Goal: Task Accomplishment & Management: Manage account settings

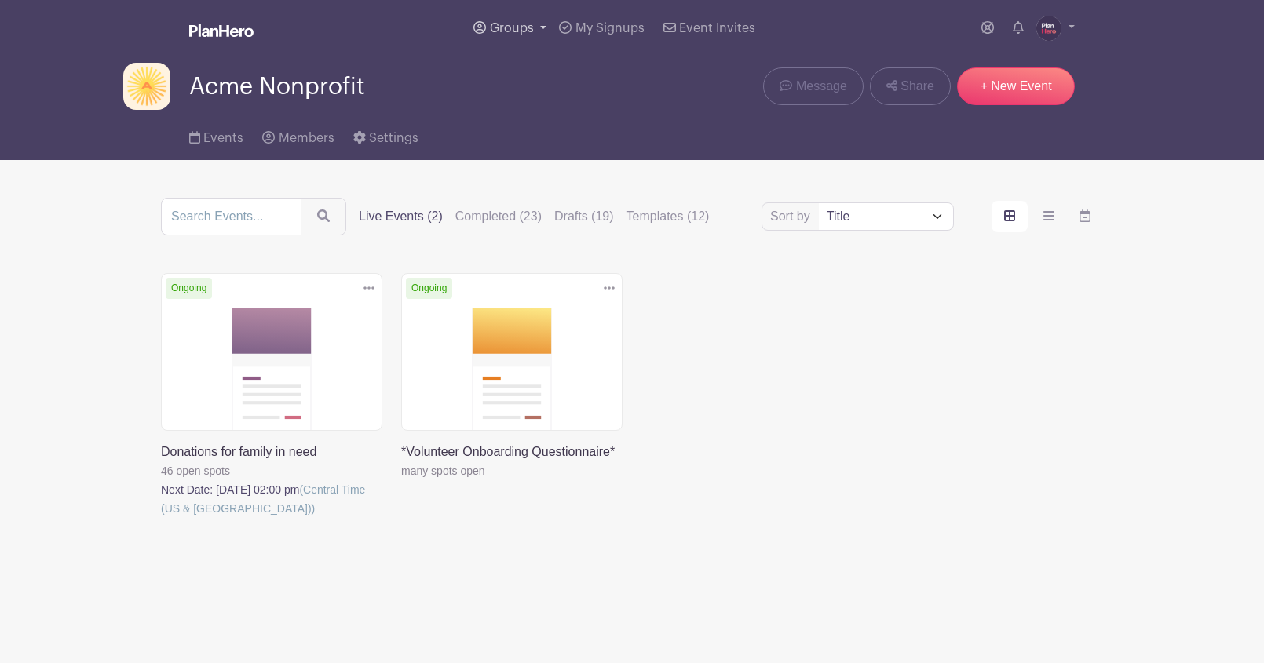
click at [536, 32] on link "Groups" at bounding box center [510, 28] width 86 height 57
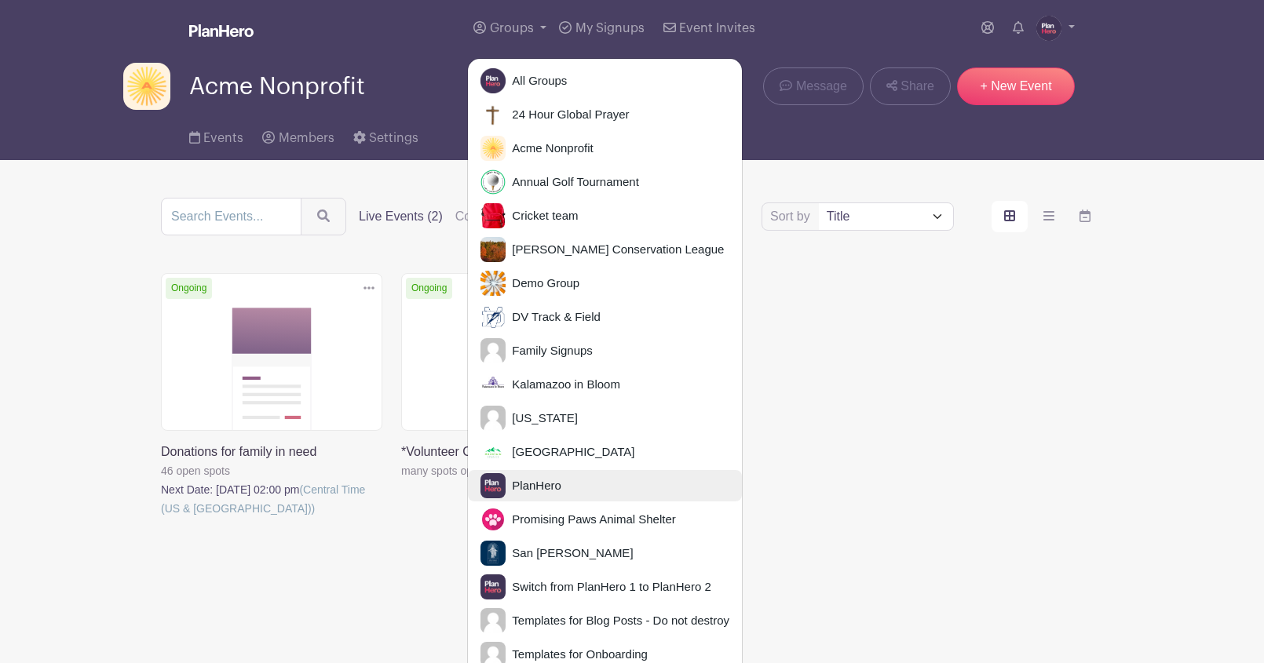
click at [545, 480] on span "PlanHero" at bounding box center [533, 486] width 56 height 18
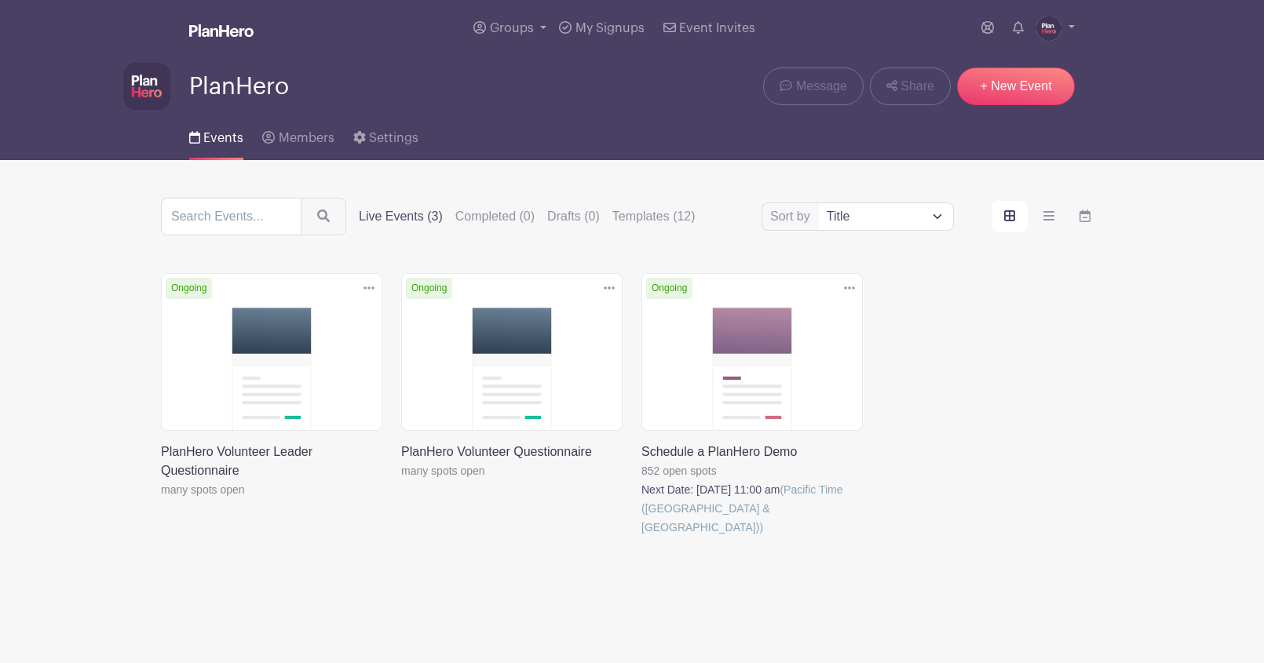
click at [641, 537] on link at bounding box center [641, 537] width 0 height 0
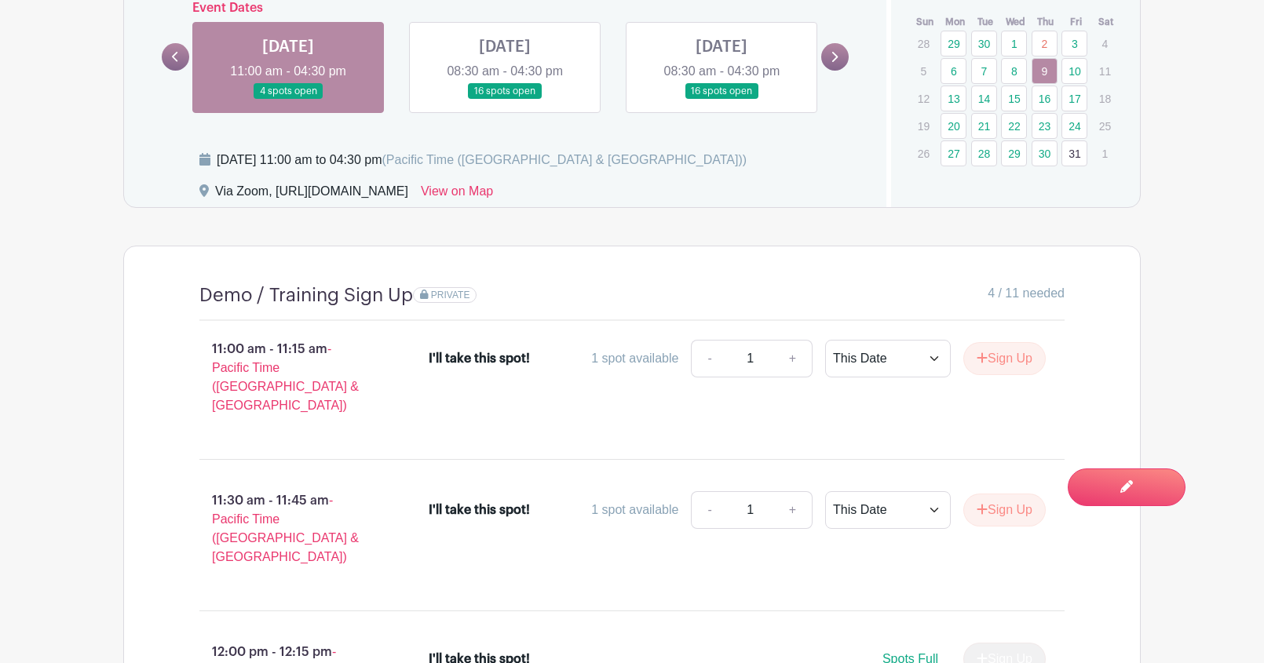
scroll to position [1128, 0]
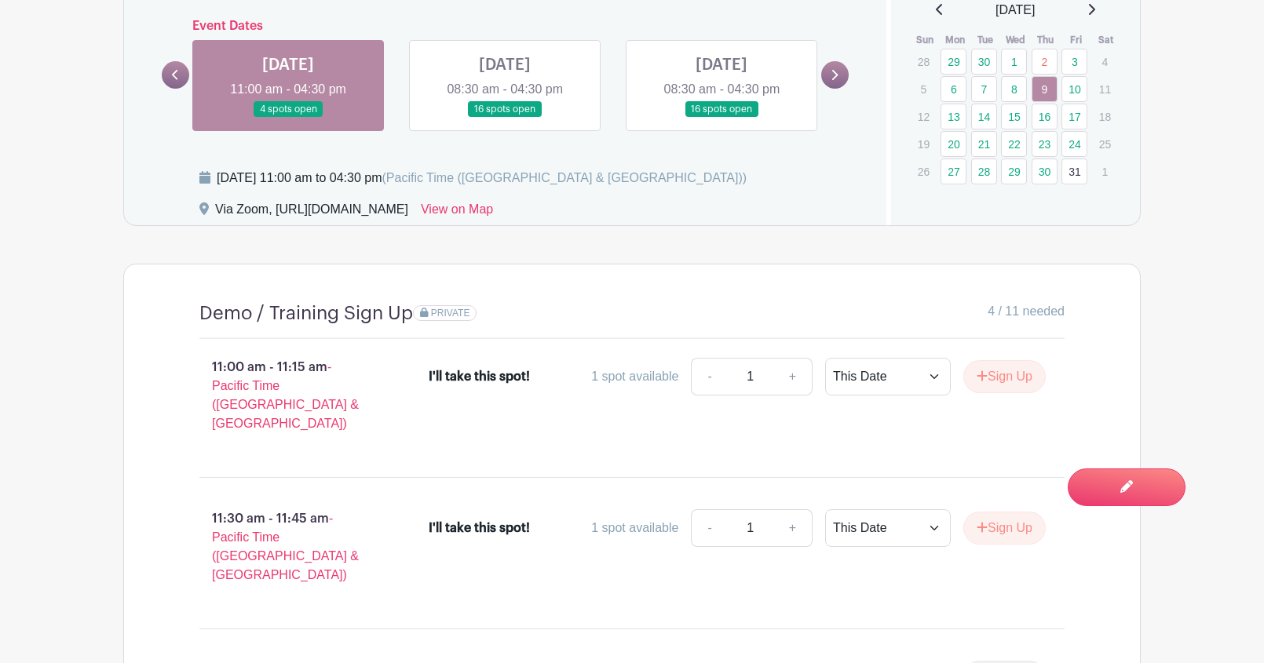
click at [505, 118] on link at bounding box center [505, 118] width 0 height 0
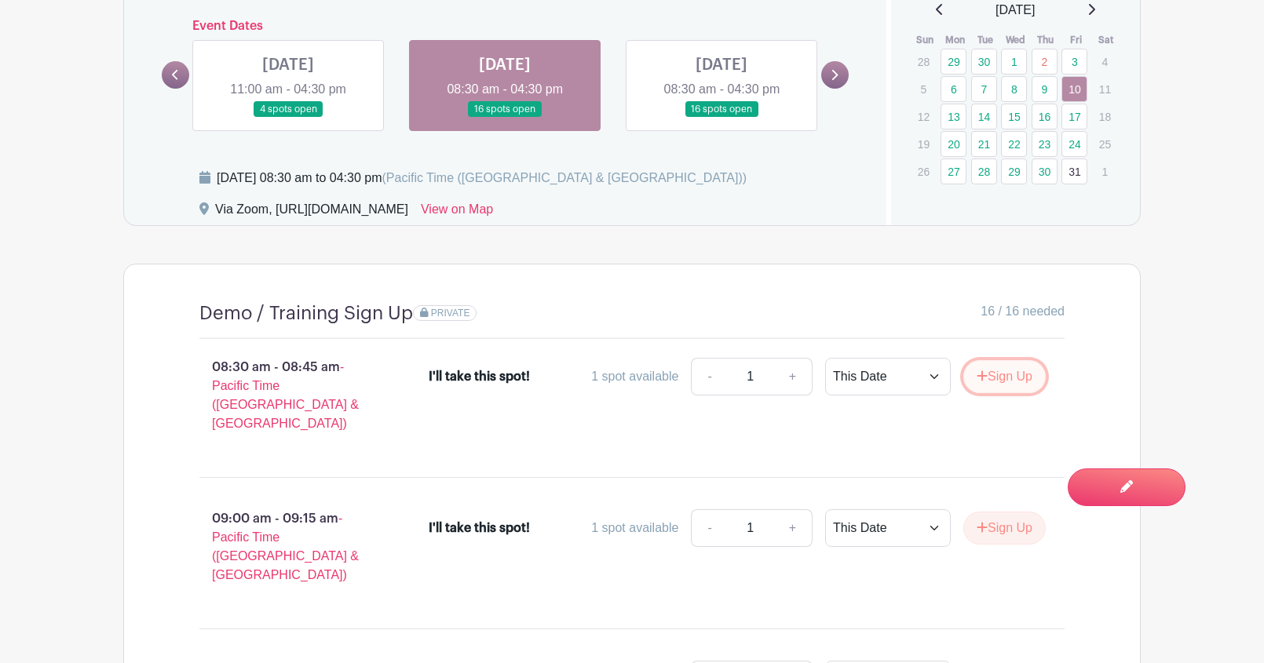
click at [1010, 386] on button "Sign Up" at bounding box center [1004, 376] width 82 height 33
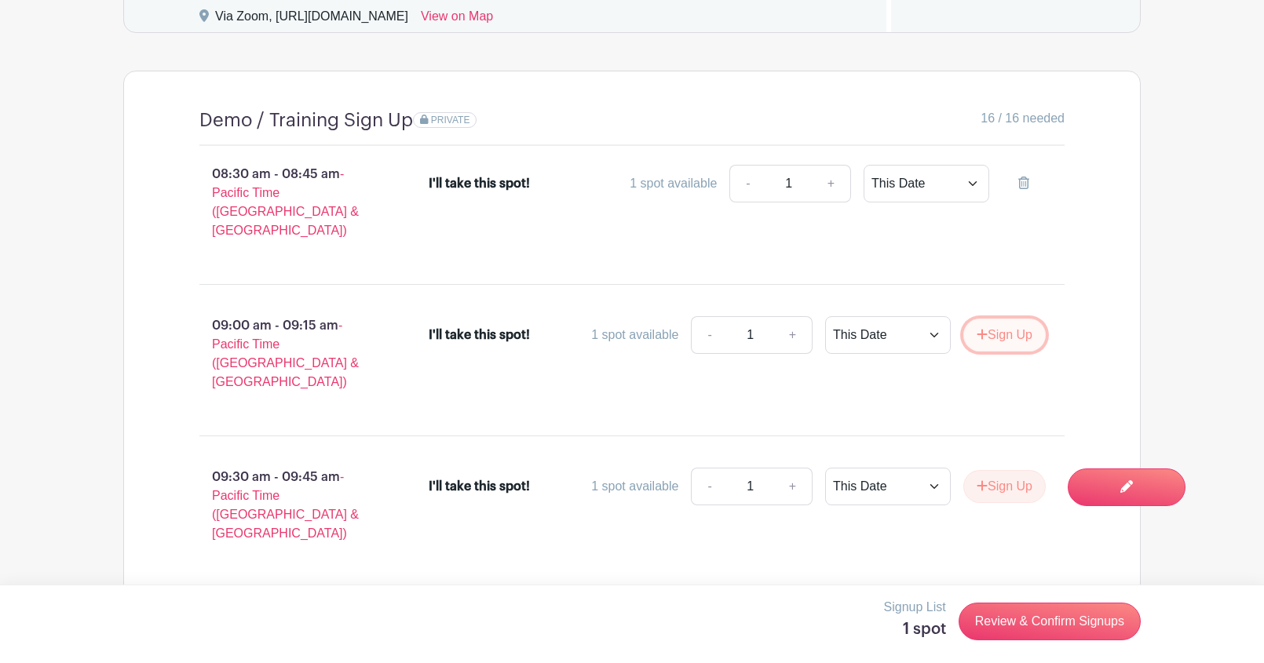
click at [994, 319] on button "Sign Up" at bounding box center [1004, 335] width 82 height 33
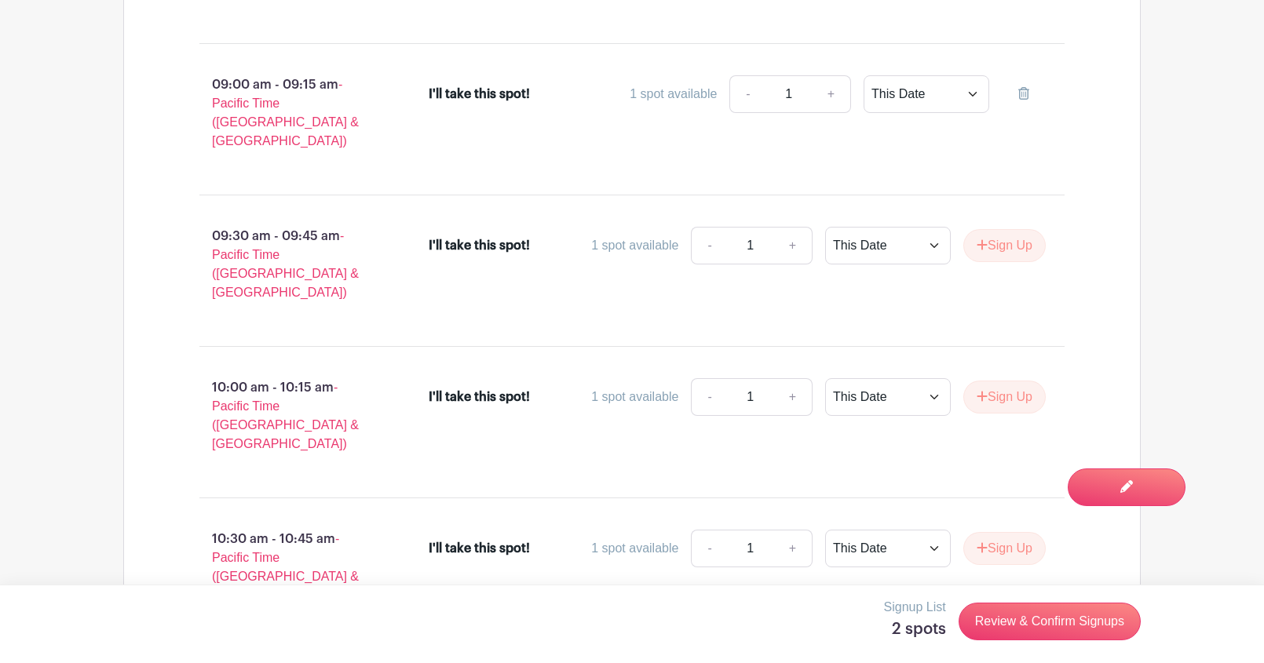
scroll to position [1570, 0]
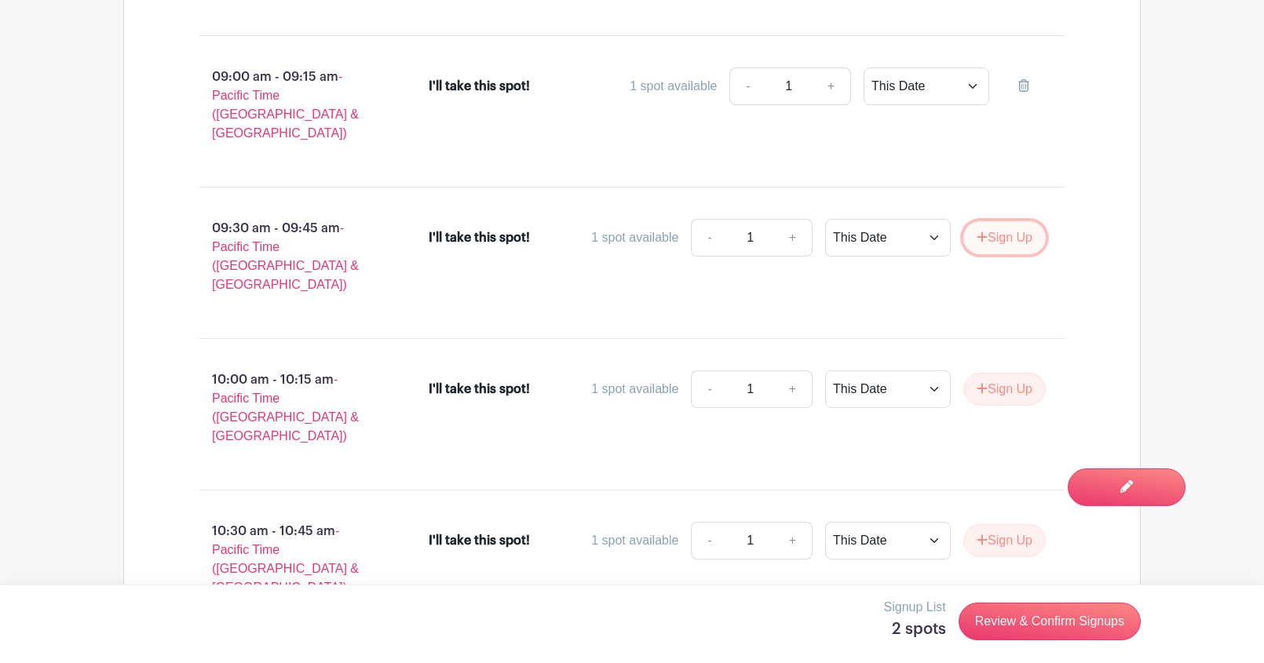
click at [982, 231] on icon "submit" at bounding box center [981, 237] width 11 height 13
click at [1006, 373] on button "Sign Up" at bounding box center [1004, 389] width 82 height 33
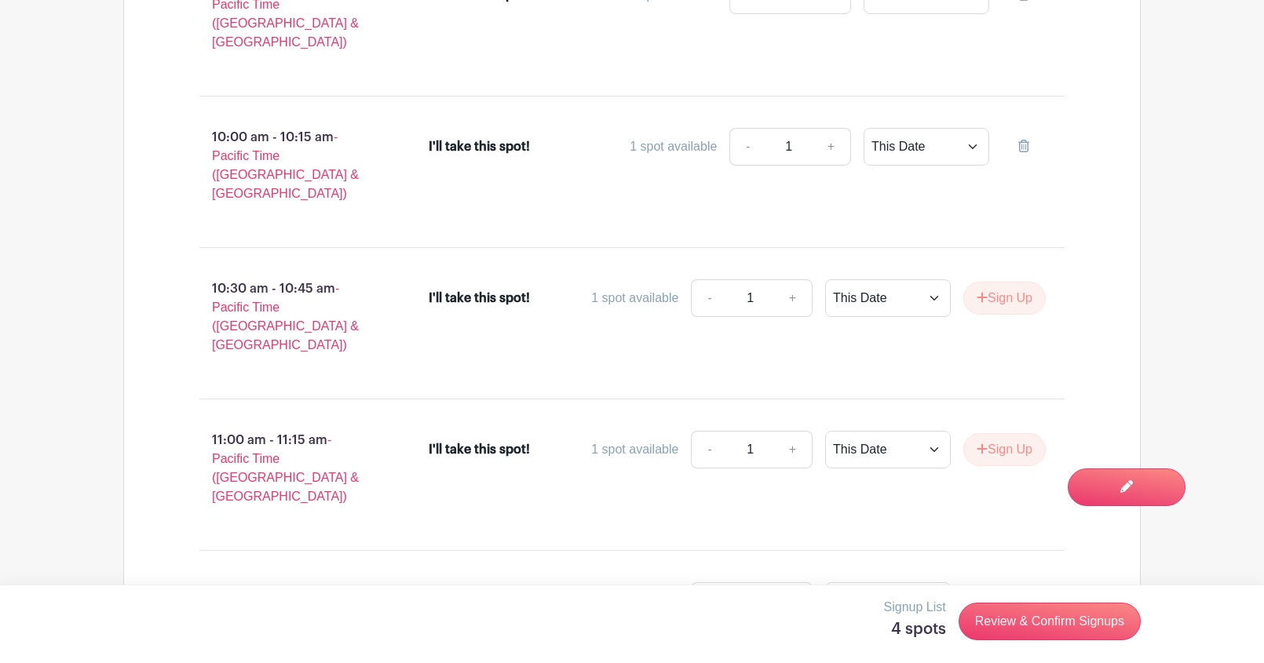
scroll to position [1832, 0]
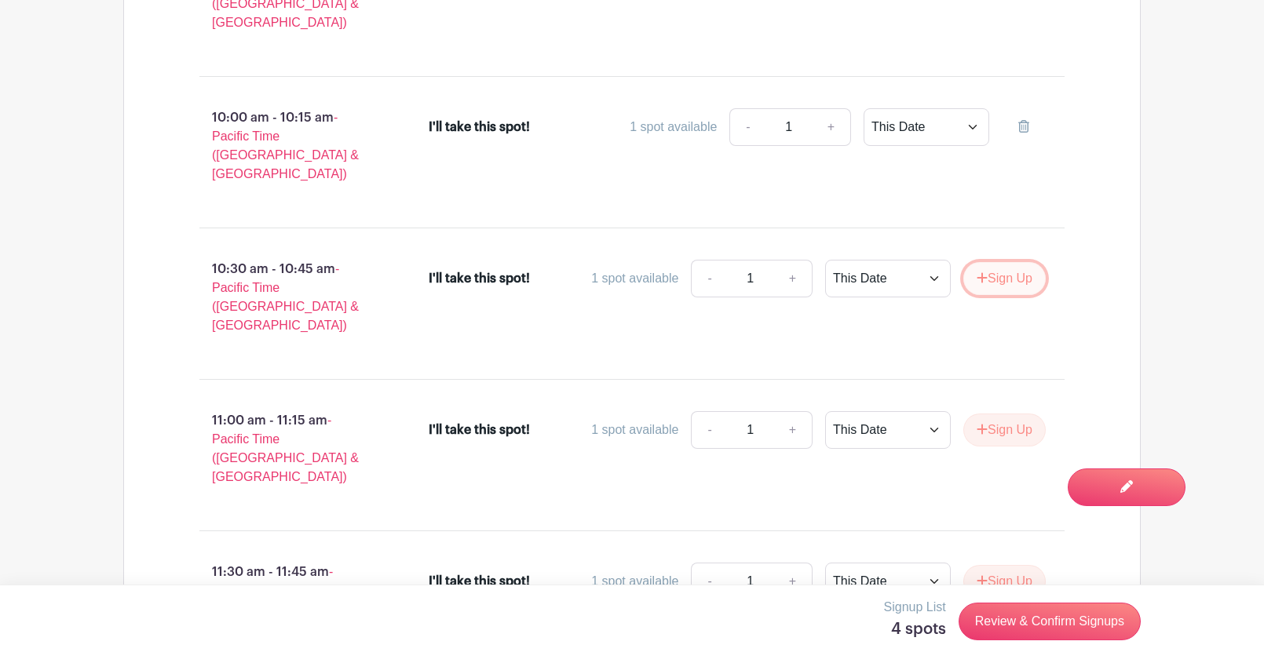
click at [990, 262] on button "Sign Up" at bounding box center [1004, 278] width 82 height 33
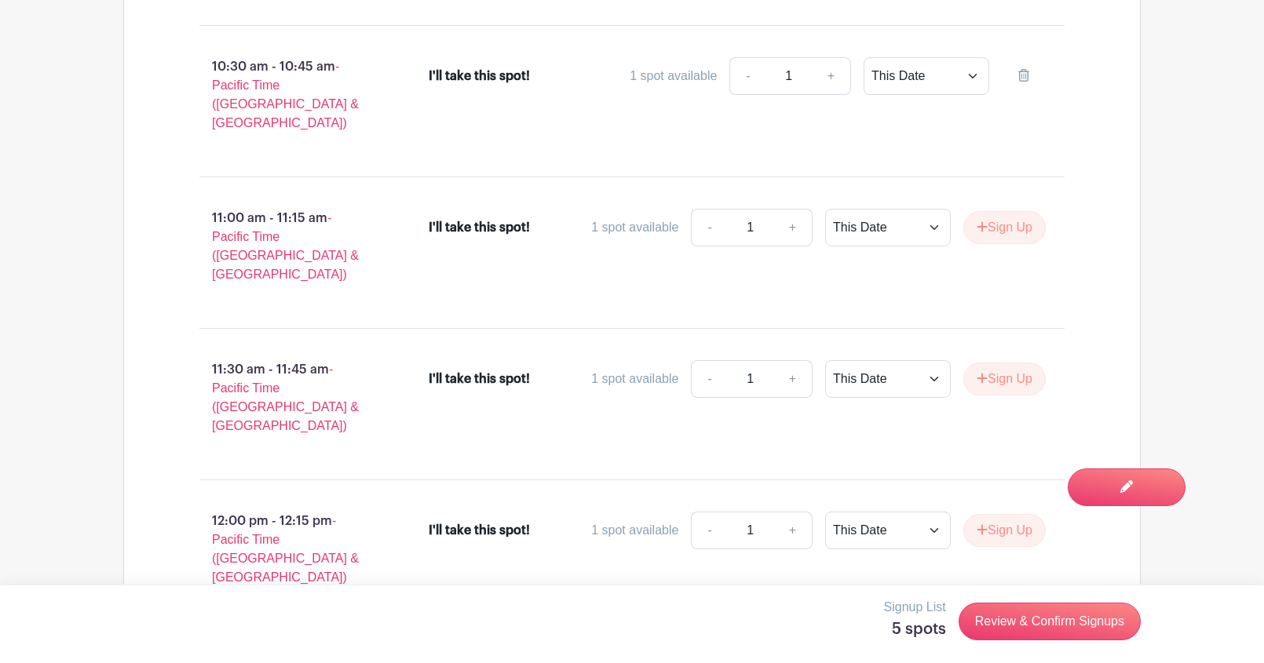
scroll to position [2089, 0]
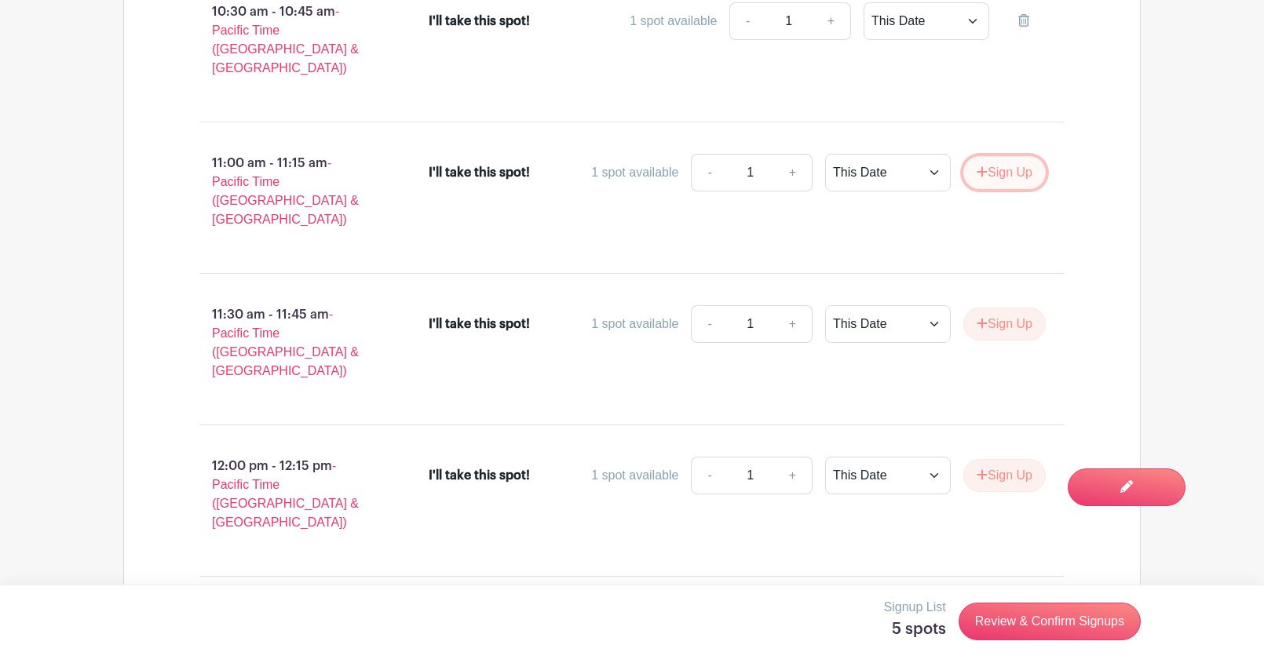
click at [990, 156] on button "Sign Up" at bounding box center [1004, 172] width 82 height 33
click at [1000, 308] on button "Sign Up" at bounding box center [1004, 324] width 82 height 33
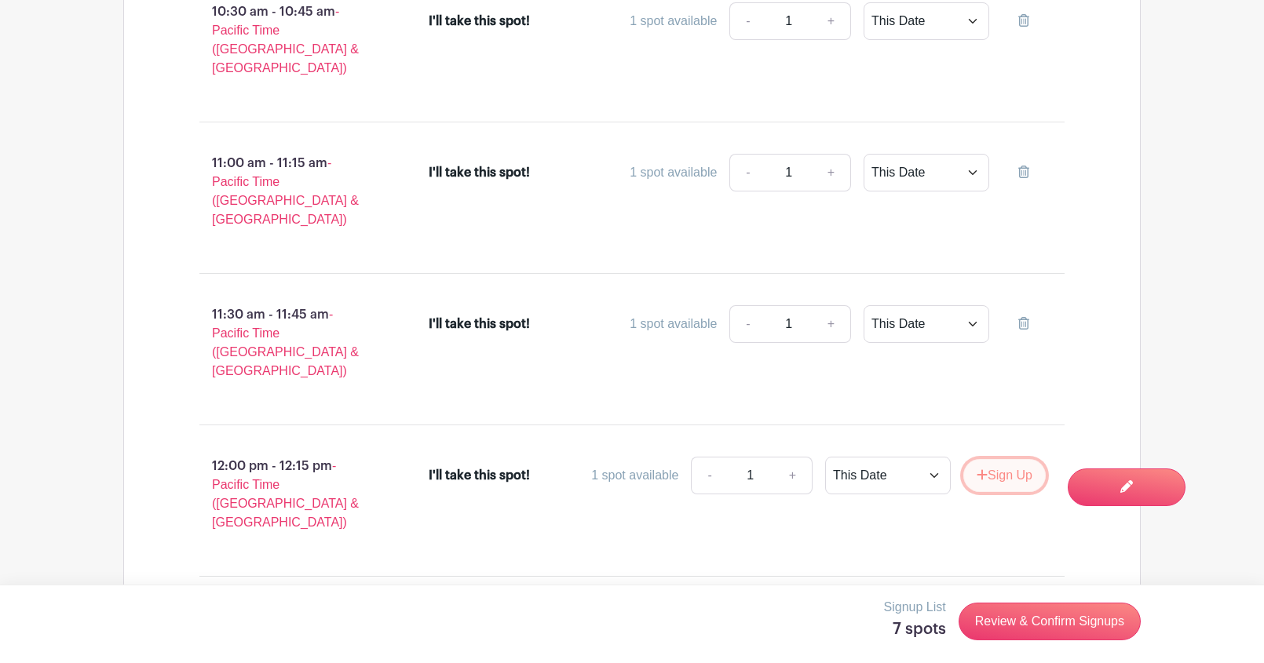
click at [1009, 459] on button "Sign Up" at bounding box center [1004, 475] width 82 height 33
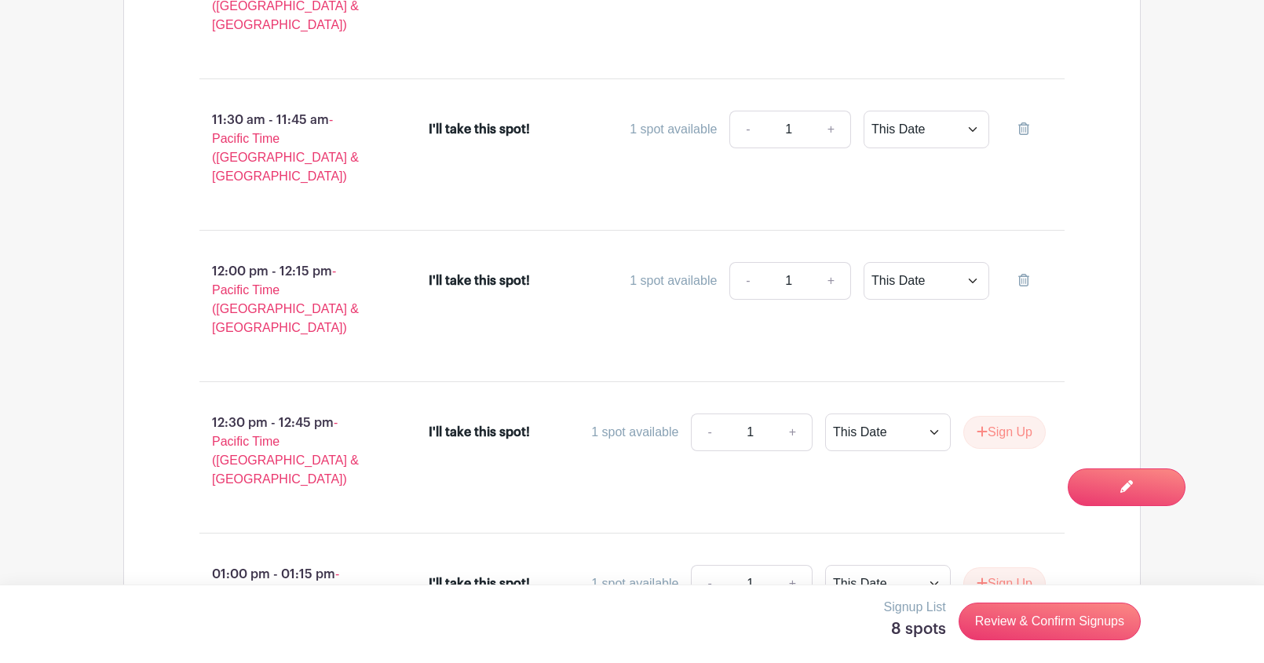
scroll to position [2296, 0]
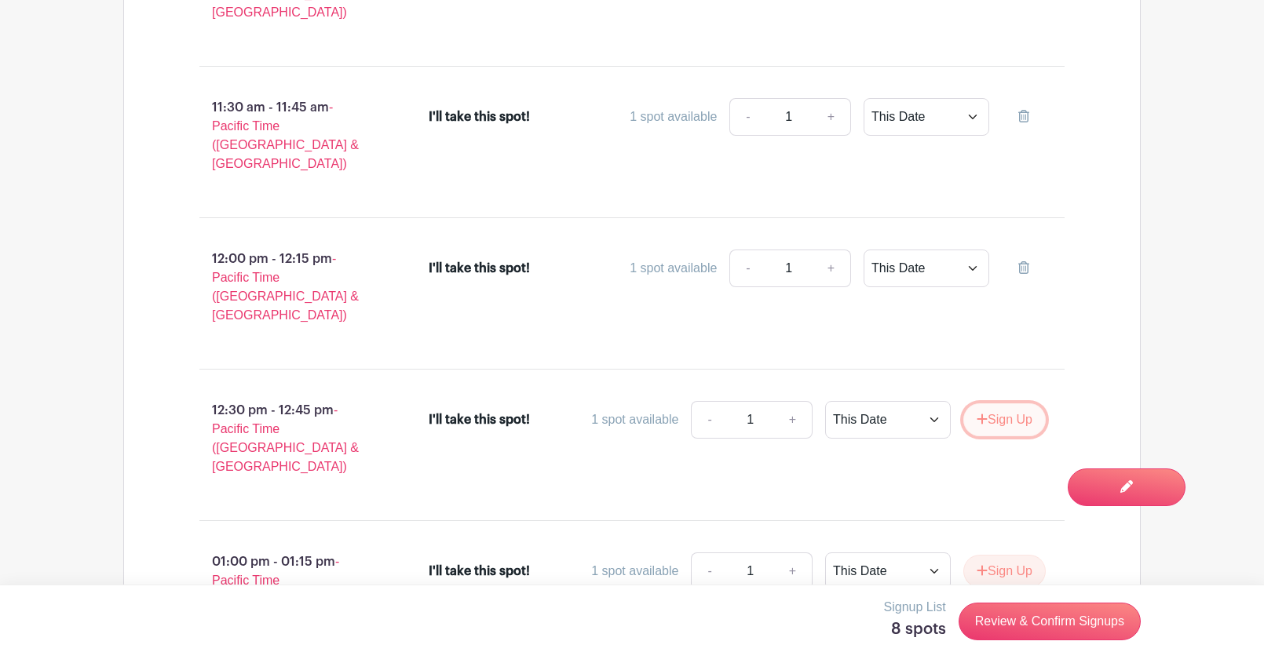
click at [997, 403] on button "Sign Up" at bounding box center [1004, 419] width 82 height 33
click at [997, 555] on button "Sign Up" at bounding box center [1004, 571] width 82 height 33
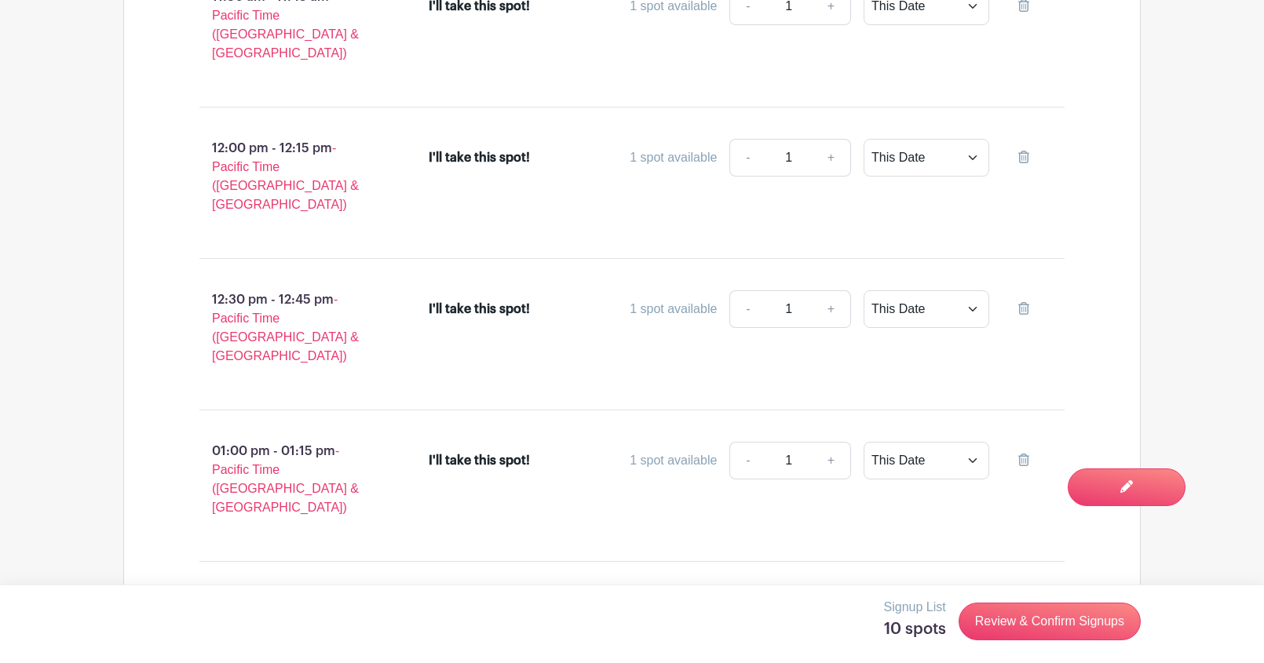
scroll to position [2427, 0]
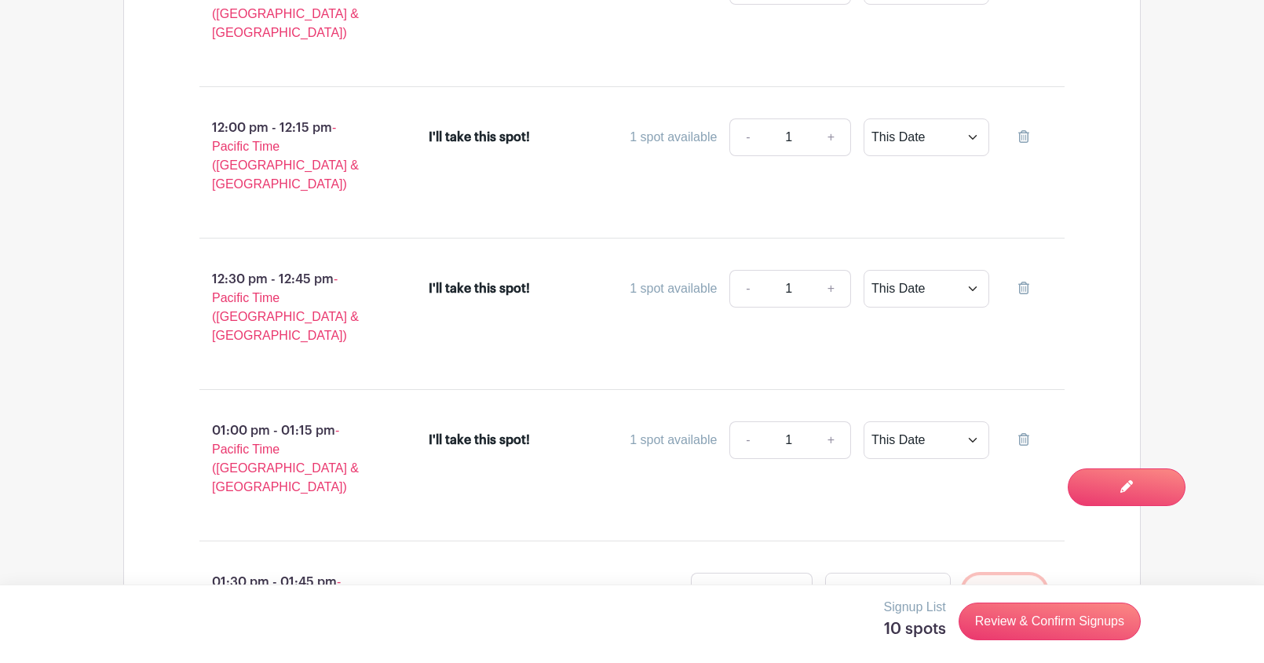
click at [997, 575] on button "Sign Up" at bounding box center [1004, 591] width 82 height 33
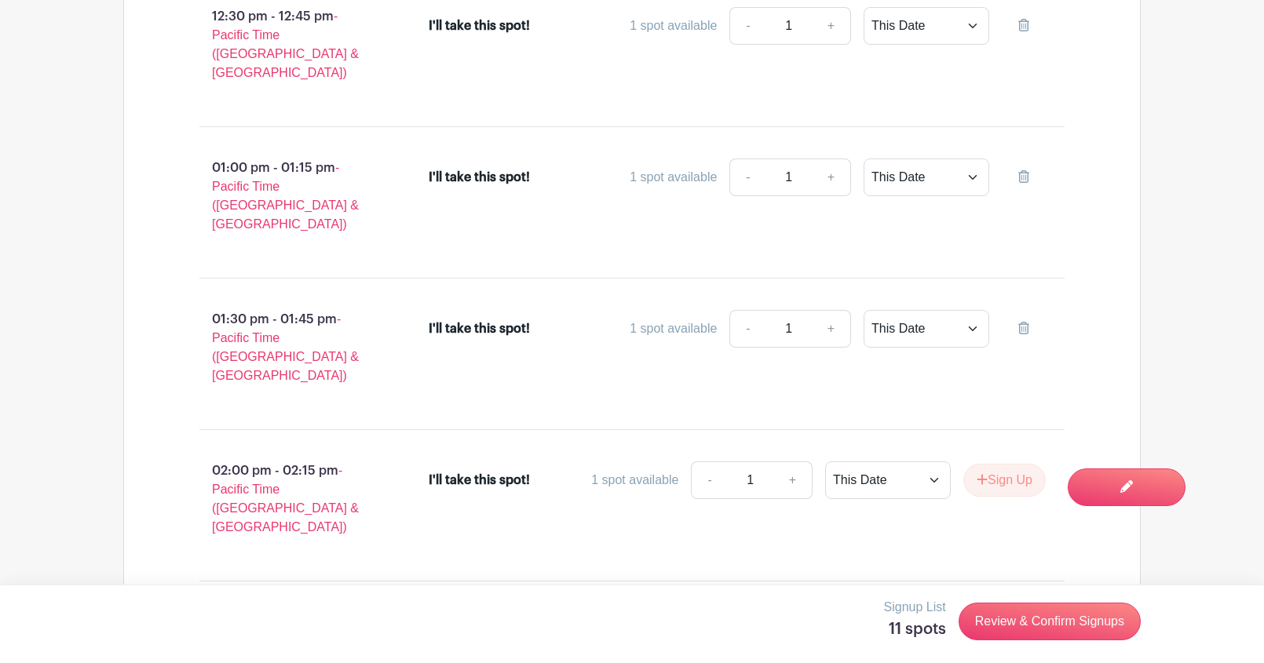
scroll to position [2714, 0]
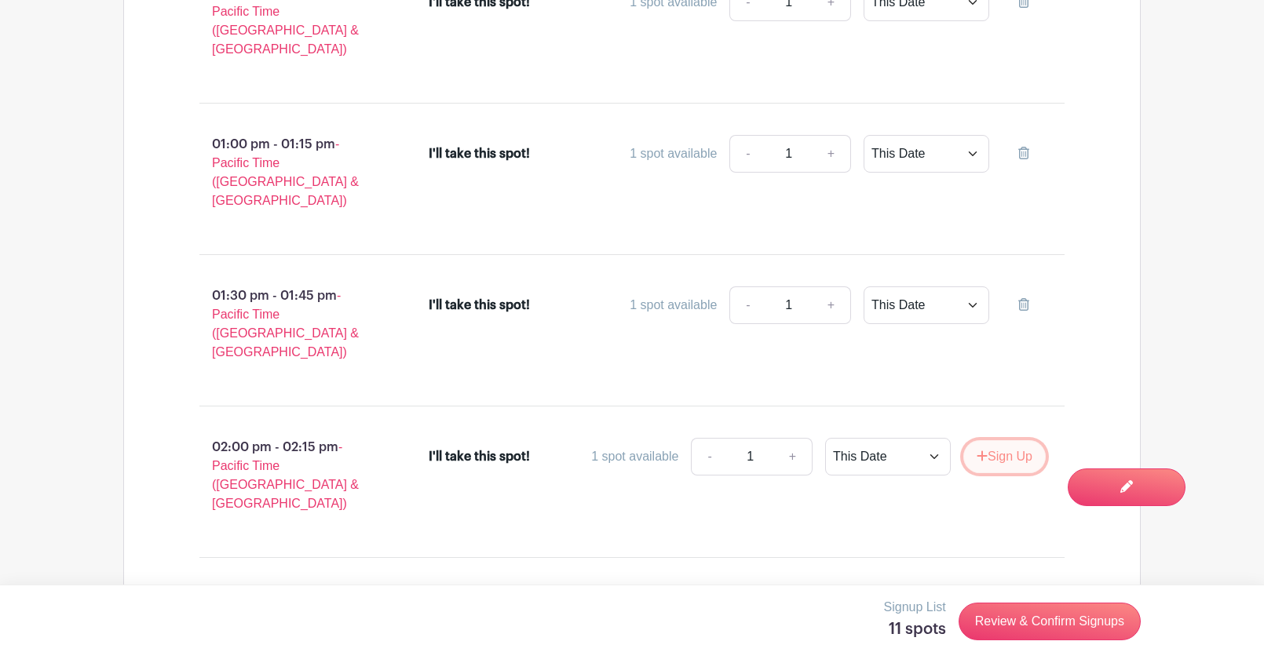
click at [994, 440] on button "Sign Up" at bounding box center [1004, 456] width 82 height 33
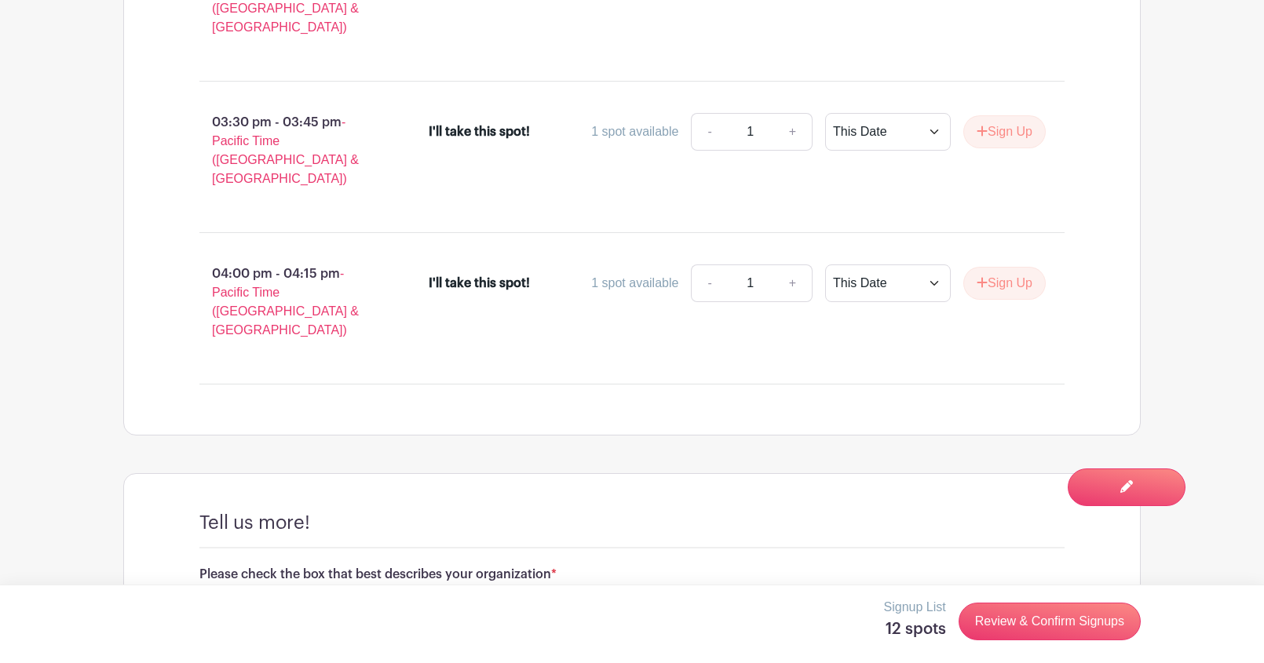
scroll to position [3507, 0]
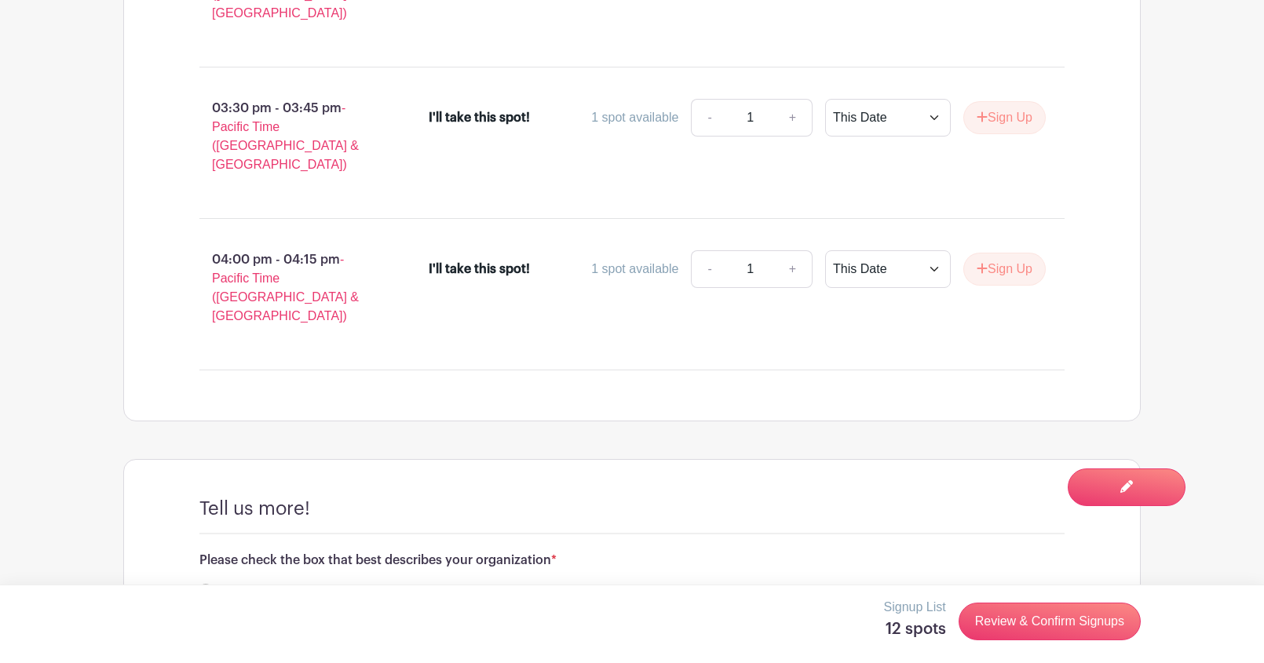
radio input "true"
type input "sdfg"
click at [1033, 621] on link "Review & Confirm Signups" at bounding box center [1049, 622] width 182 height 38
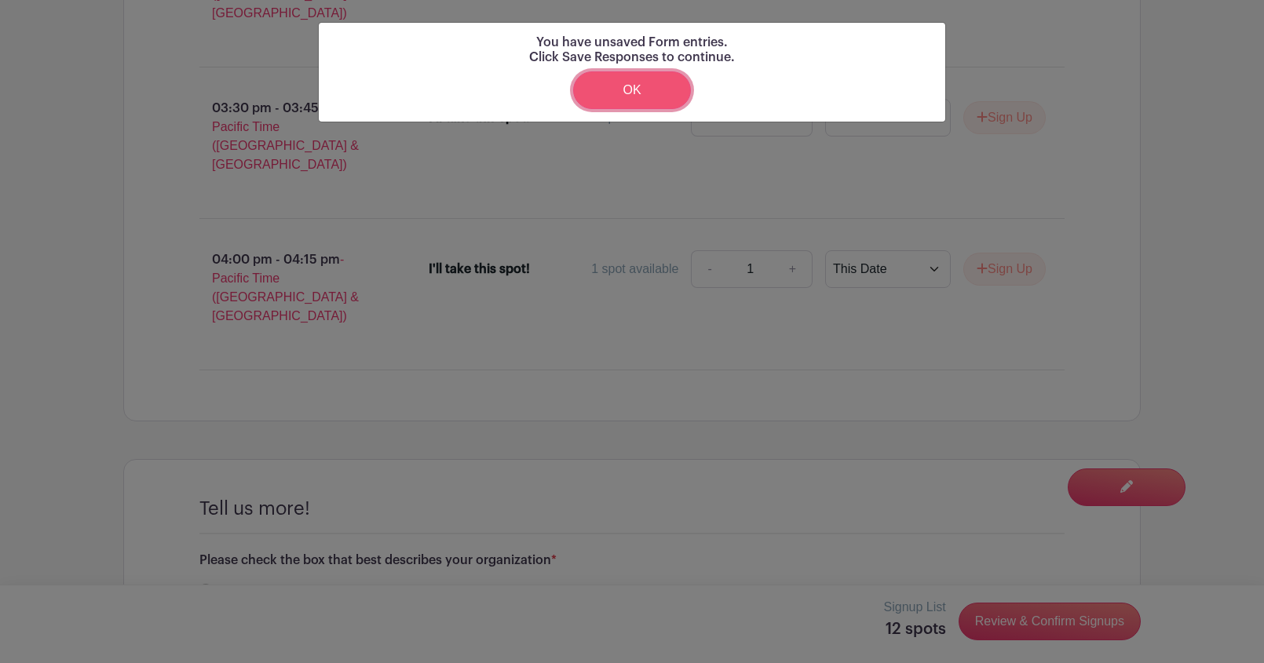
click at [624, 95] on link "OK" at bounding box center [632, 90] width 118 height 38
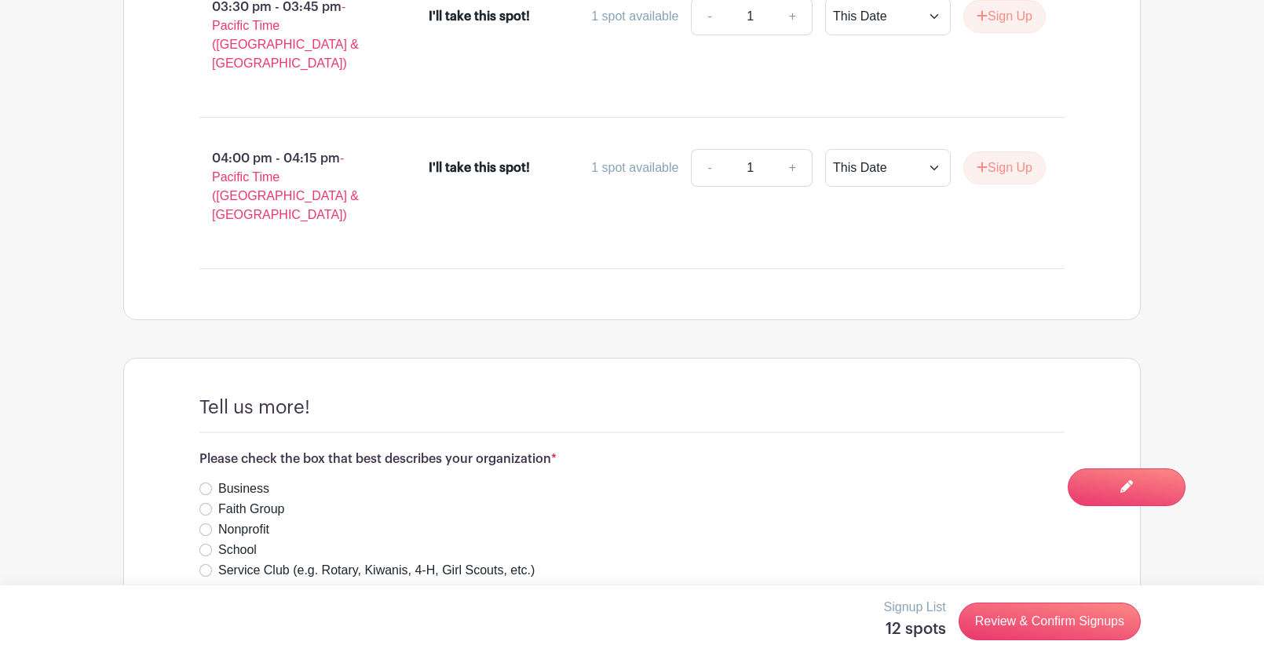
scroll to position [3674, 0]
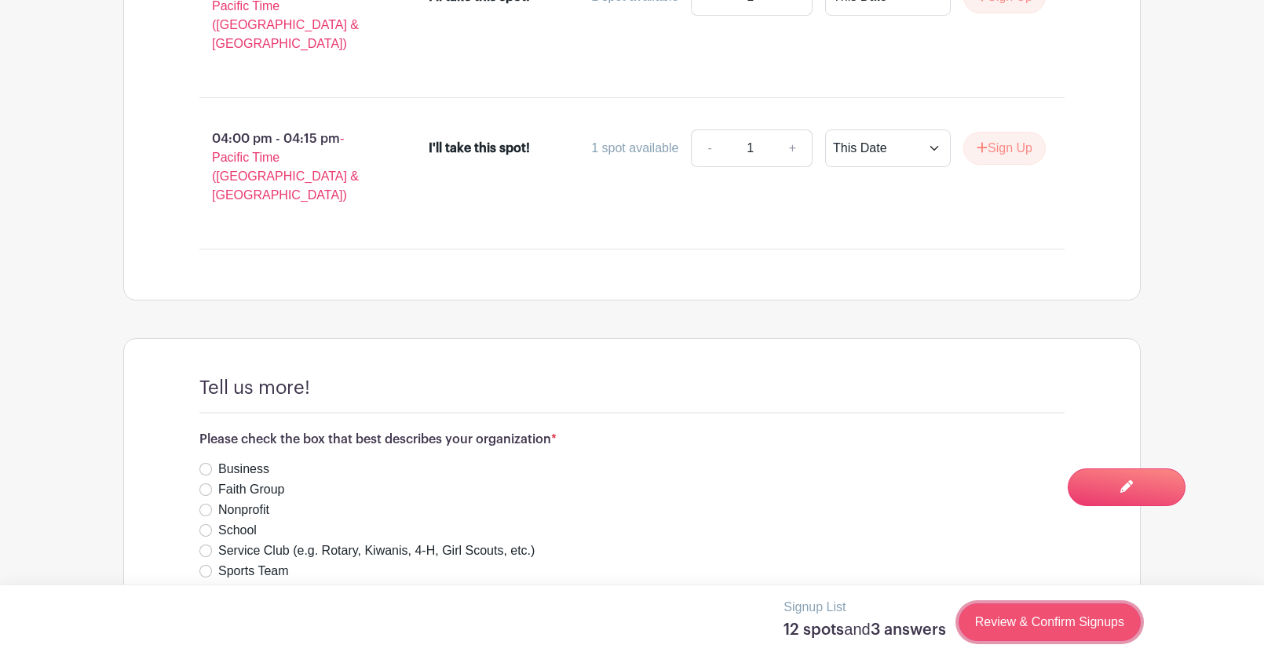
click at [1009, 622] on link "Review & Confirm Signups" at bounding box center [1049, 623] width 182 height 38
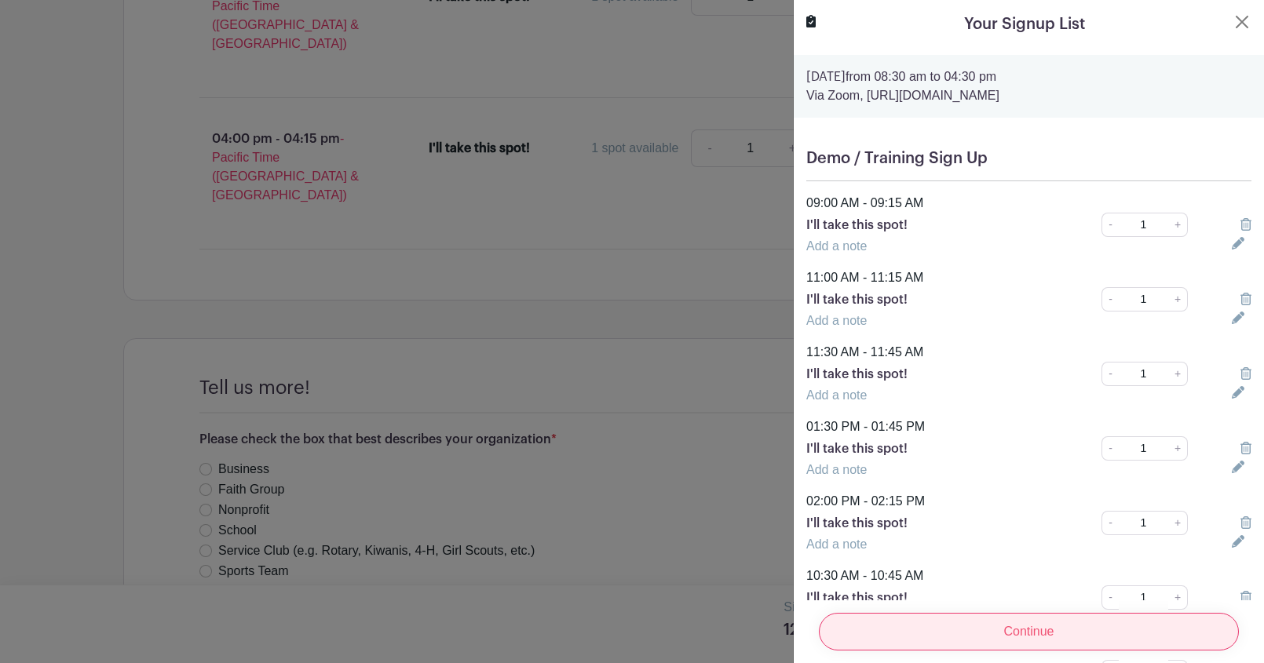
click at [999, 634] on input "Continue" at bounding box center [1029, 632] width 420 height 38
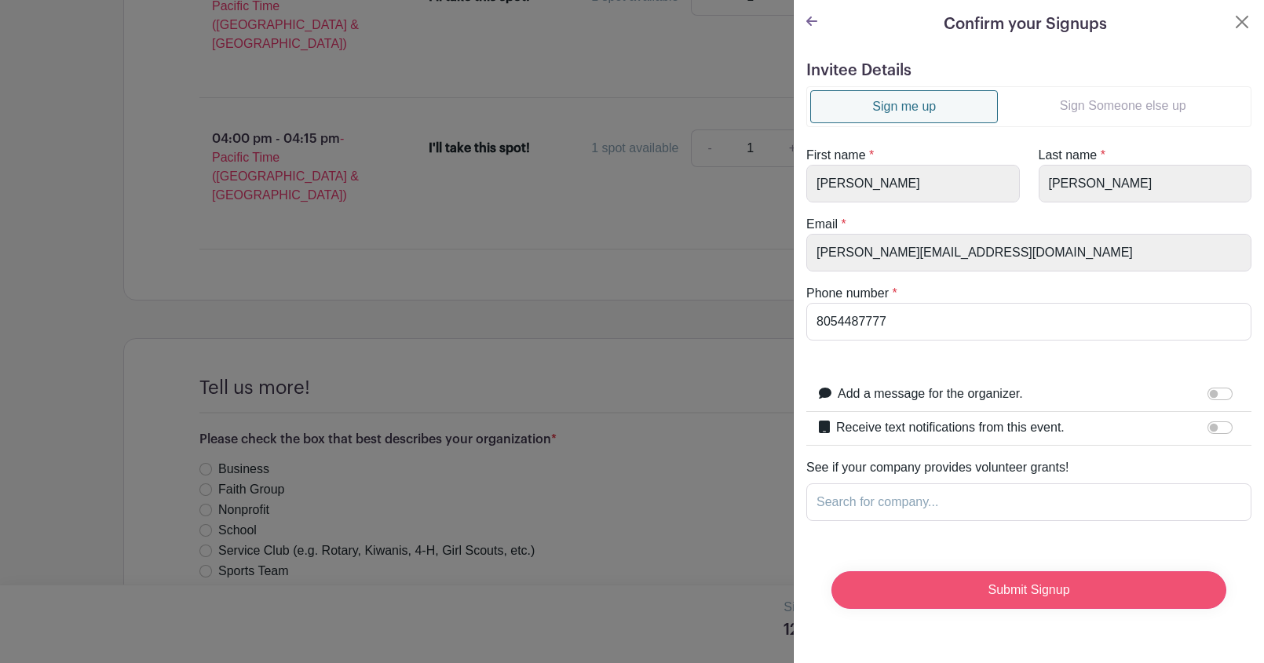
click at [994, 585] on input "Submit Signup" at bounding box center [1028, 590] width 395 height 38
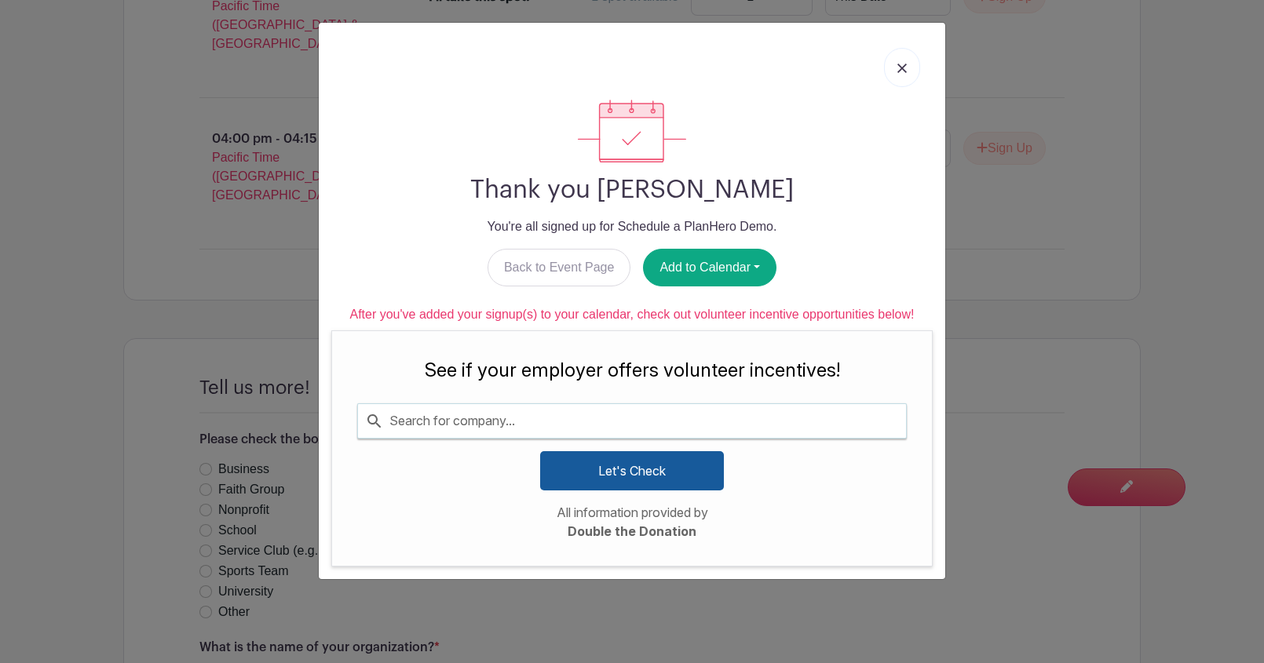
click at [900, 67] on img at bounding box center [901, 68] width 9 height 9
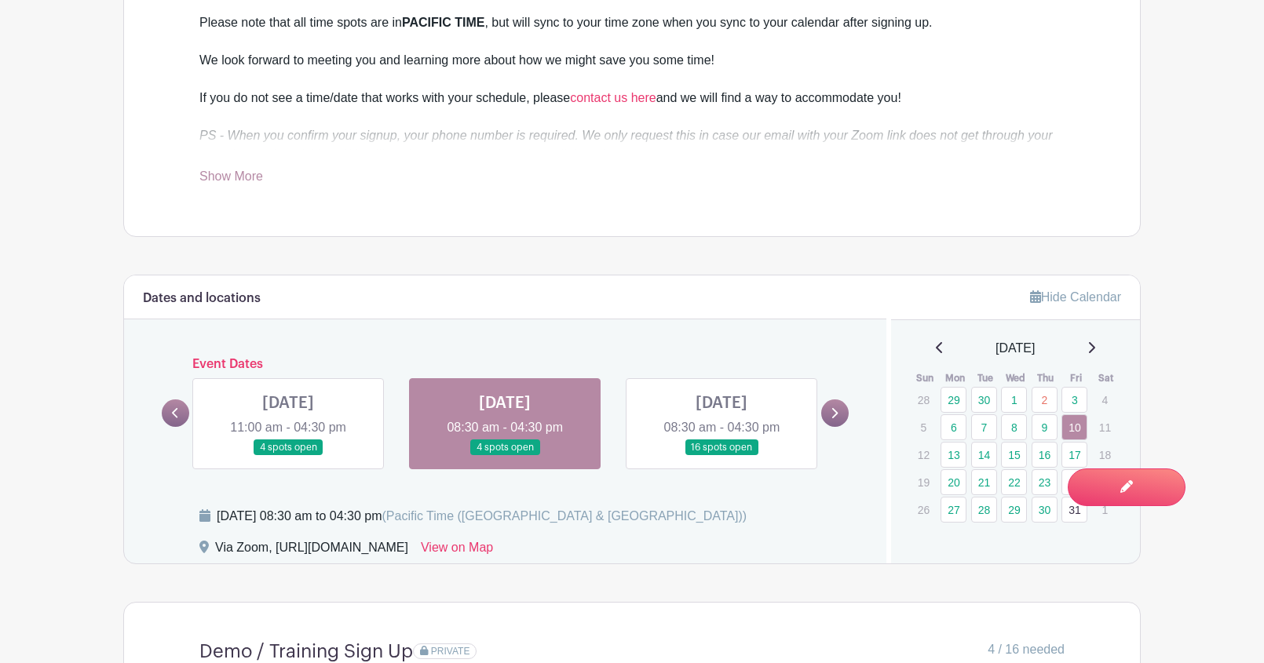
scroll to position [778, 0]
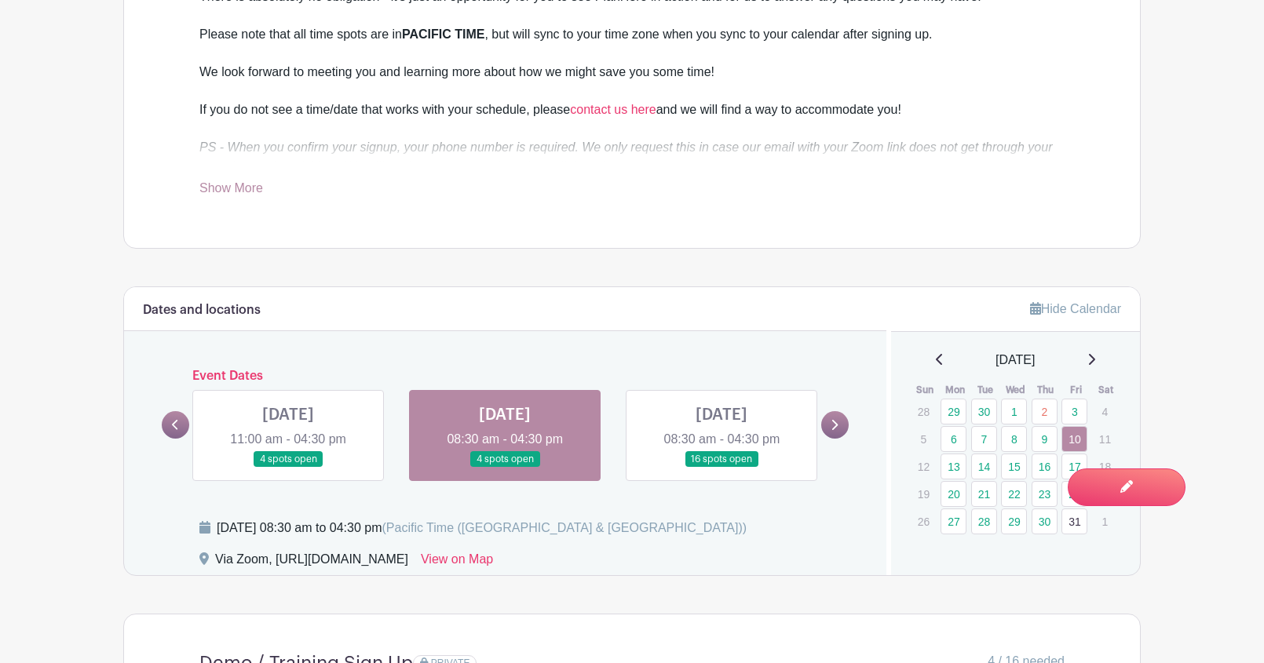
click at [288, 468] on link at bounding box center [288, 468] width 0 height 0
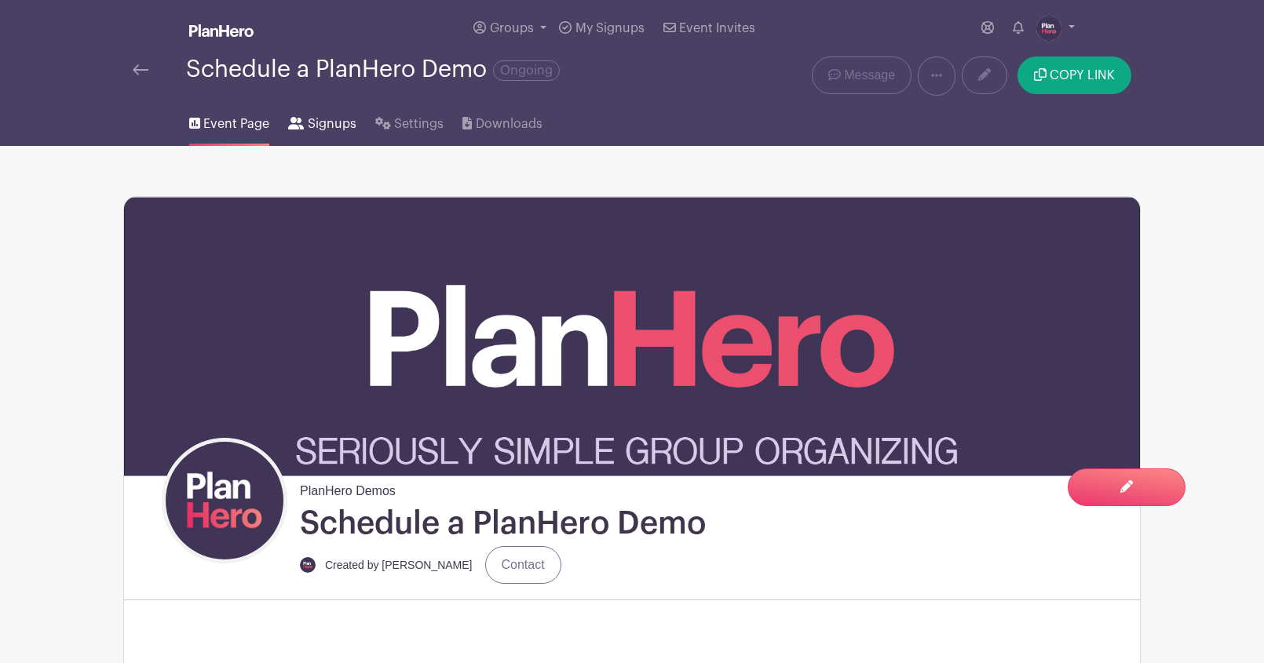
click at [326, 125] on span "Signups" at bounding box center [332, 124] width 49 height 19
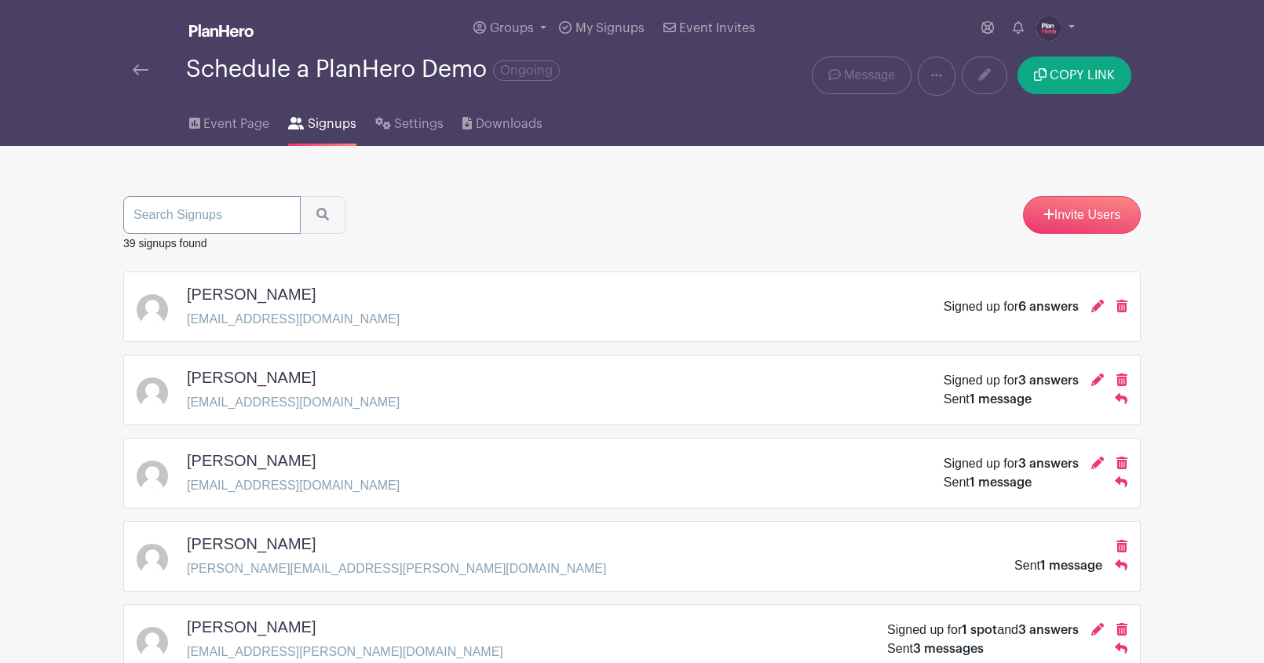
click at [177, 216] on input "search" at bounding box center [211, 215] width 177 height 38
type input "[DEMOGRAPHIC_DATA]"
click at [300, 196] on button "submit" at bounding box center [323, 215] width 46 height 38
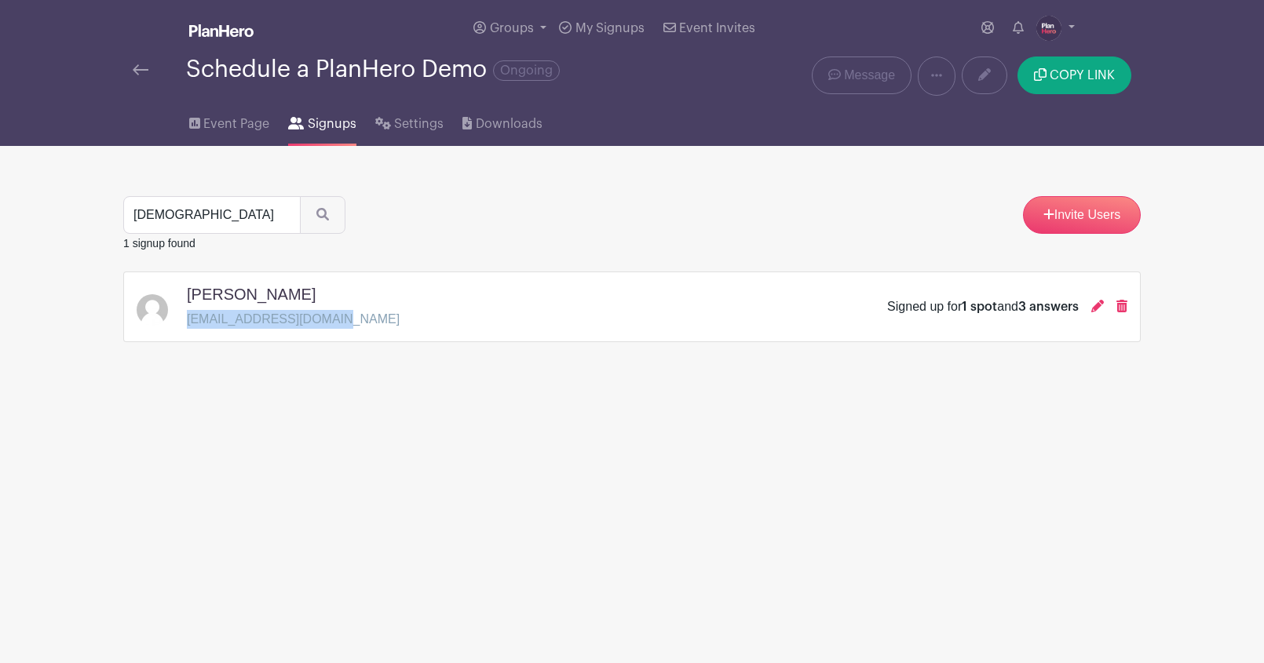
drag, startPoint x: 343, startPoint y: 326, endPoint x: 184, endPoint y: 326, distance: 159.3
click at [184, 326] on div "[PERSON_NAME] [EMAIL_ADDRESS][DOMAIN_NAME] Signed up for 1 spot and 3 answers" at bounding box center [632, 307] width 990 height 44
copy p "[EMAIL_ADDRESS][DOMAIN_NAME]"
click at [240, 120] on span "Event Page" at bounding box center [236, 124] width 66 height 19
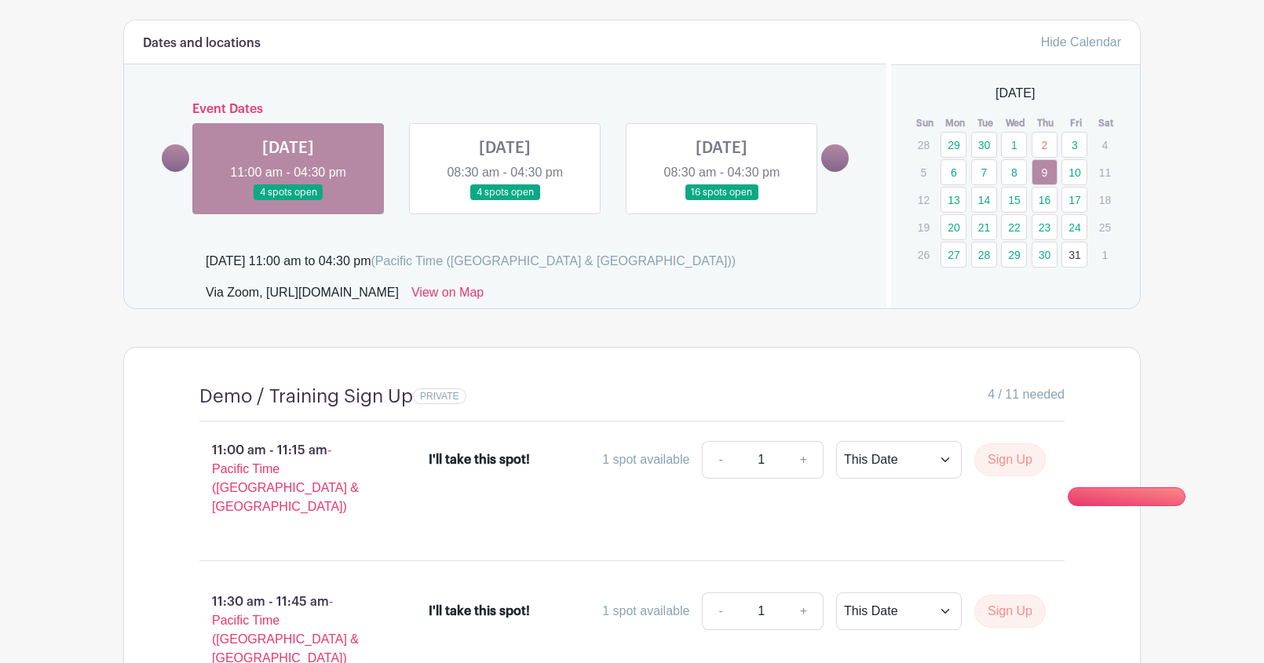
scroll to position [1042, 0]
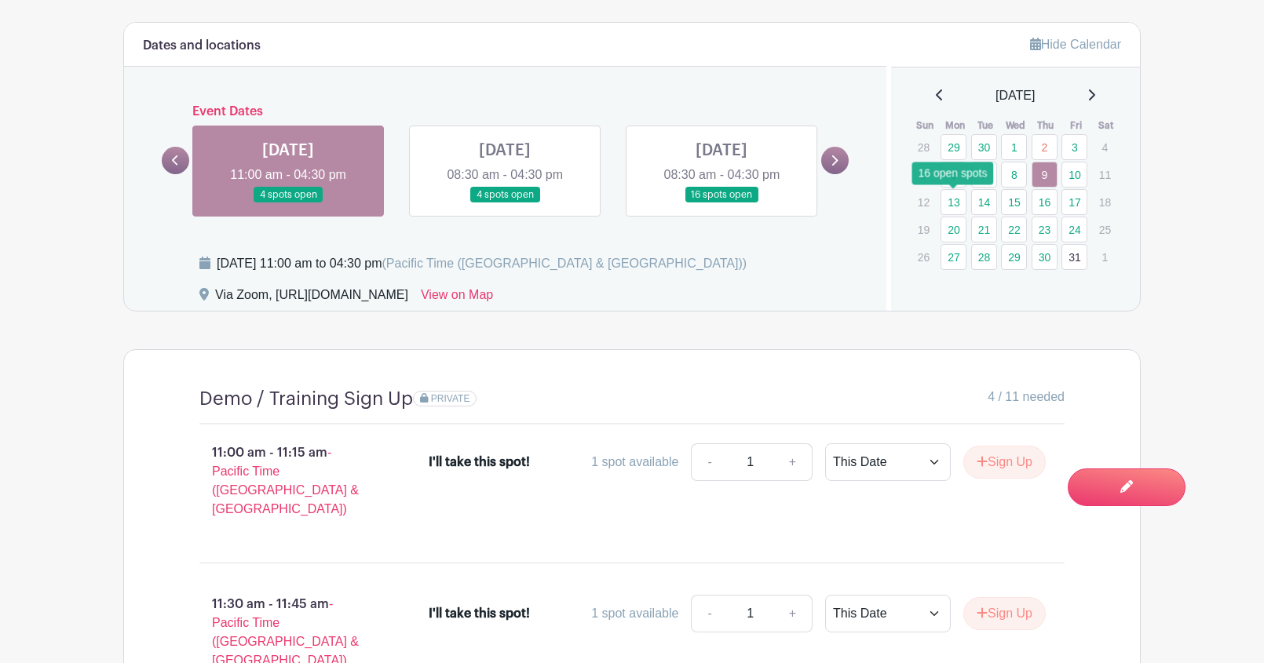
click at [950, 204] on link "13" at bounding box center [953, 202] width 26 height 26
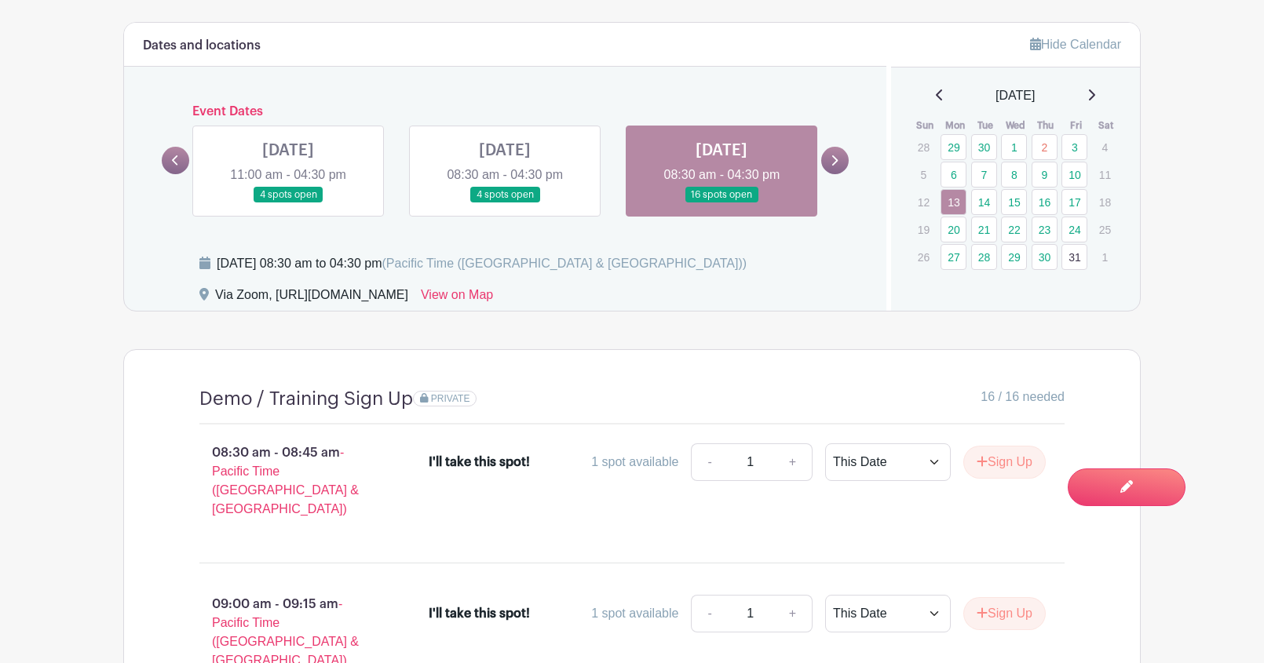
click at [721, 203] on link at bounding box center [721, 203] width 0 height 0
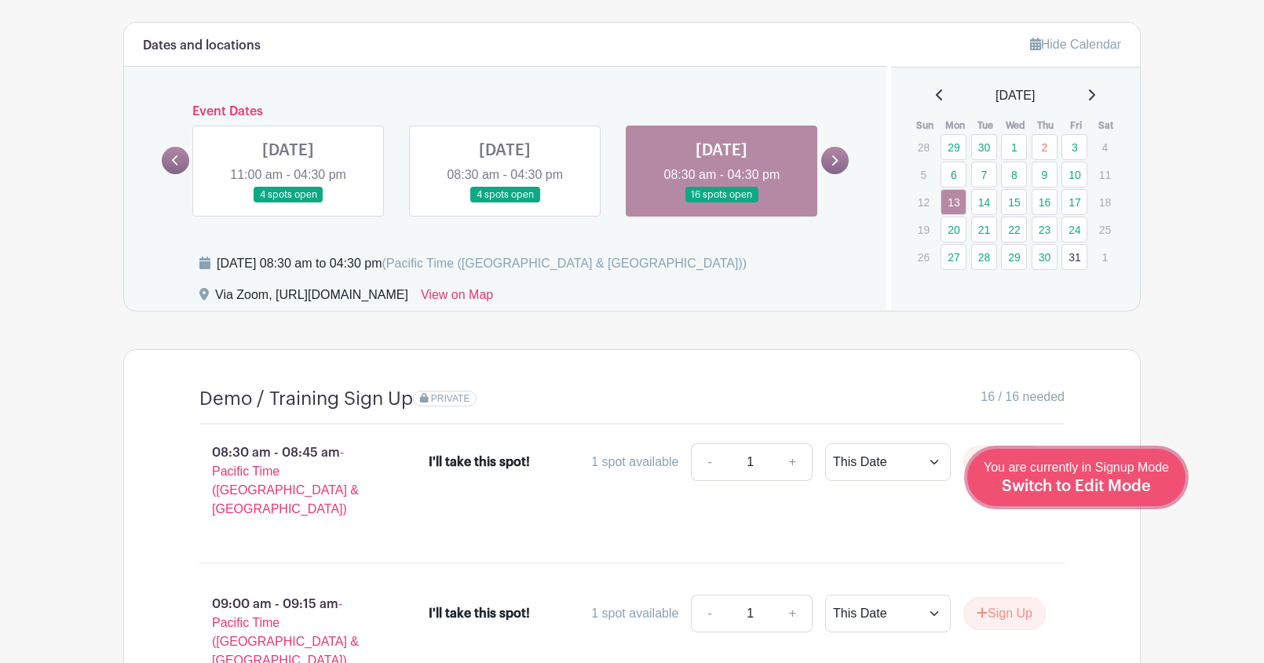
click at [1105, 495] on div "You are currently in Signup Mode Switch to Edit Mode" at bounding box center [1075, 477] width 185 height 38
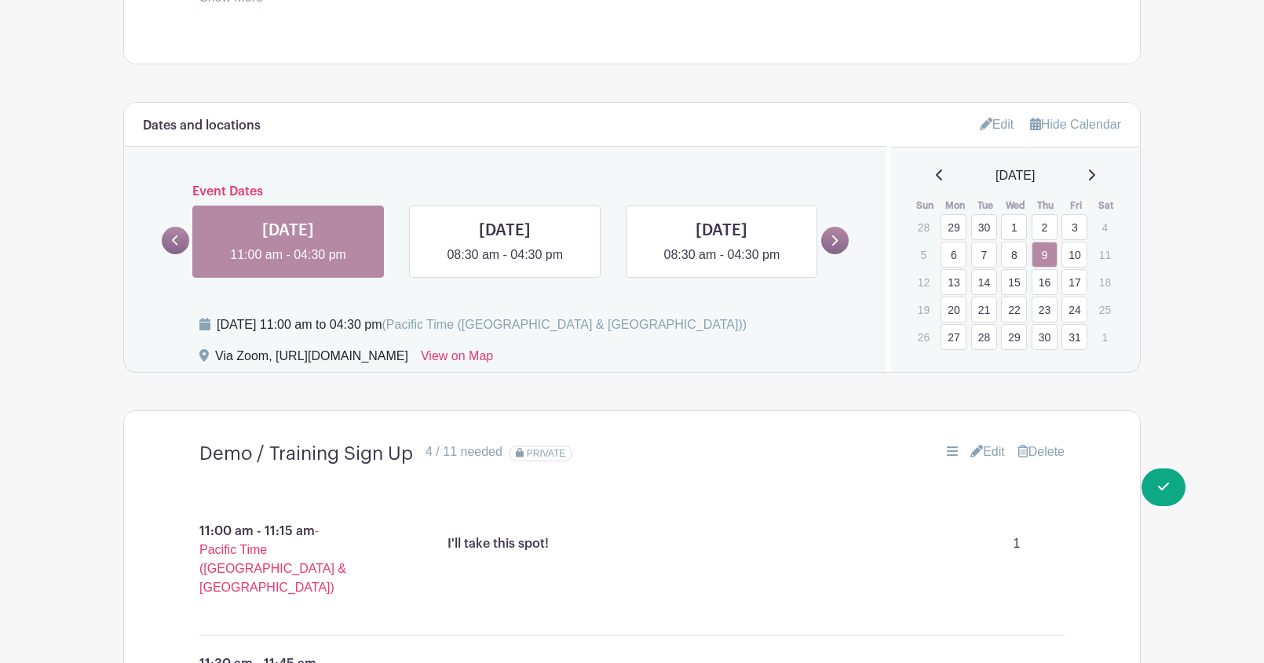
scroll to position [1139, 0]
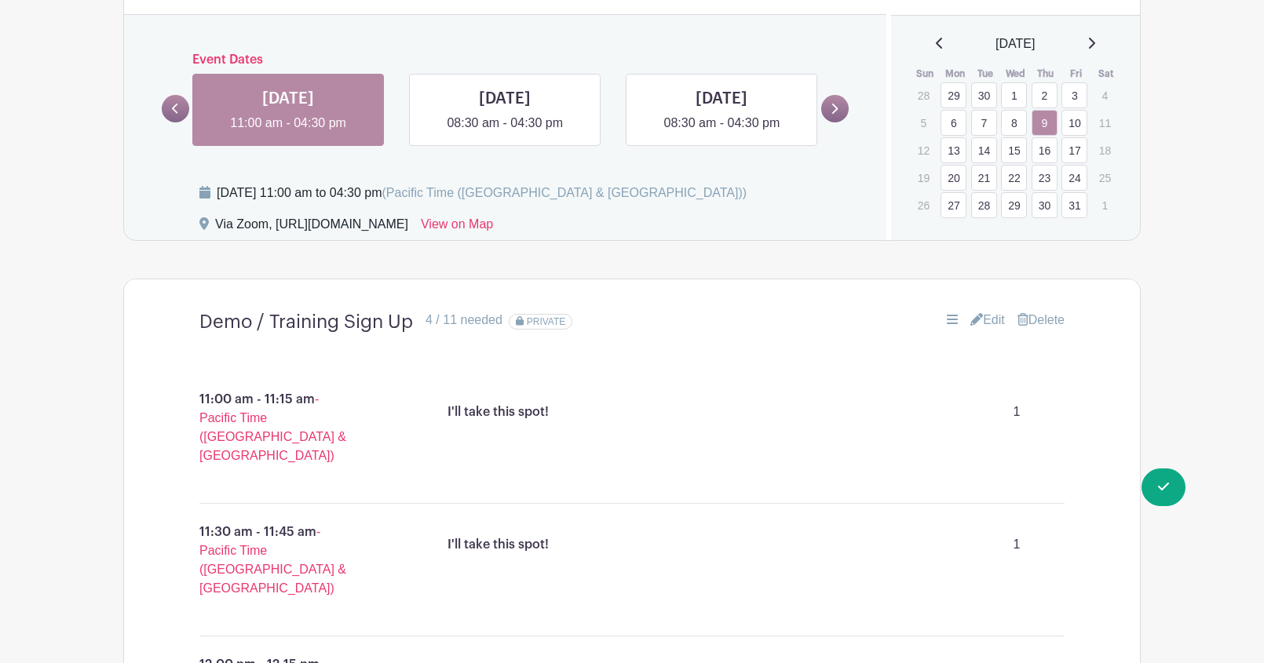
click at [950, 150] on link "13" at bounding box center [953, 150] width 26 height 26
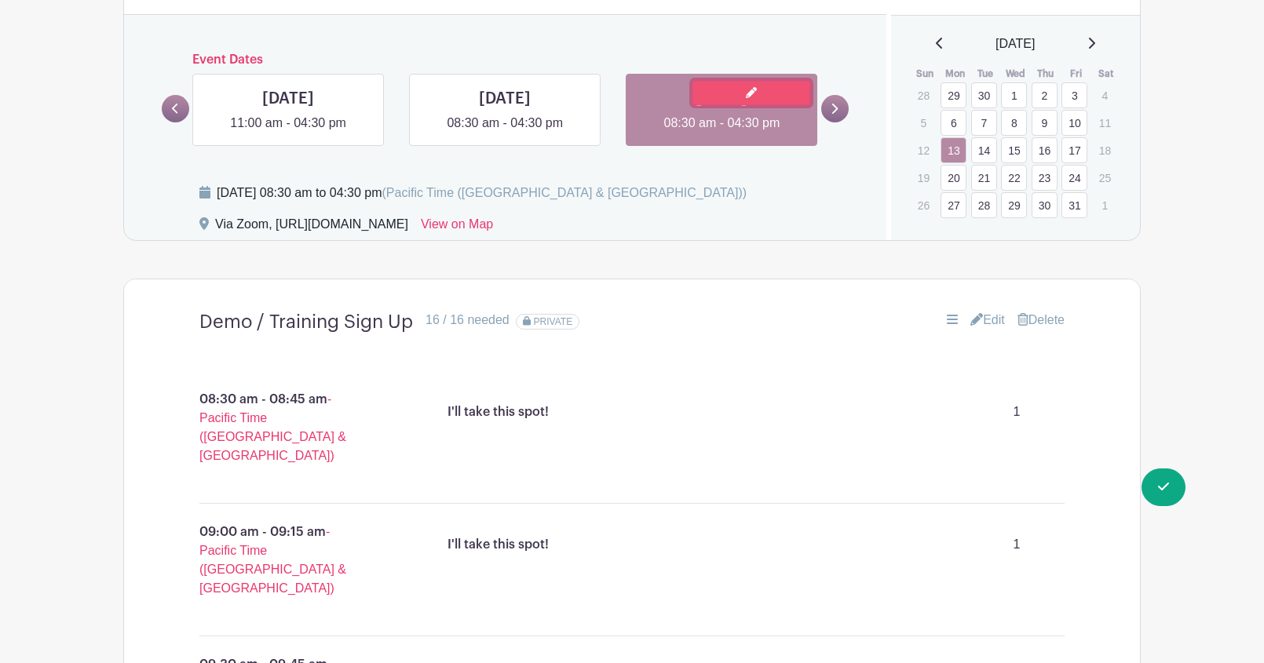
click at [754, 93] on icon at bounding box center [751, 92] width 11 height 11
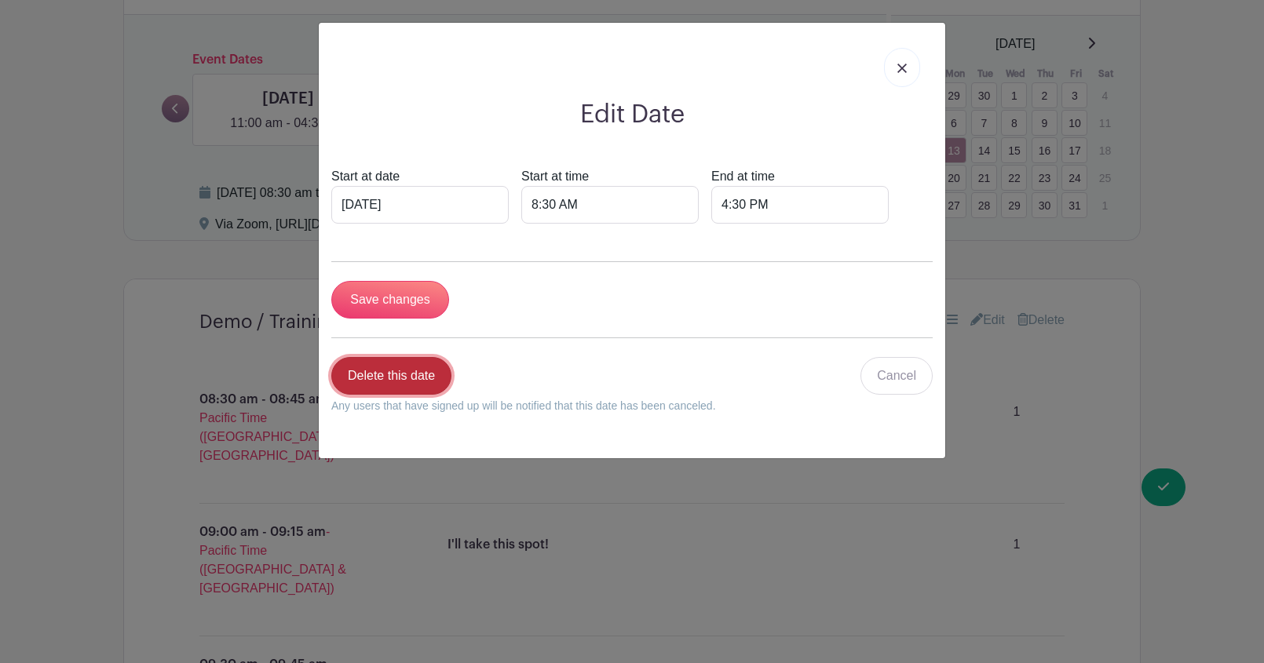
click at [399, 378] on link "Delete this date" at bounding box center [391, 376] width 120 height 38
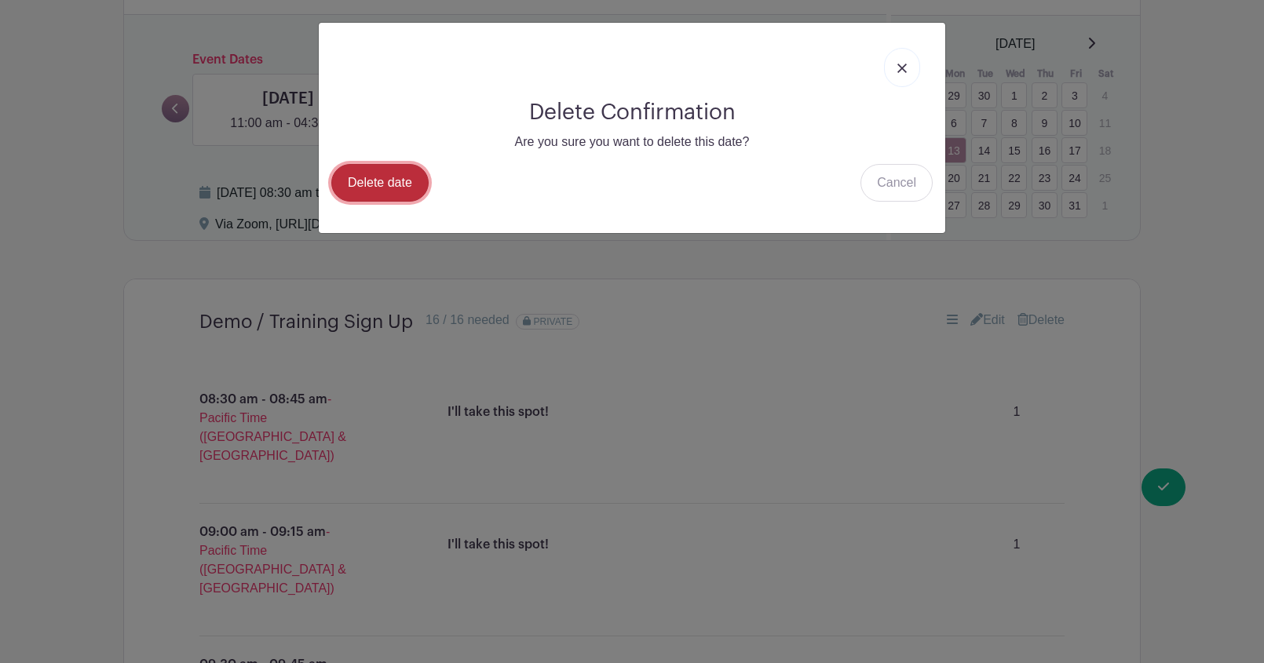
click at [359, 186] on link "Delete date" at bounding box center [379, 183] width 97 height 38
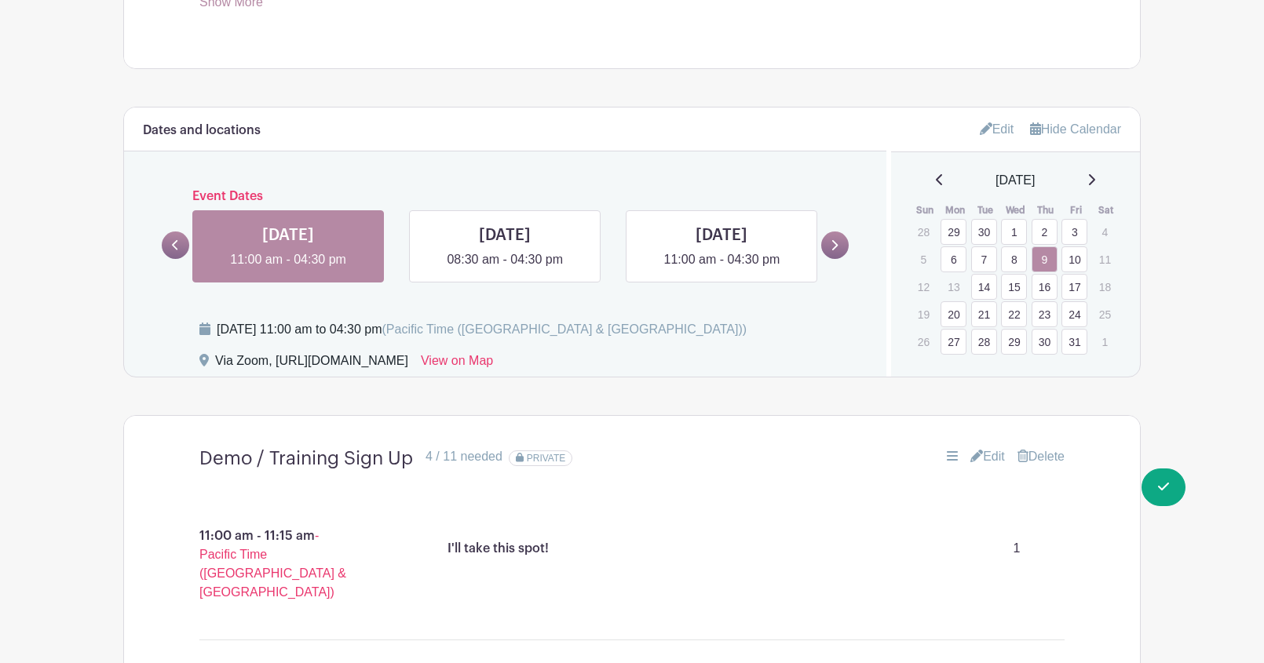
scroll to position [1042, 0]
click at [986, 284] on link "14" at bounding box center [984, 285] width 26 height 26
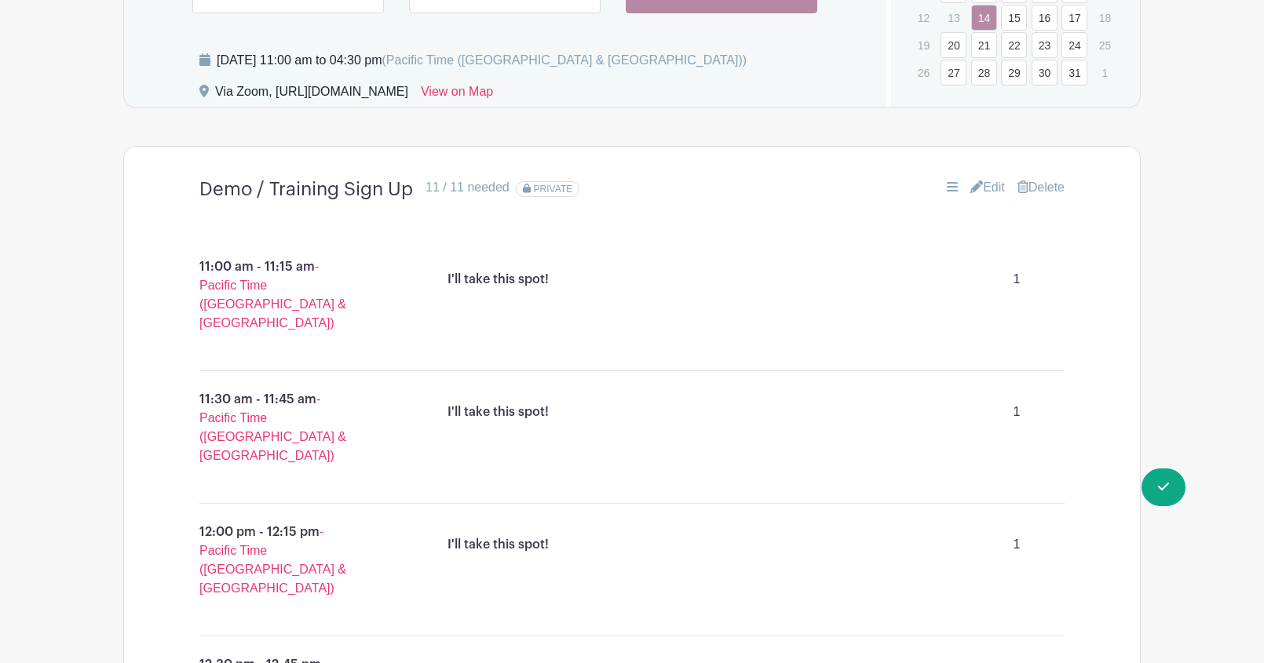
scroll to position [1373, 0]
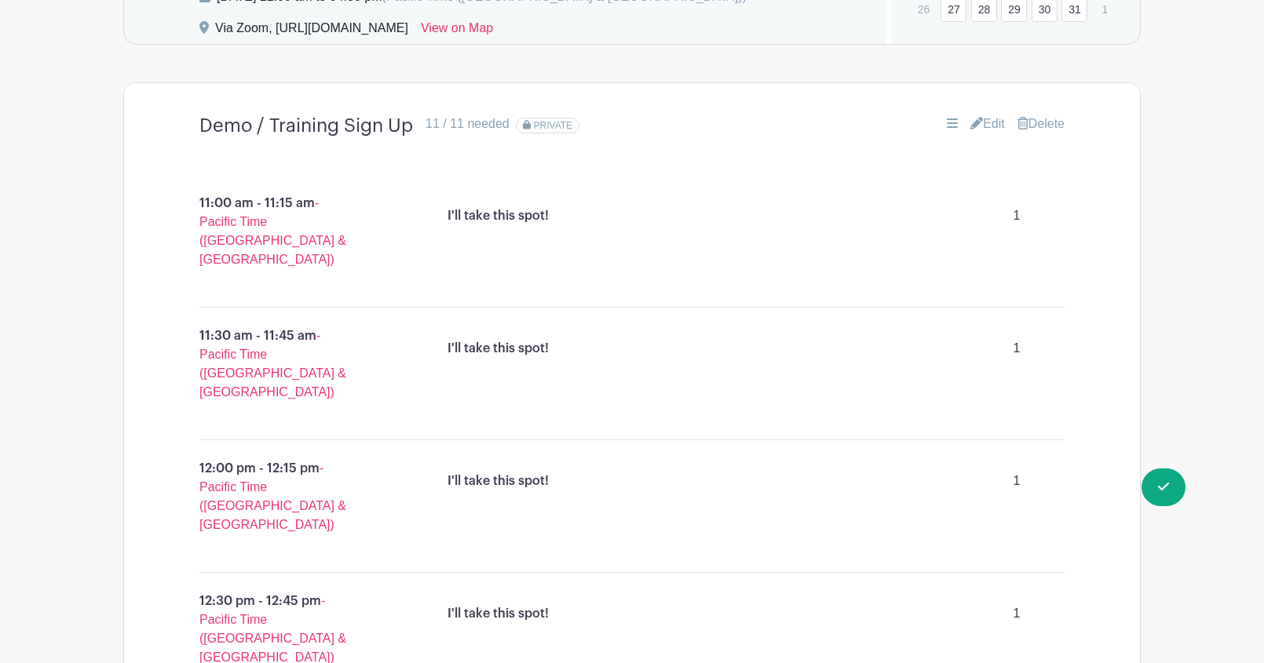
click at [988, 124] on link "Edit" at bounding box center [987, 124] width 35 height 19
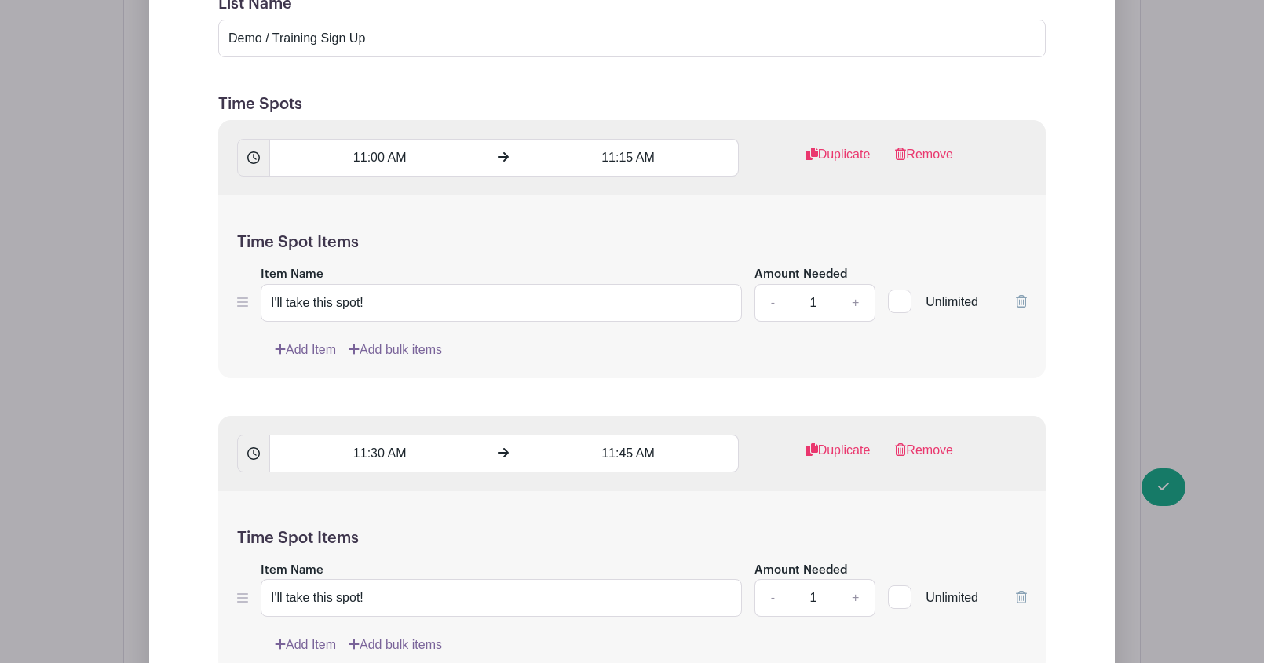
scroll to position [1681, 0]
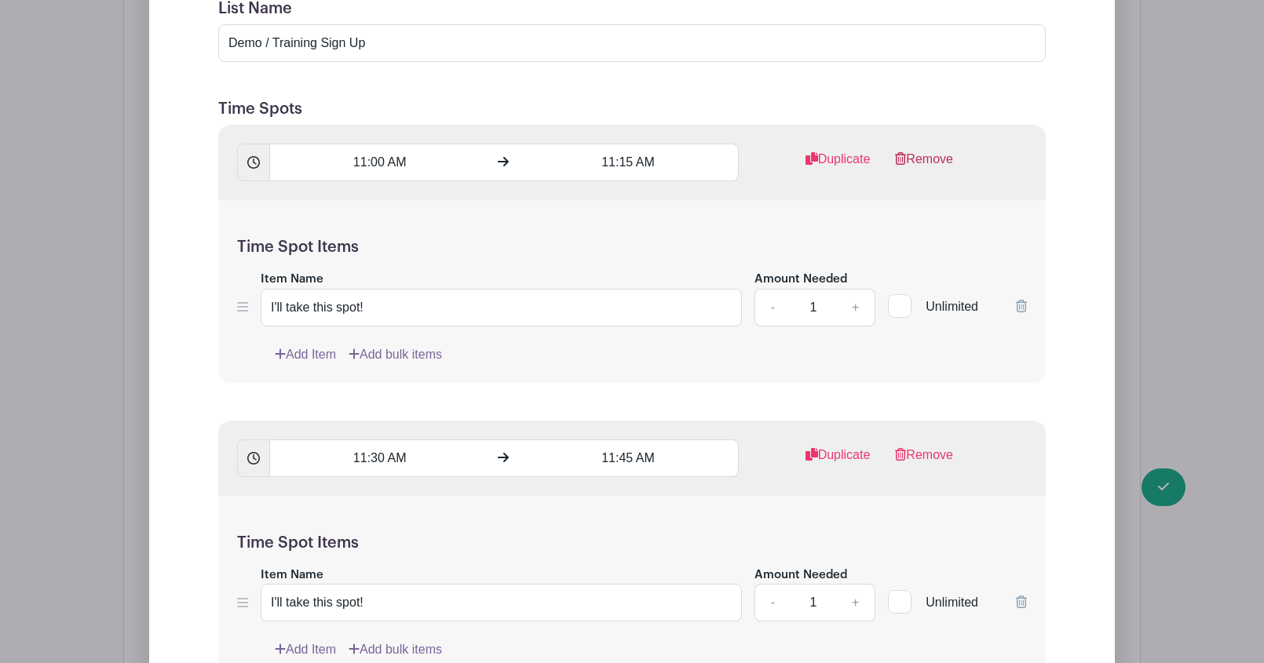
click at [943, 159] on link "Remove" at bounding box center [924, 165] width 58 height 31
click at [943, 158] on link "Remove" at bounding box center [924, 165] width 58 height 31
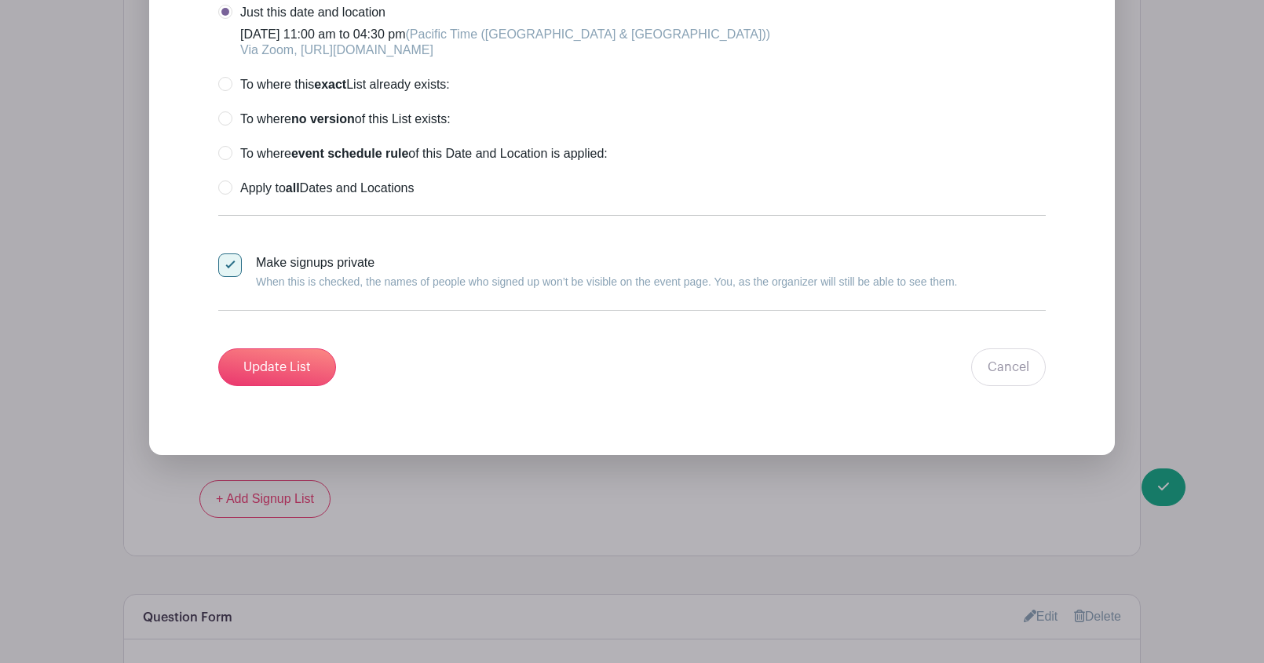
scroll to position [3960, 0]
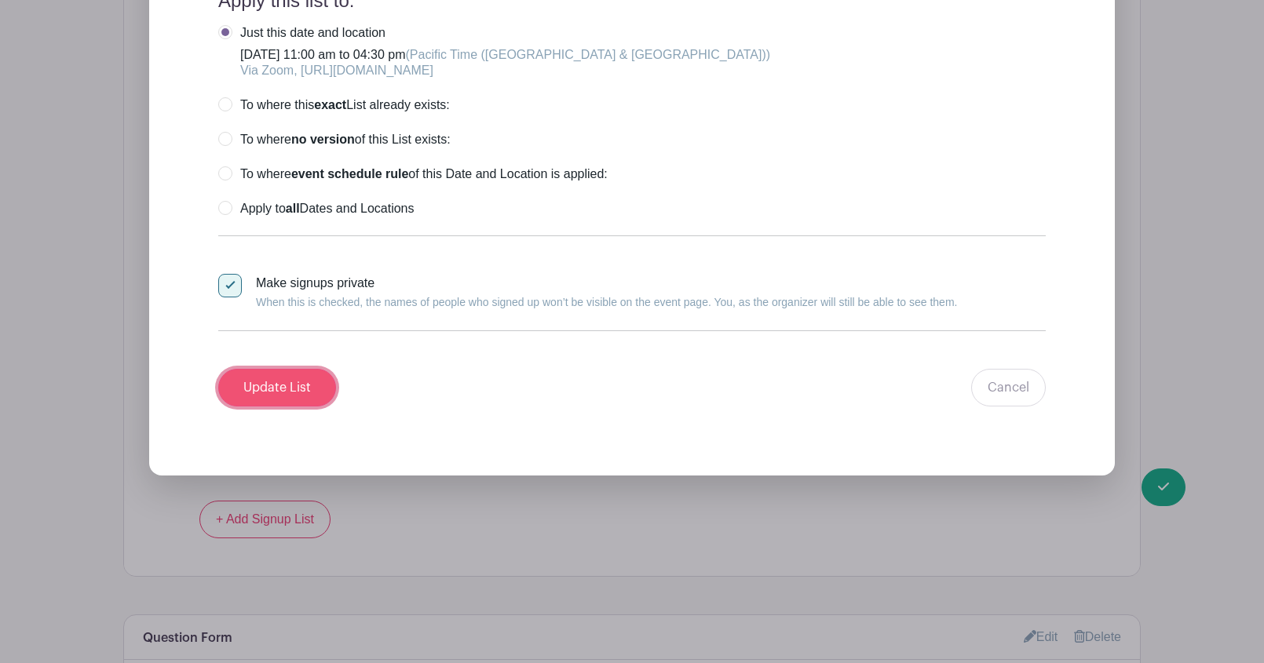
click at [283, 386] on input "Update List" at bounding box center [277, 388] width 118 height 38
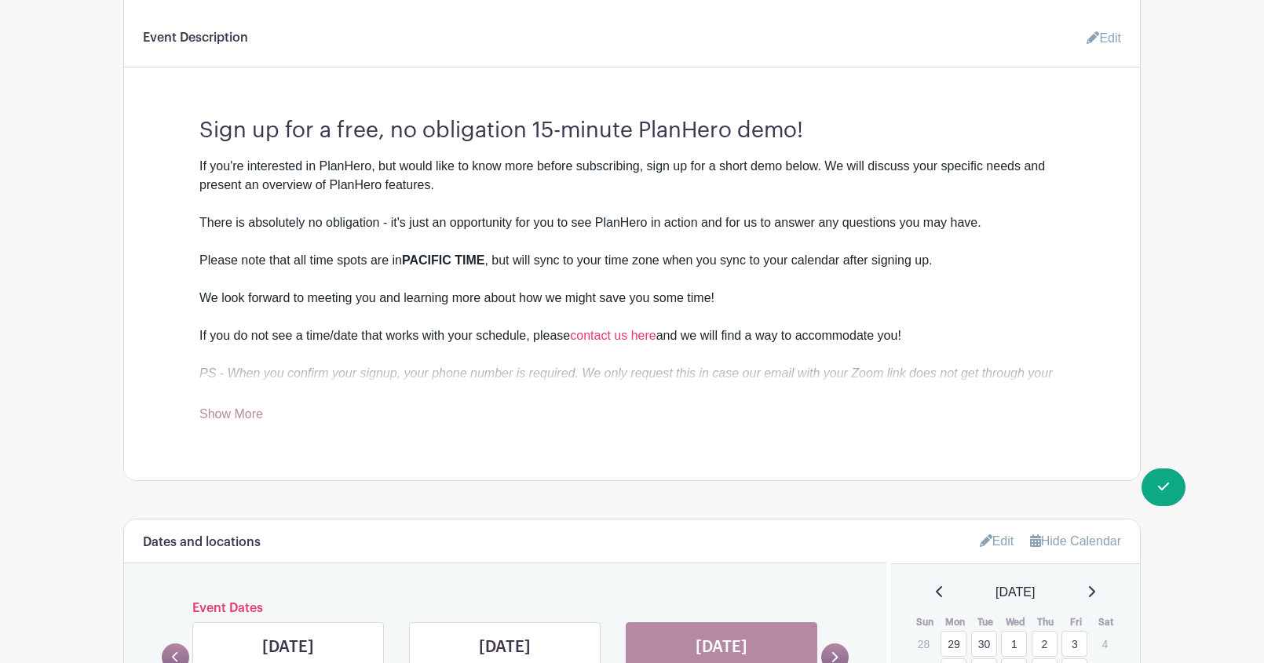
scroll to position [0, 0]
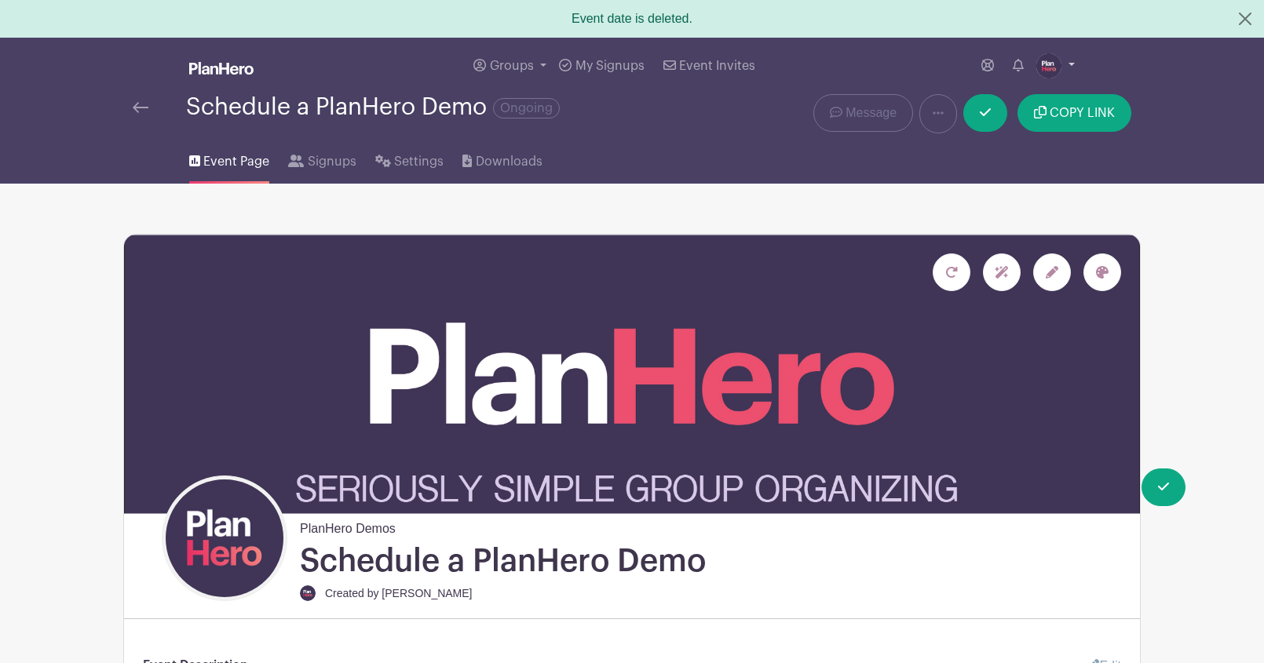
click at [1050, 64] on img at bounding box center [1048, 65] width 25 height 25
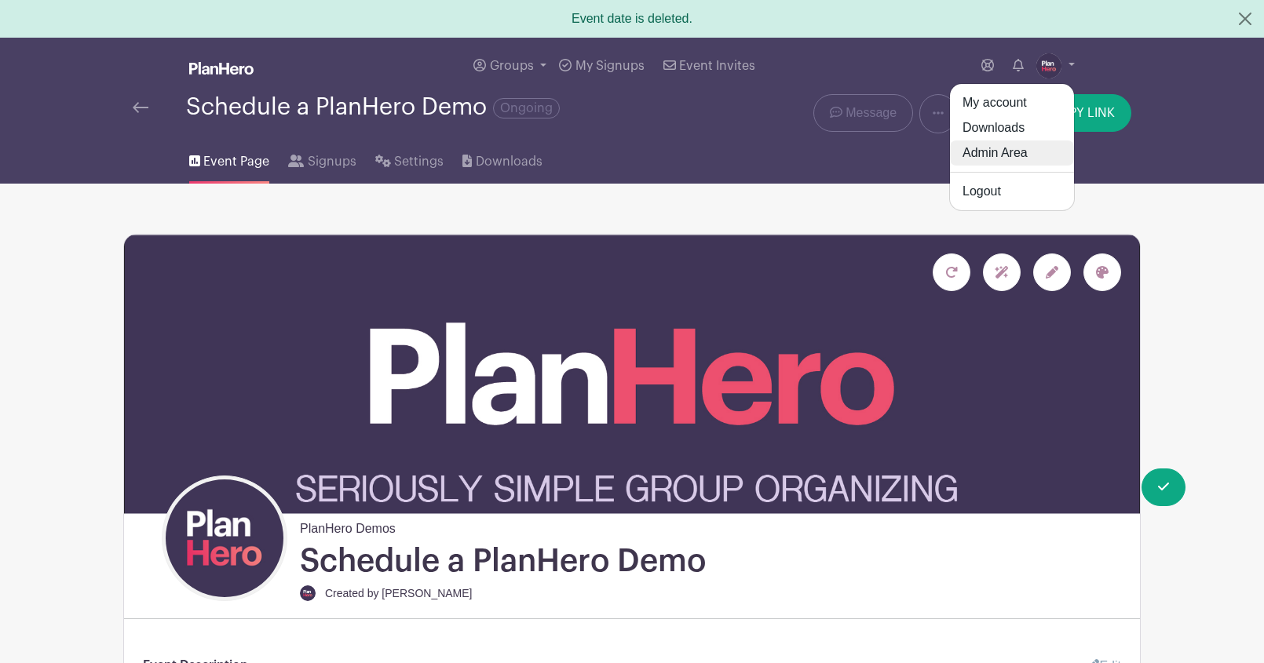
click at [1000, 155] on link "Admin Area" at bounding box center [1012, 152] width 124 height 25
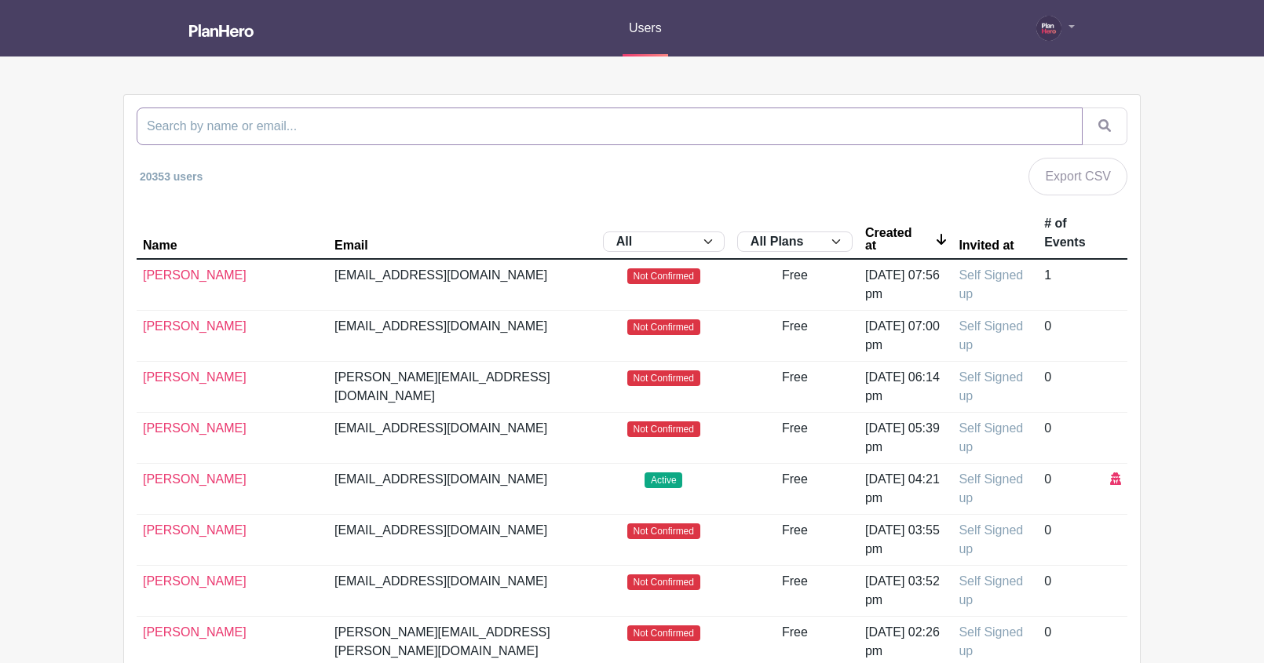
click at [566, 123] on input "search" at bounding box center [610, 127] width 946 height 38
drag, startPoint x: 172, startPoint y: 124, endPoint x: 115, endPoint y: 119, distance: 56.8
paste input "[EMAIL_ADDRESS][DOMAIN_NAME]"
type input "[EMAIL_ADDRESS][DOMAIN_NAME]"
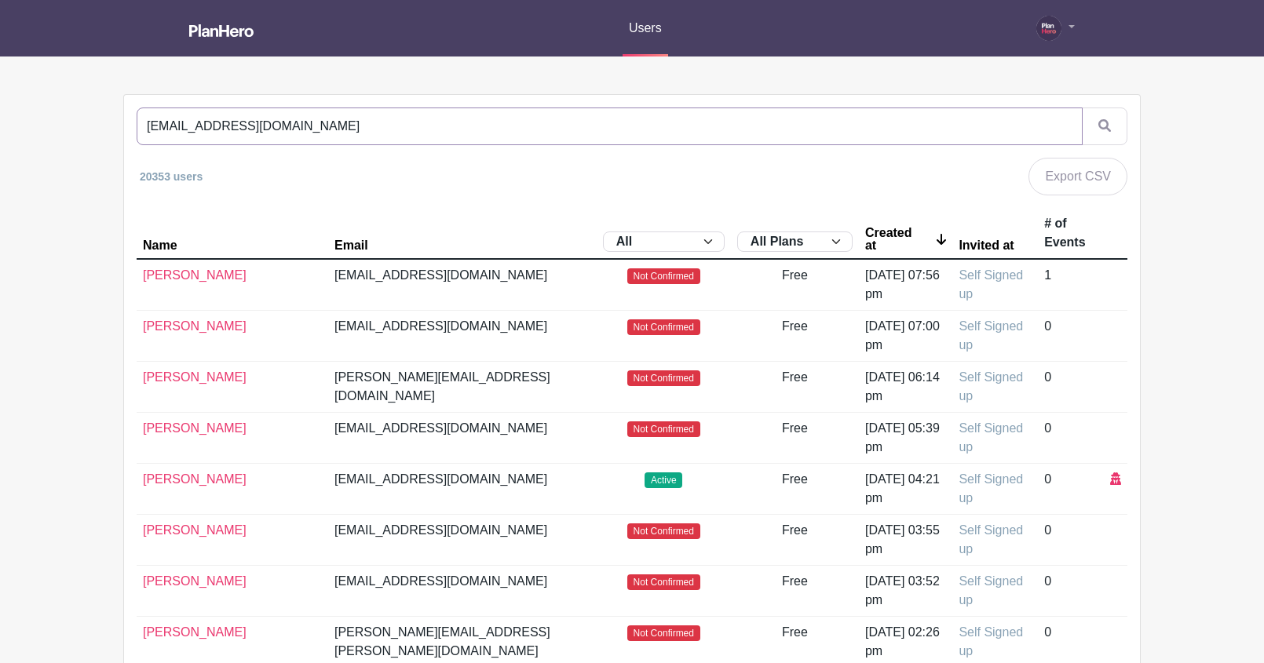
click at [1081, 108] on button "submit" at bounding box center [1104, 127] width 46 height 38
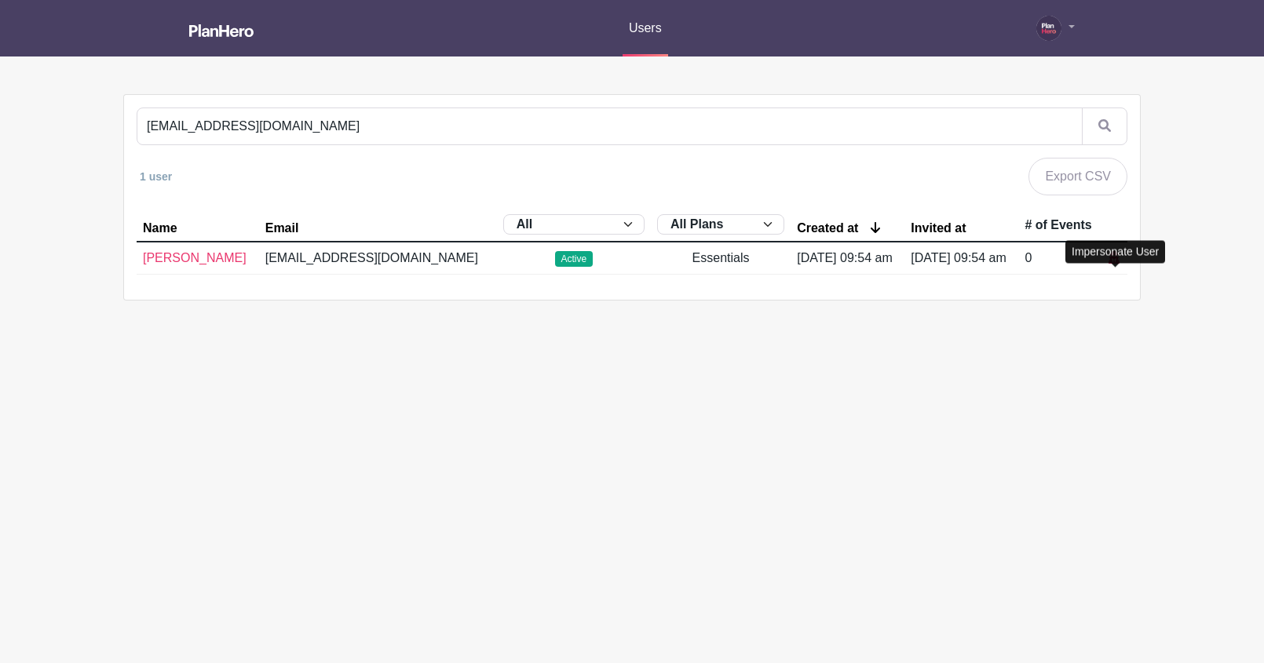
click at [1114, 264] on icon at bounding box center [1113, 257] width 11 height 13
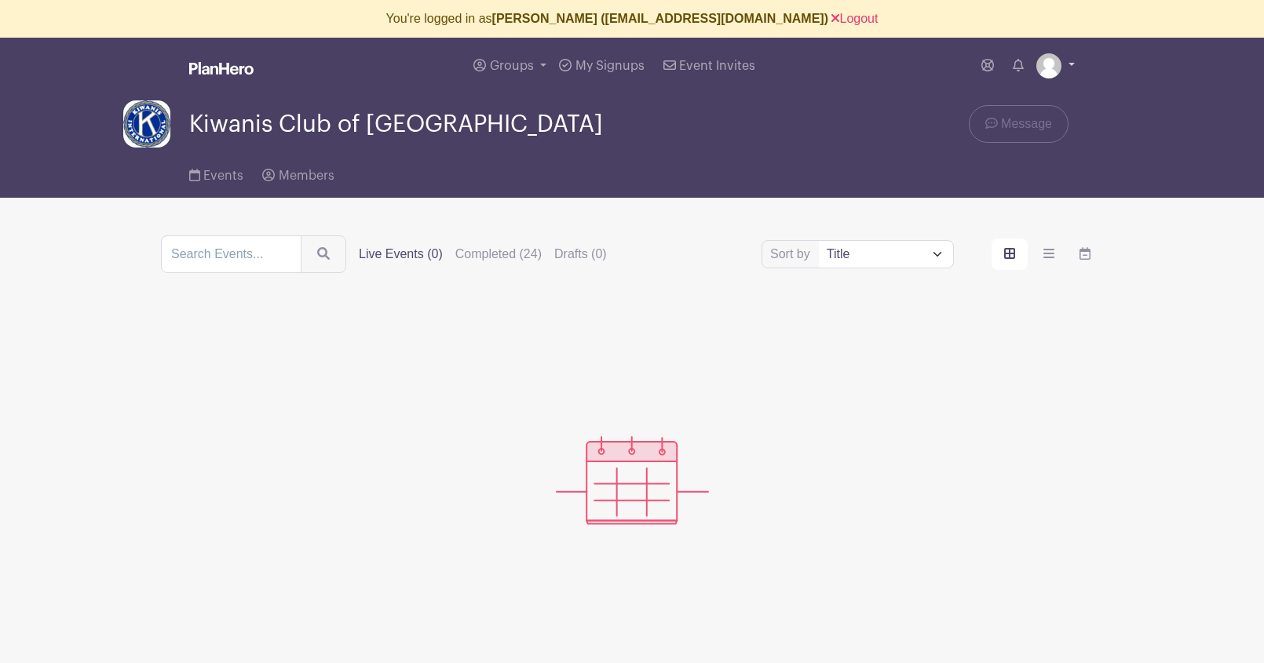
click at [1045, 69] on img at bounding box center [1048, 65] width 25 height 25
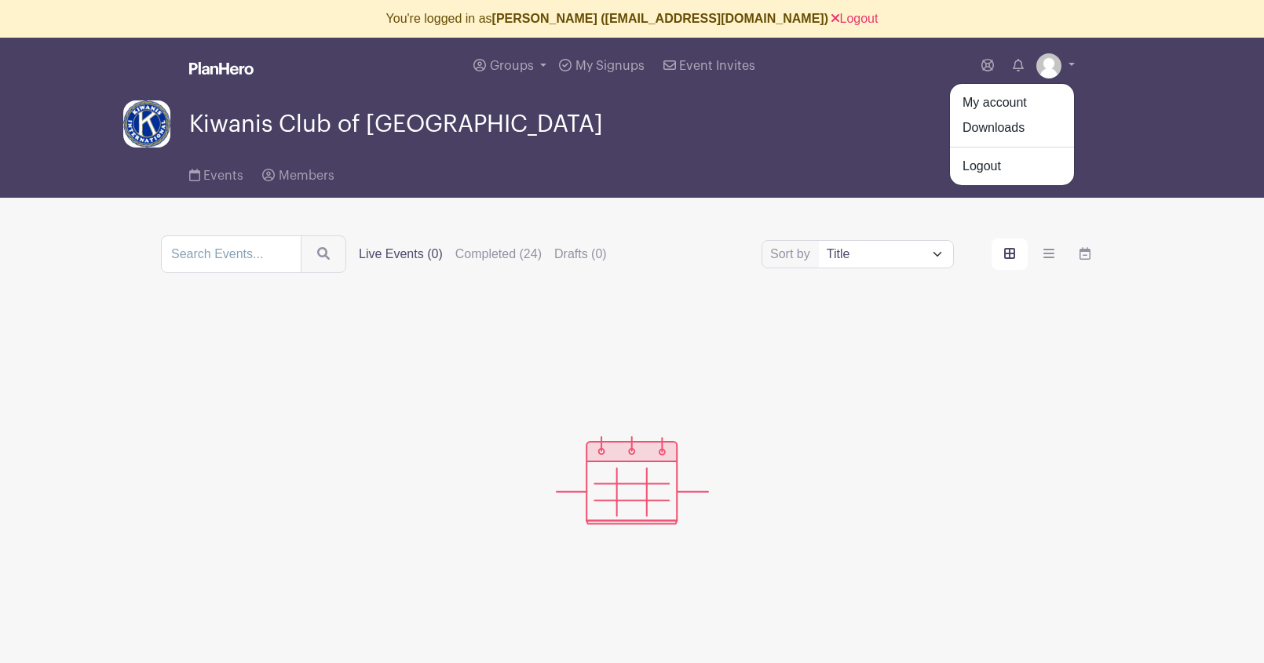
click at [811, 181] on div "Events Members" at bounding box center [632, 173] width 1036 height 50
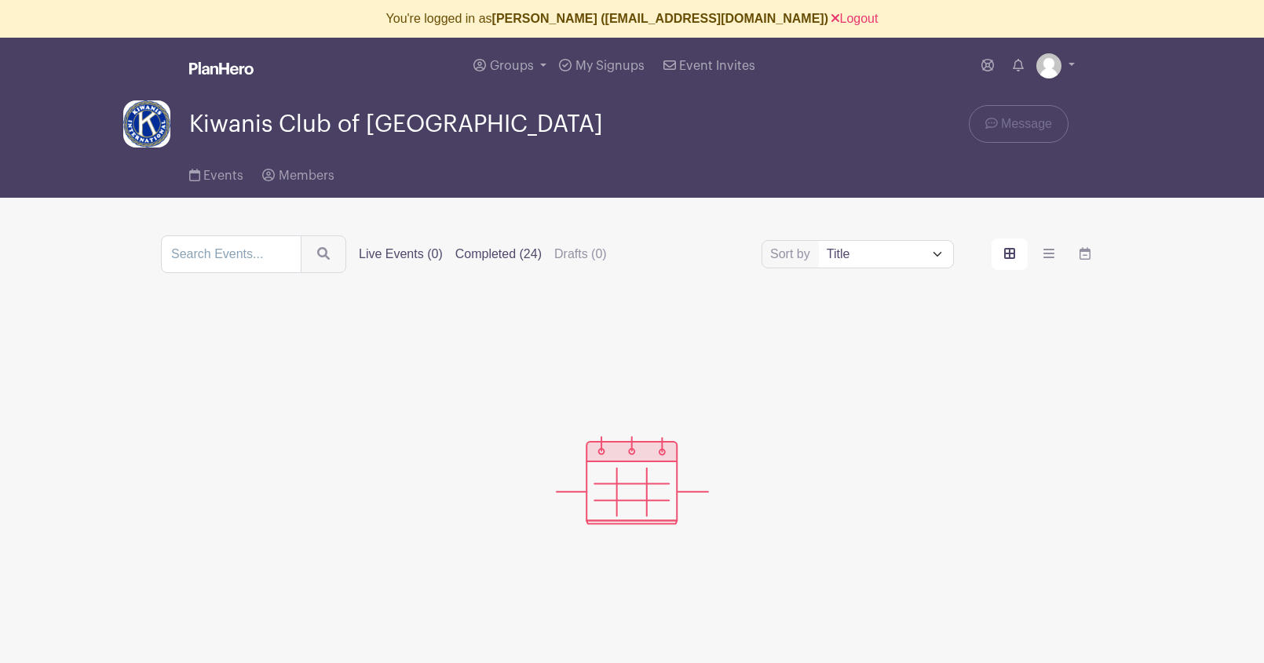
click at [476, 255] on label "Completed (24)" at bounding box center [498, 254] width 86 height 19
click at [0, 0] on input "Completed (24)" at bounding box center [0, 0] width 0 height 0
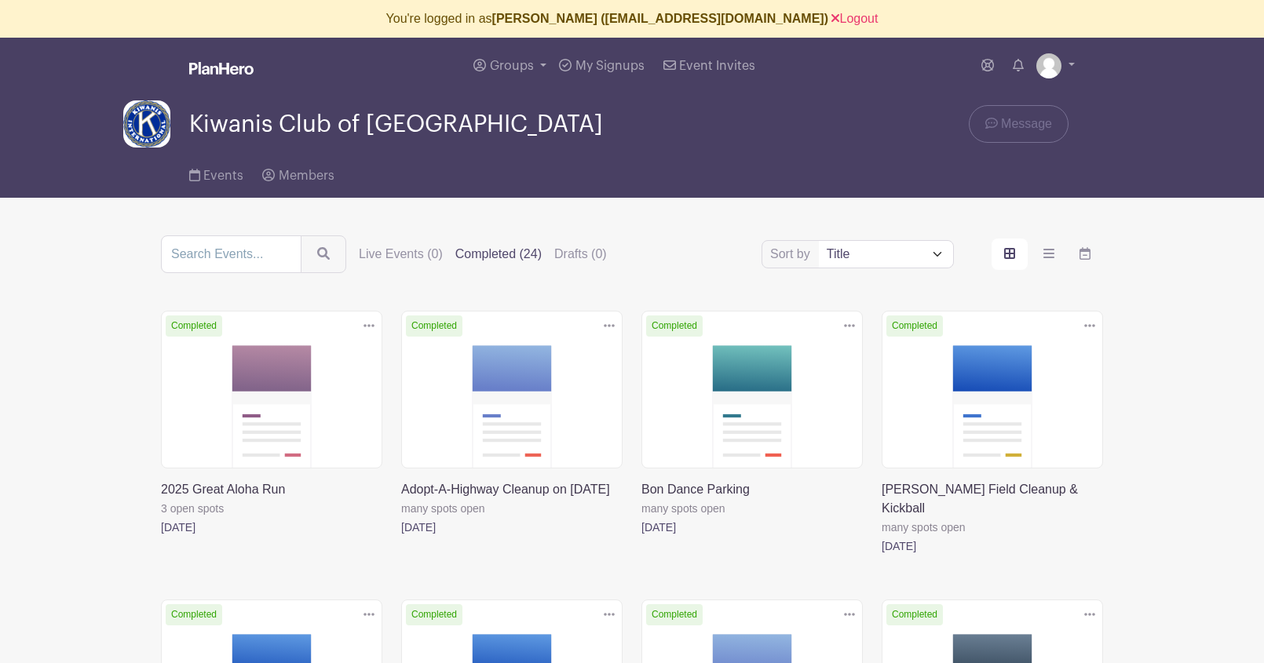
click at [401, 537] on link at bounding box center [401, 537] width 0 height 0
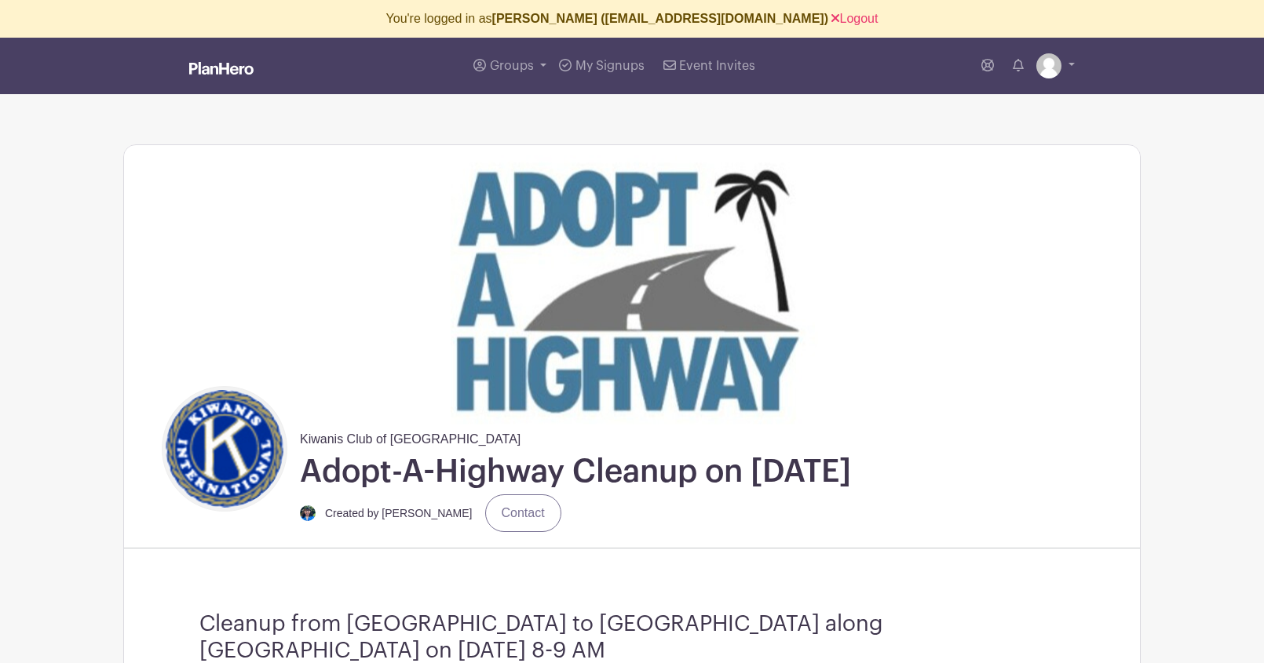
drag, startPoint x: 382, startPoint y: 512, endPoint x: 472, endPoint y: 509, distance: 90.3
click at [472, 509] on div "Created by [PERSON_NAME] Contact" at bounding box center [430, 513] width 261 height 38
copy small "[PERSON_NAME]"
click at [831, 23] on link "Logout" at bounding box center [854, 18] width 46 height 13
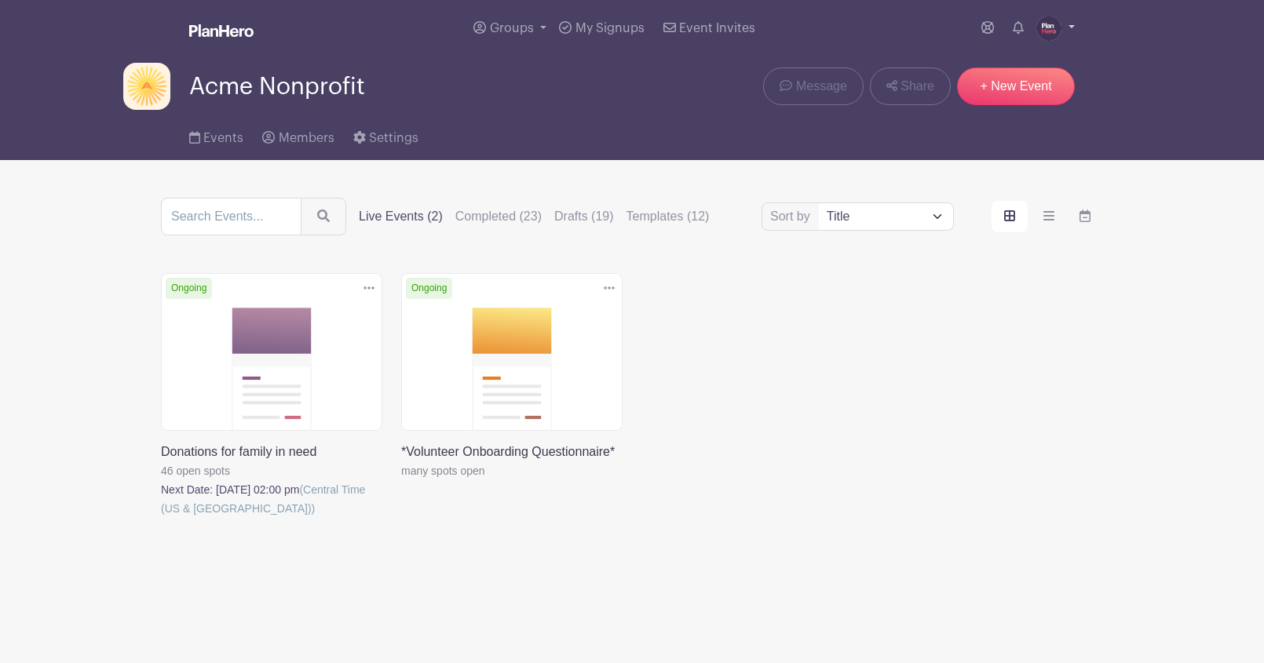
click at [1047, 25] on img at bounding box center [1048, 28] width 25 height 25
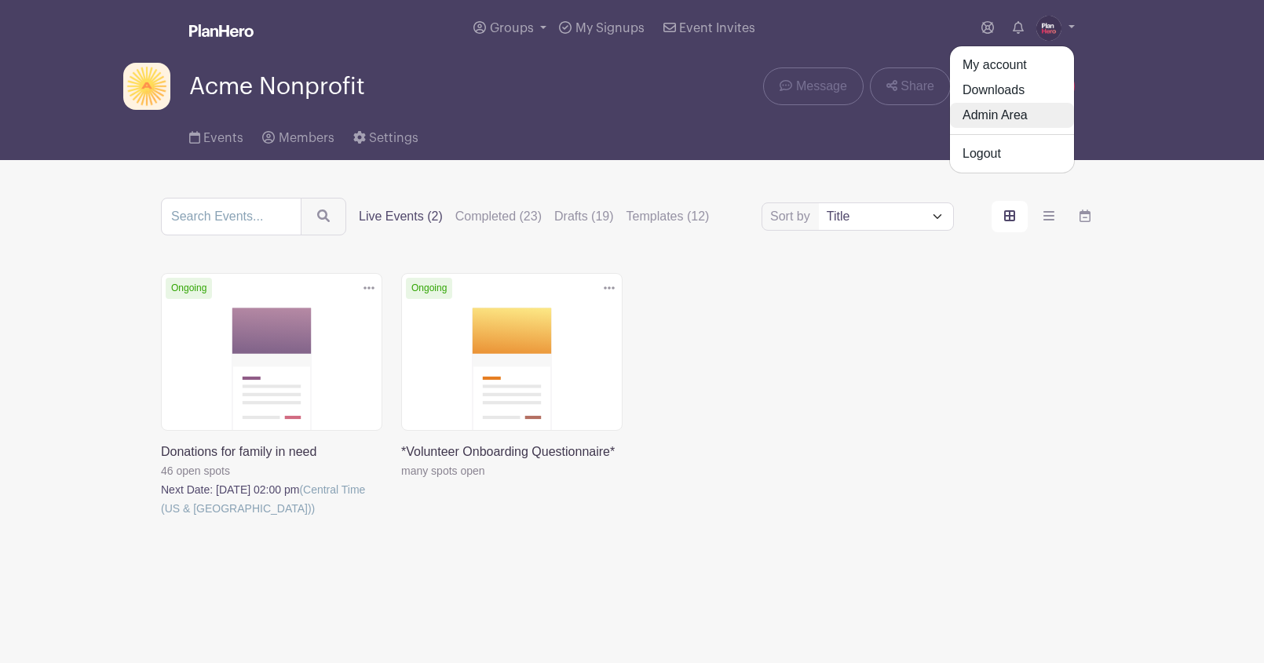
click at [996, 107] on link "Admin Area" at bounding box center [1012, 115] width 124 height 25
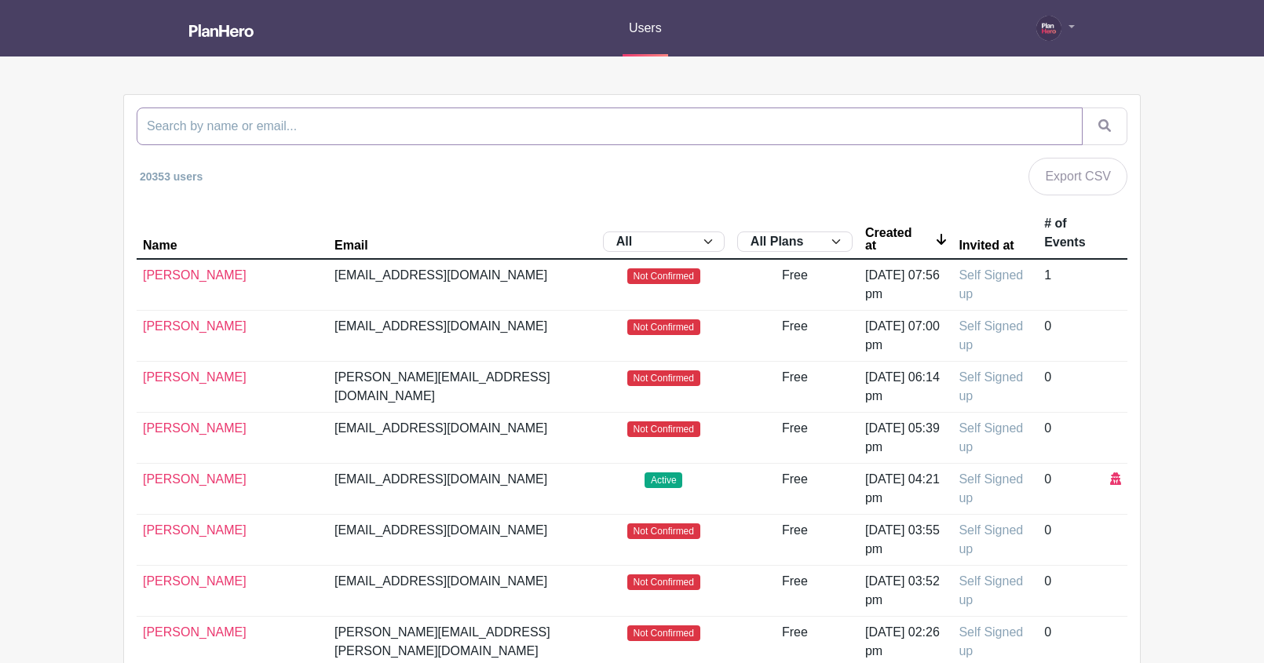
click at [502, 129] on input "search" at bounding box center [610, 127] width 946 height 38
paste input "[PERSON_NAME]"
type input "[PERSON_NAME]"
click at [1081, 108] on button "submit" at bounding box center [1104, 127] width 46 height 38
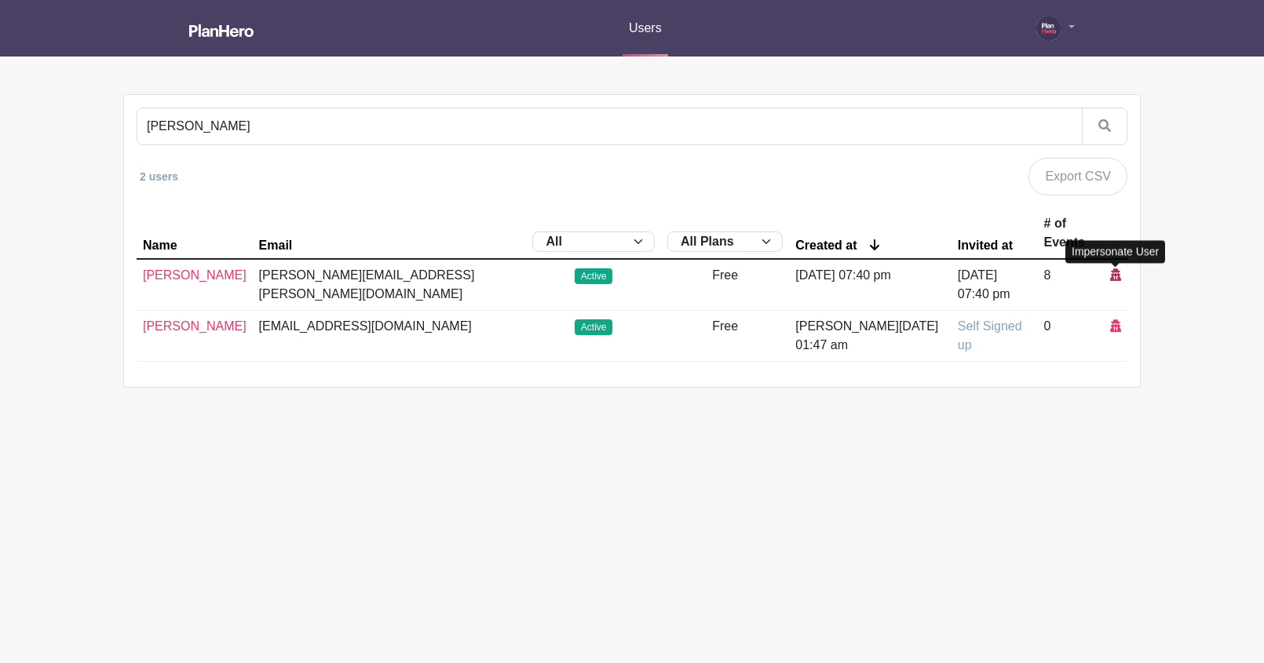
click at [1113, 275] on icon at bounding box center [1115, 274] width 11 height 13
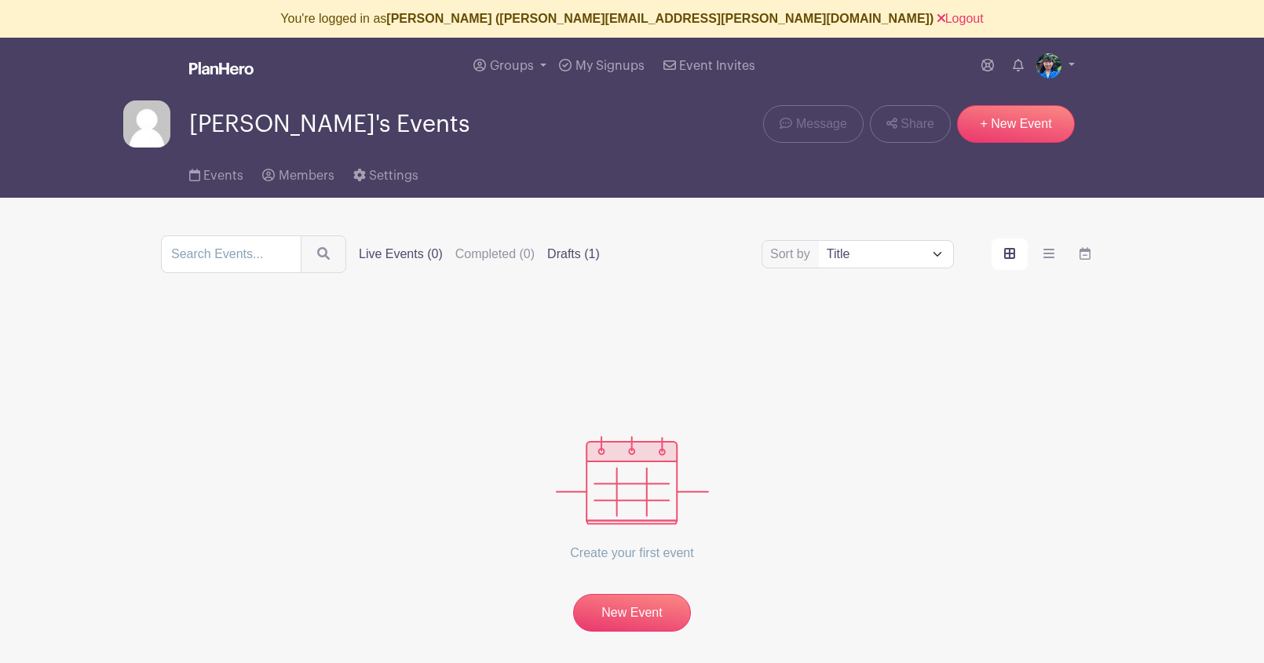
click at [547, 253] on label "Drafts (1)" at bounding box center [573, 254] width 53 height 19
click at [0, 0] on input "Drafts (1)" at bounding box center [0, 0] width 0 height 0
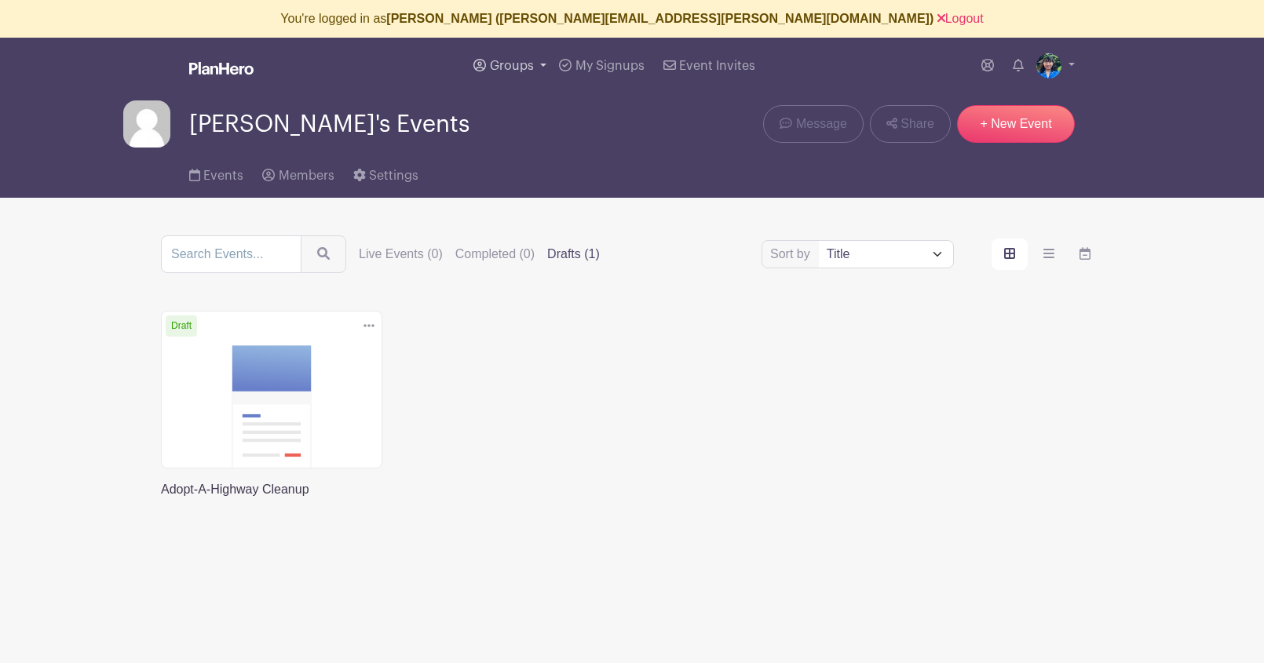
click at [512, 64] on span "Groups" at bounding box center [512, 66] width 44 height 13
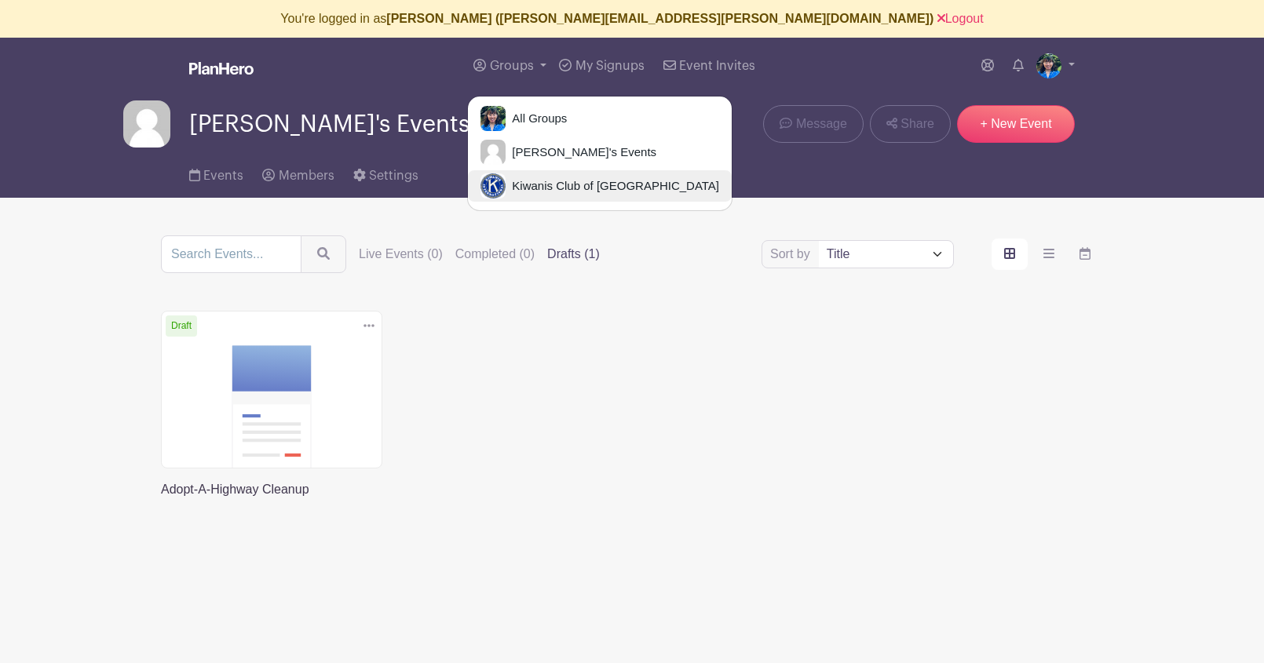
click at [543, 186] on span "Kiwanis Club of [GEOGRAPHIC_DATA]" at bounding box center [611, 186] width 213 height 18
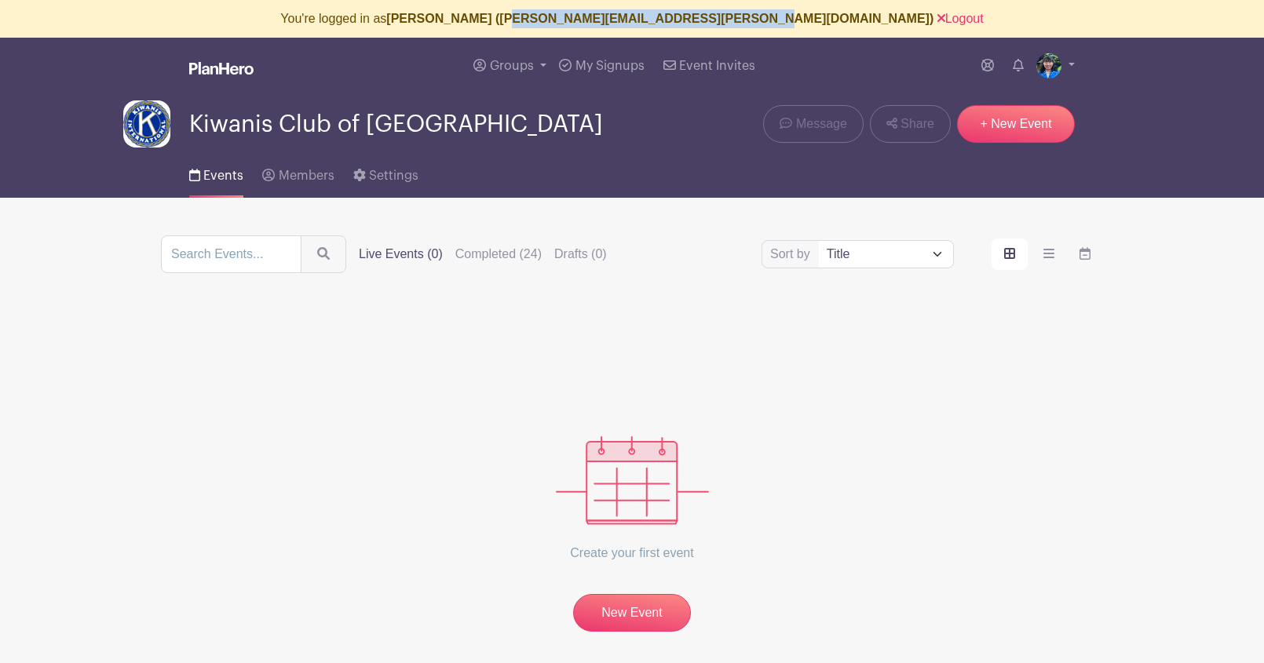
drag, startPoint x: 597, startPoint y: 18, endPoint x: 831, endPoint y: 15, distance: 233.9
click at [832, 15] on b "[PERSON_NAME] ([PERSON_NAME][EMAIL_ADDRESS][PERSON_NAME][DOMAIN_NAME])" at bounding box center [659, 18] width 547 height 13
copy b "[PERSON_NAME][EMAIL_ADDRESS][PERSON_NAME][DOMAIN_NAME]"
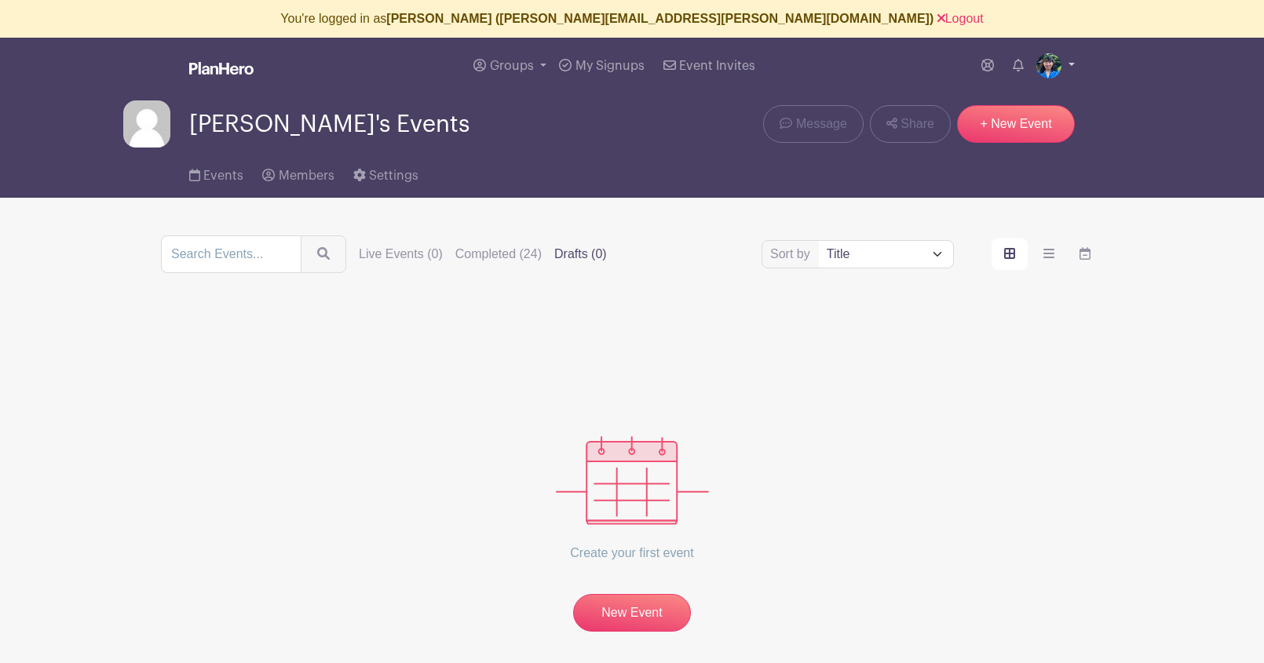
click at [1046, 64] on img at bounding box center [1048, 65] width 25 height 25
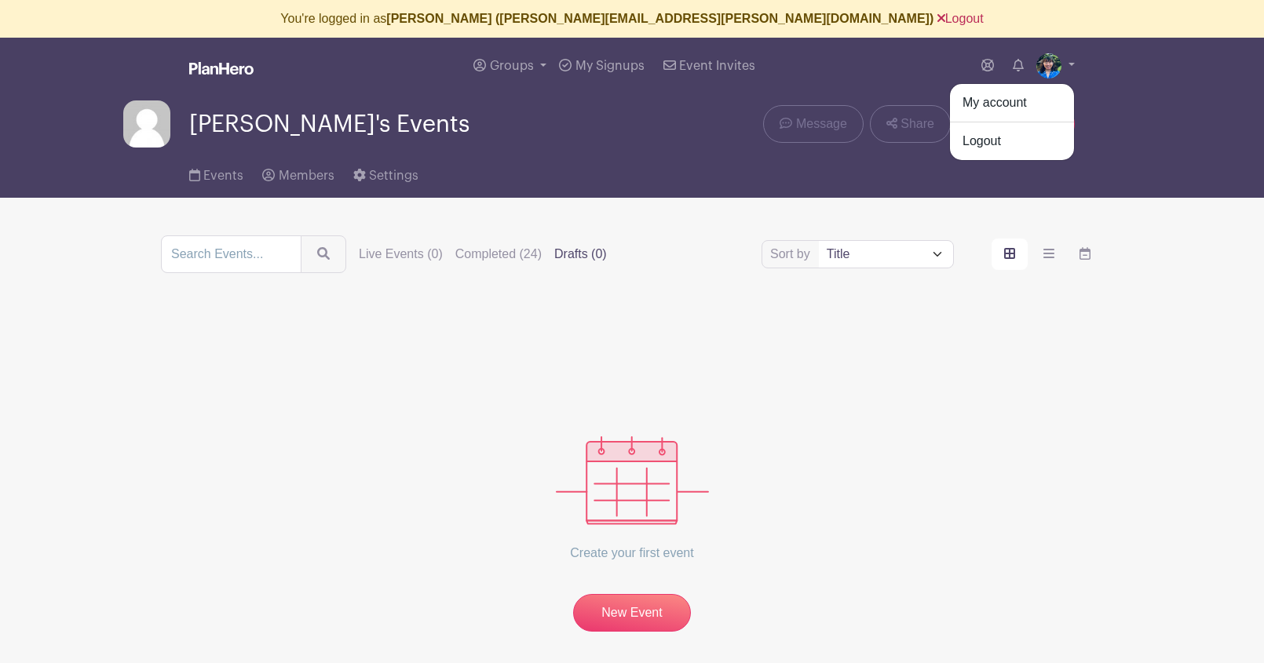
click at [937, 13] on link "Logout" at bounding box center [960, 18] width 46 height 13
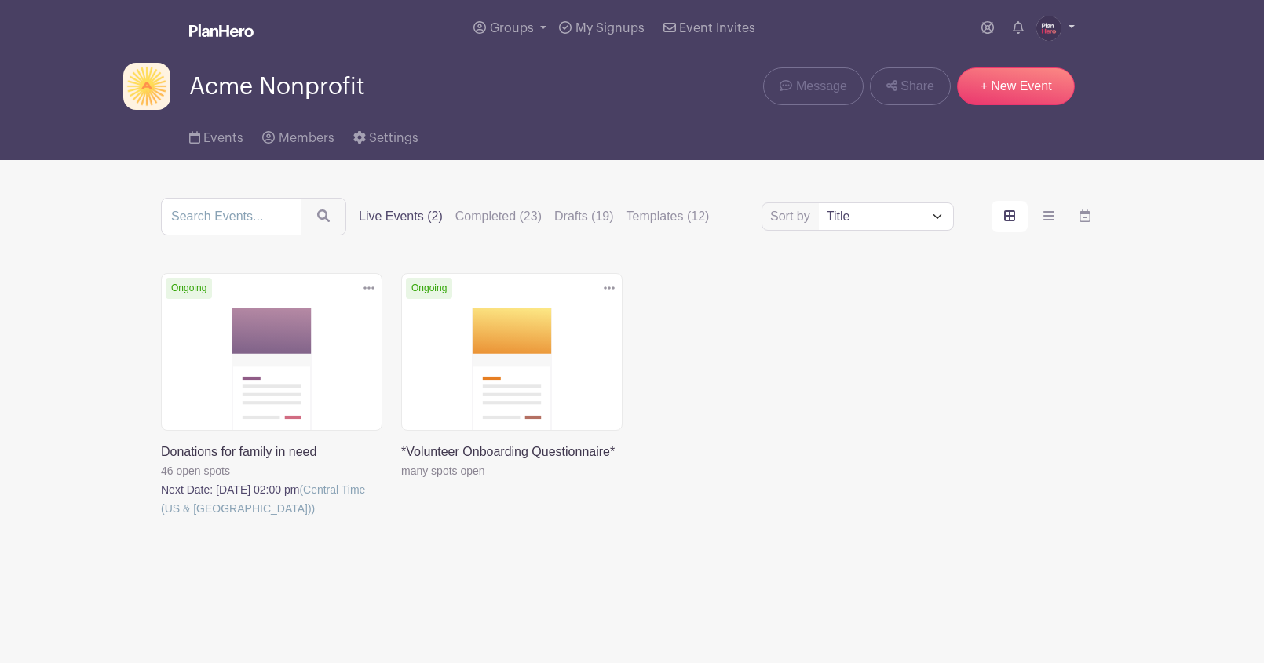
click at [1048, 26] on img at bounding box center [1048, 28] width 25 height 25
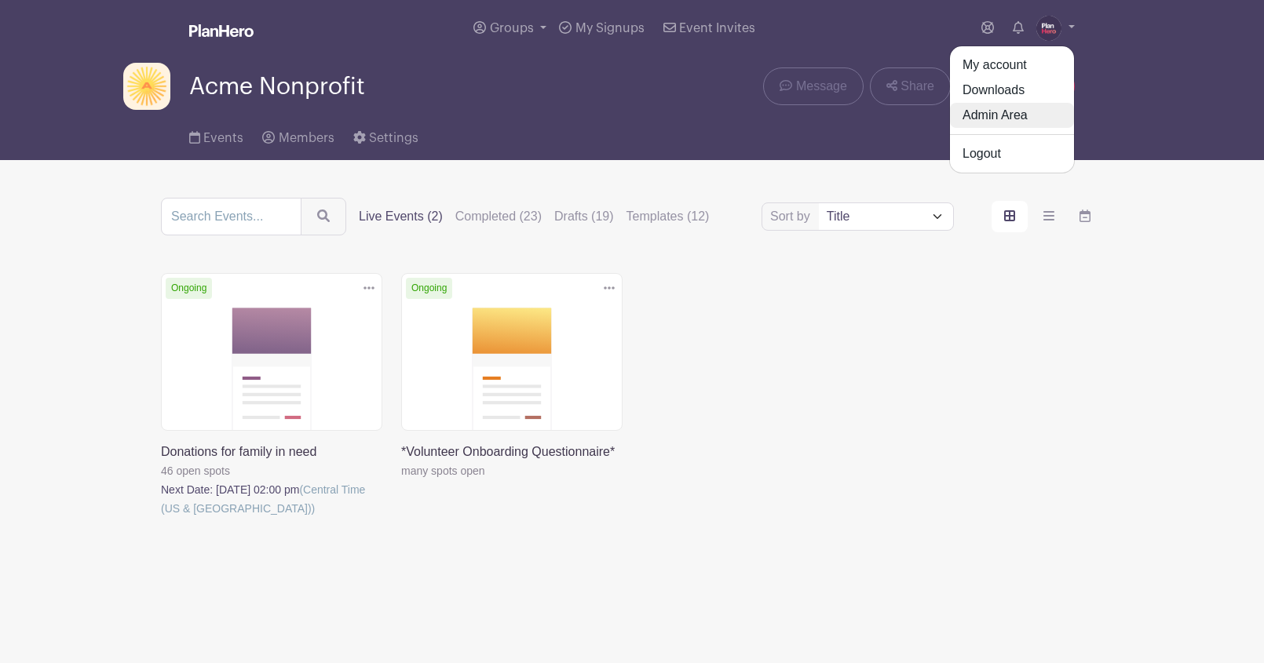
click at [997, 115] on link "Admin Area" at bounding box center [1012, 115] width 124 height 25
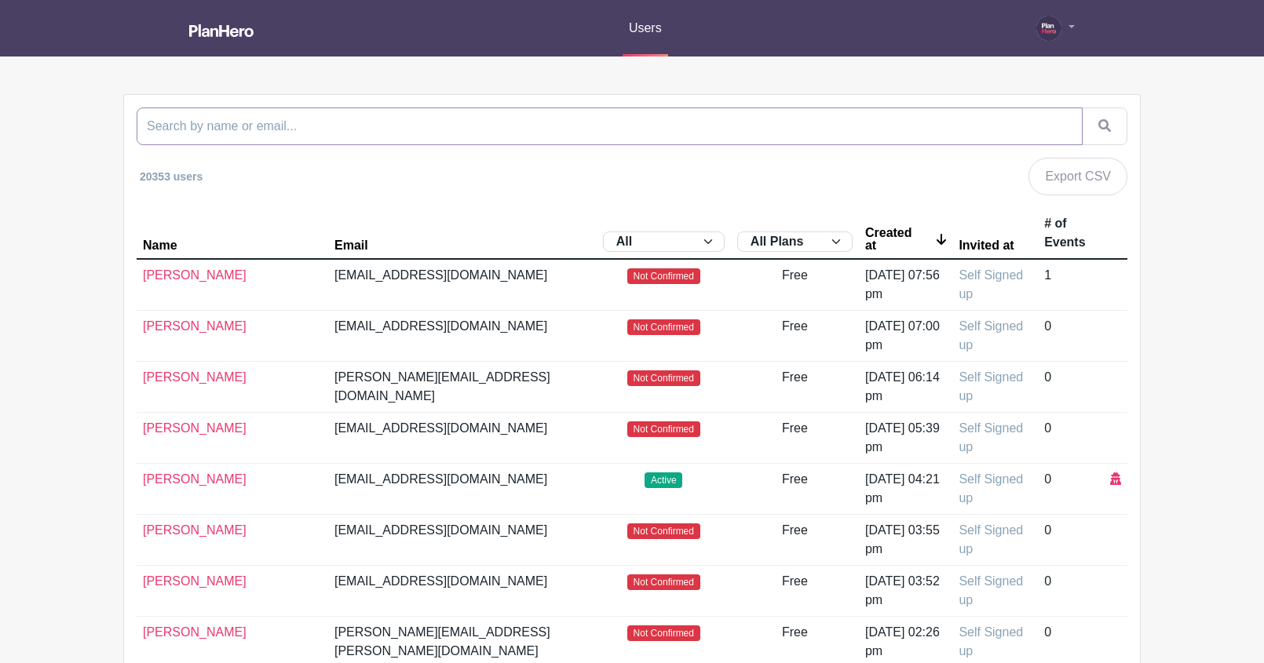
click at [589, 121] on input "search" at bounding box center [610, 127] width 946 height 38
type input "[PERSON_NAME]"
click at [1081, 108] on button "submit" at bounding box center [1104, 127] width 46 height 38
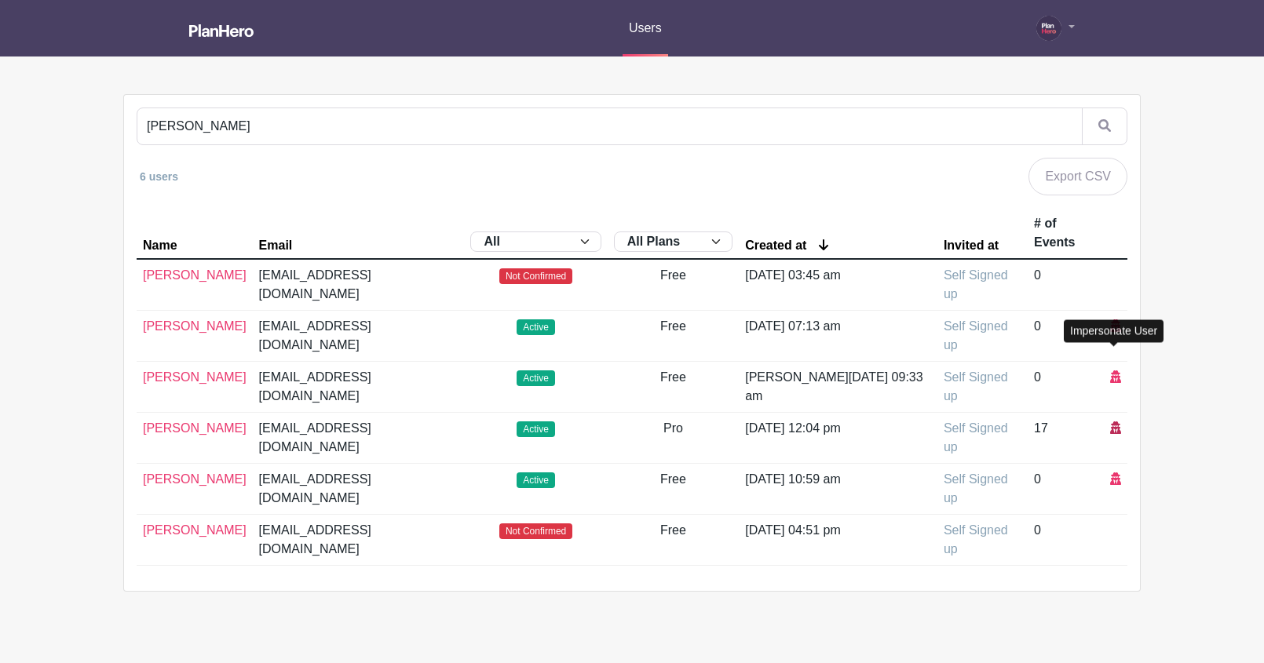
click at [1110, 421] on icon at bounding box center [1115, 427] width 11 height 13
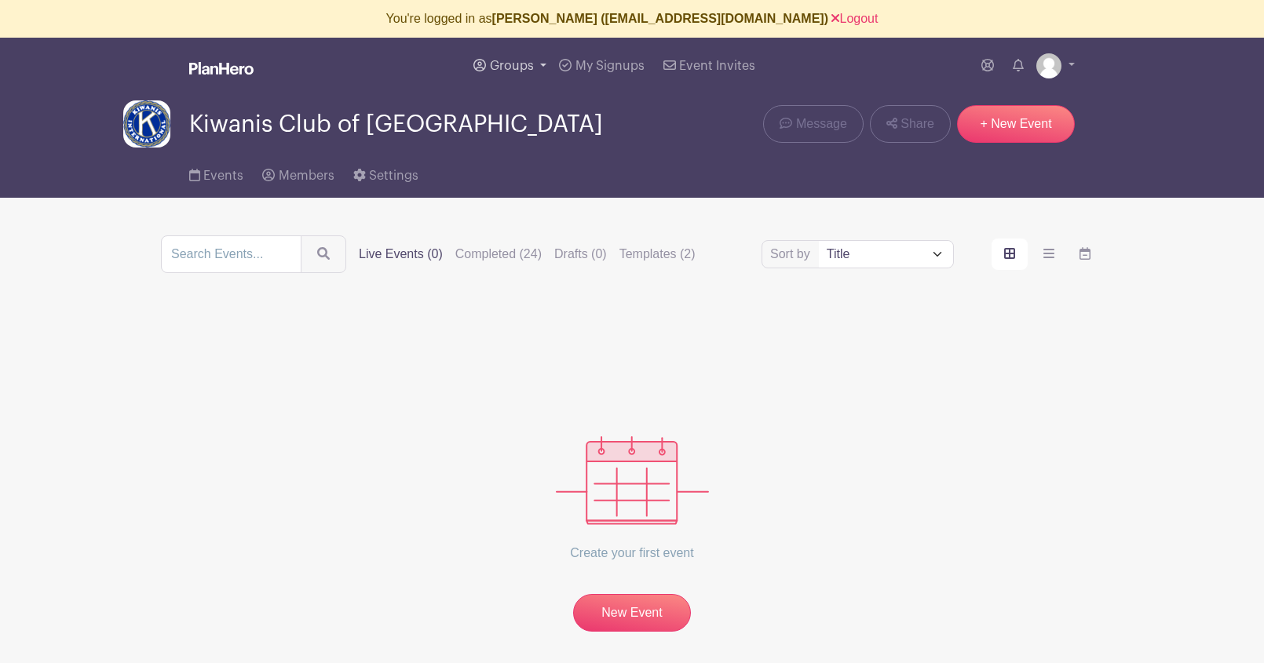
click at [501, 68] on span "Groups" at bounding box center [512, 66] width 44 height 13
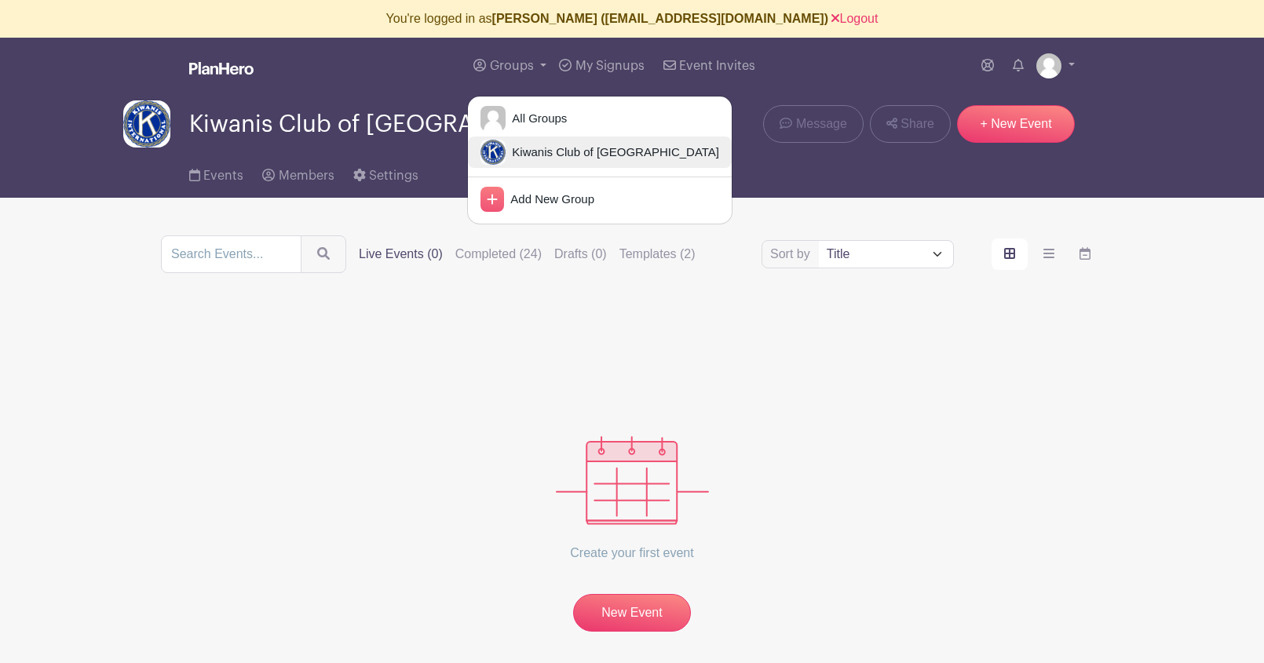
click at [531, 151] on span "Kiwanis Club of [GEOGRAPHIC_DATA]" at bounding box center [611, 153] width 213 height 18
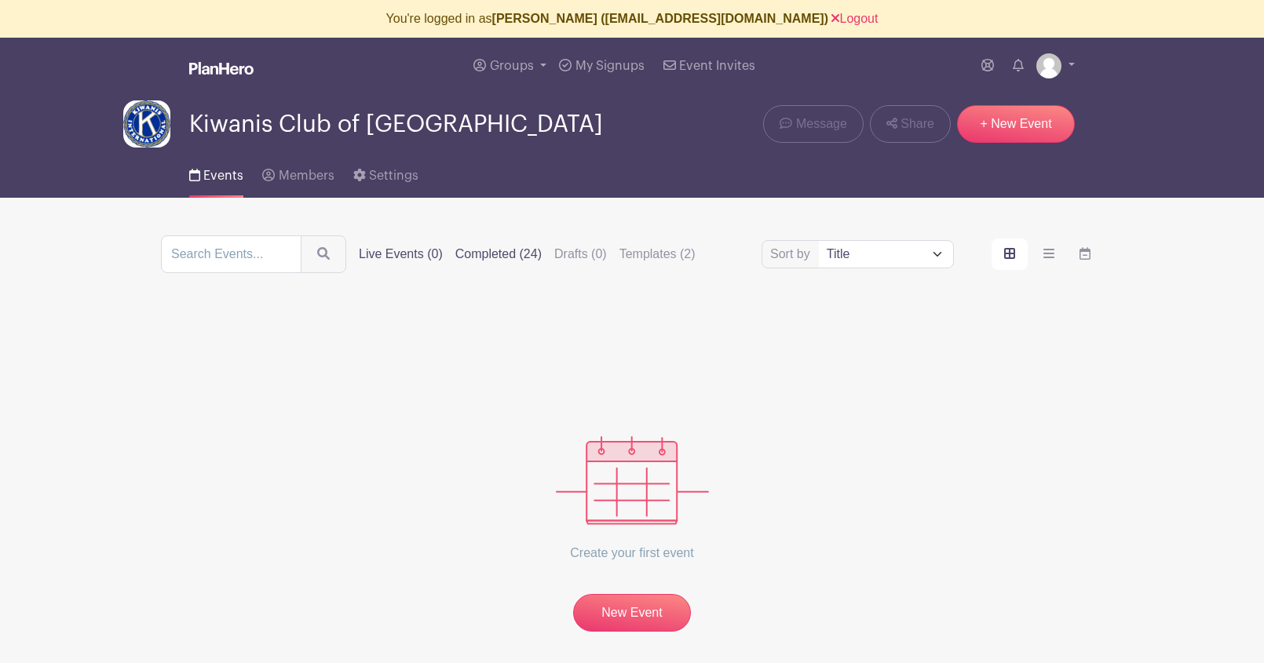
click at [491, 253] on label "Completed (24)" at bounding box center [498, 254] width 86 height 19
click at [0, 0] on input "Completed (24)" at bounding box center [0, 0] width 0 height 0
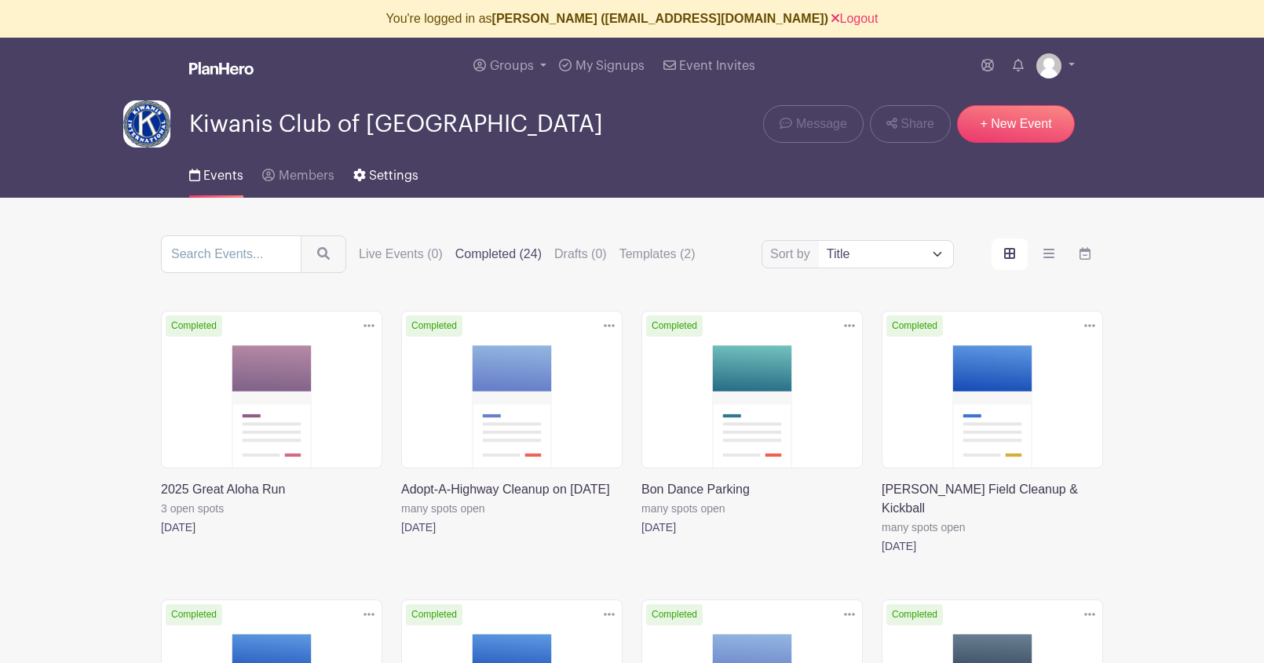
click at [387, 181] on span "Settings" at bounding box center [393, 176] width 49 height 13
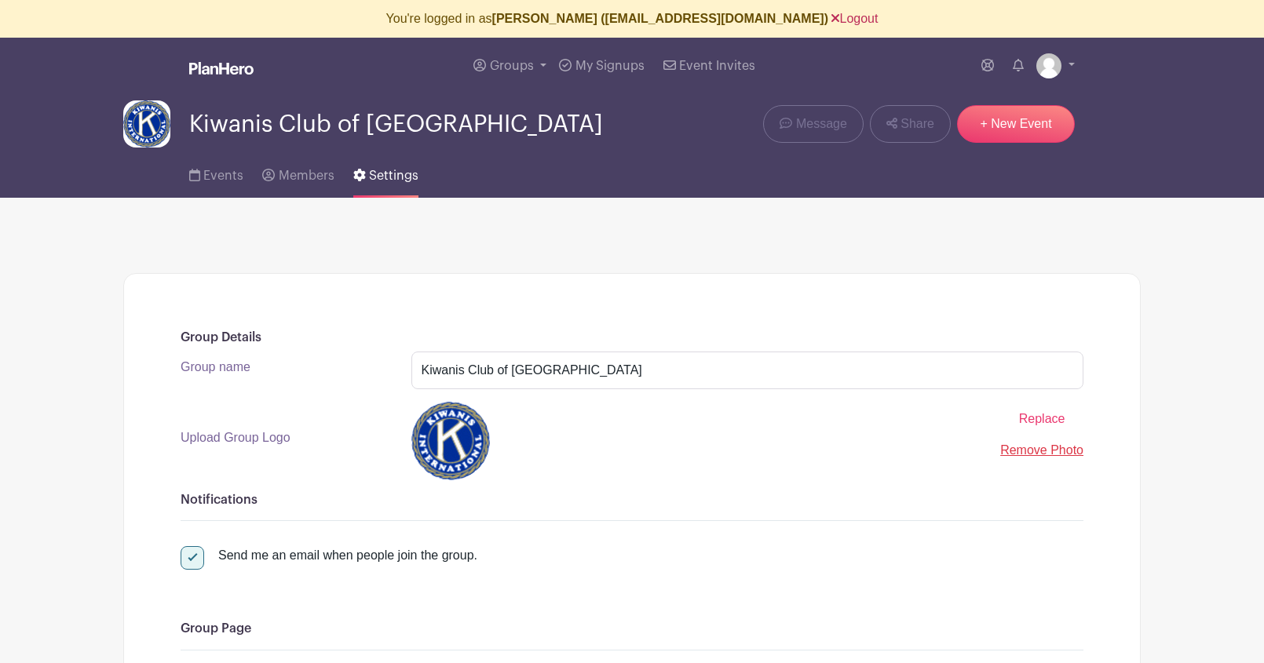
click at [831, 22] on link "Logout" at bounding box center [854, 18] width 46 height 13
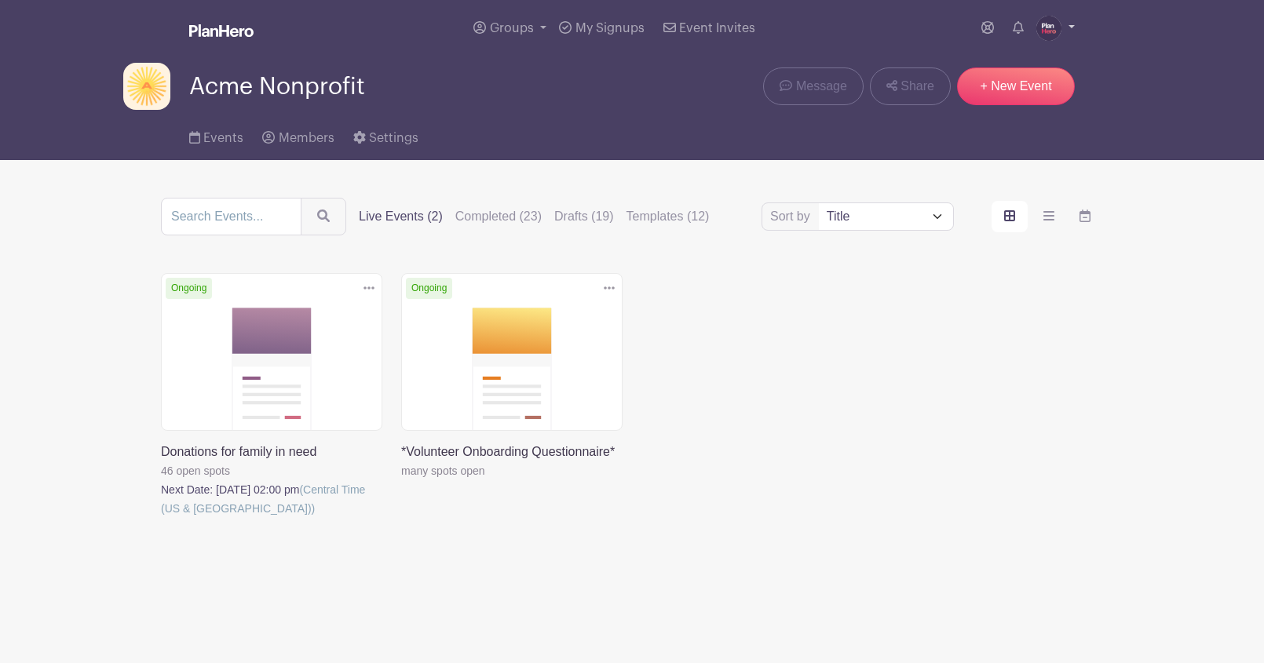
click at [1054, 35] on img at bounding box center [1048, 28] width 25 height 25
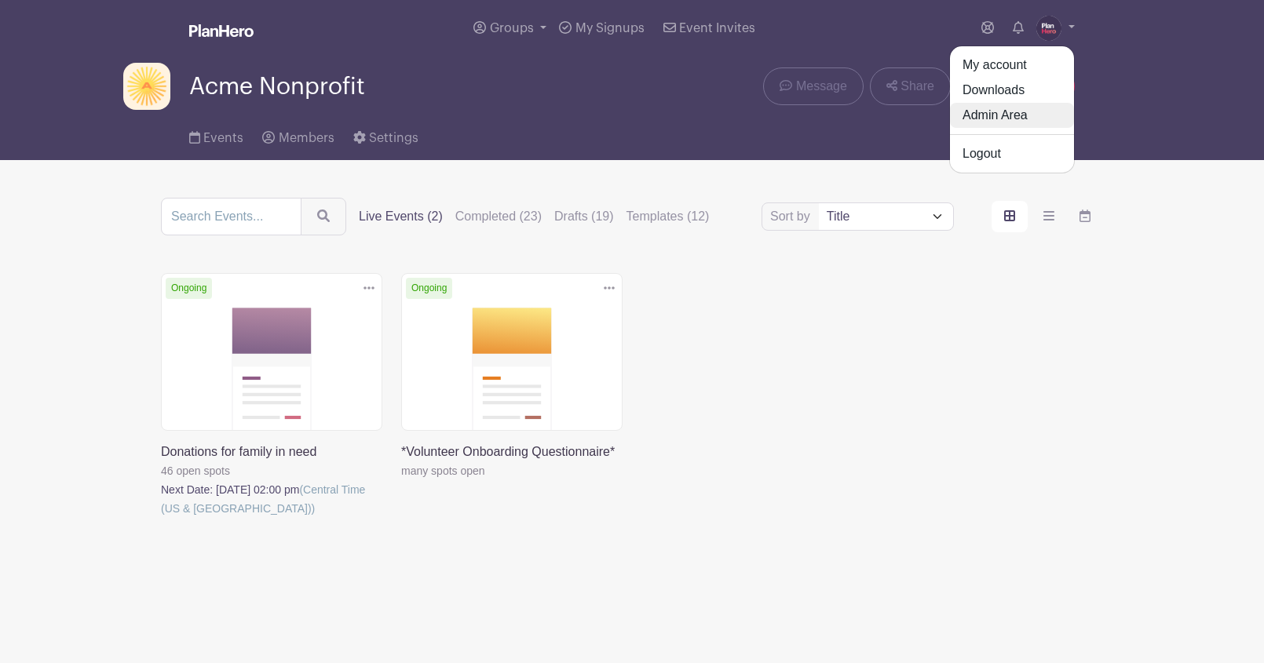
click at [1013, 121] on link "Admin Area" at bounding box center [1012, 115] width 124 height 25
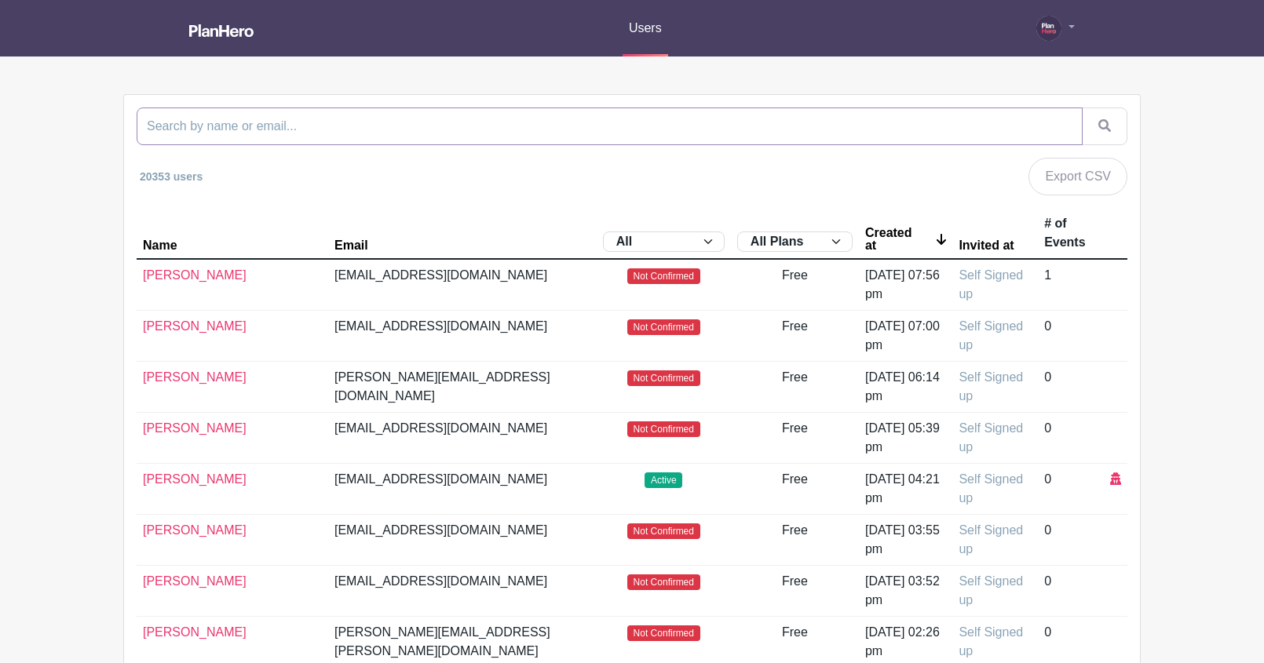
click at [488, 120] on input "search" at bounding box center [610, 127] width 946 height 38
paste input "[EMAIL_ADDRESS][DOMAIN_NAME]"
type input "[EMAIL_ADDRESS][DOMAIN_NAME]"
click at [1081, 108] on button "submit" at bounding box center [1104, 127] width 46 height 38
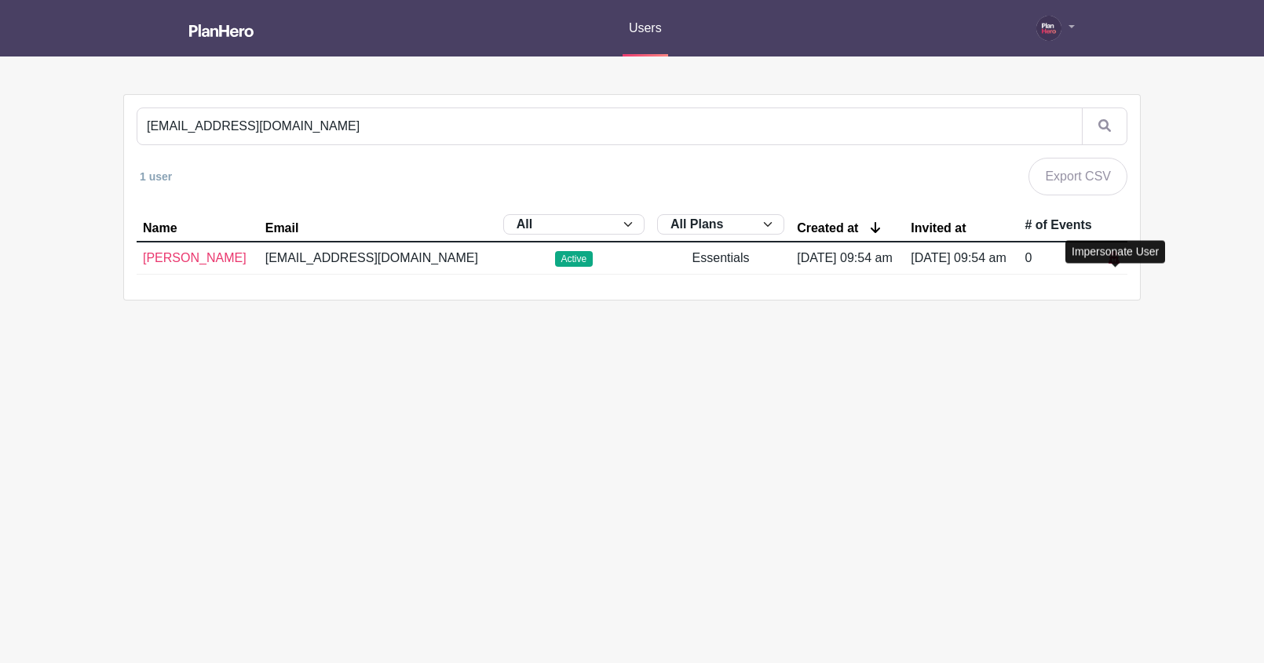
click at [1113, 264] on icon at bounding box center [1113, 257] width 11 height 13
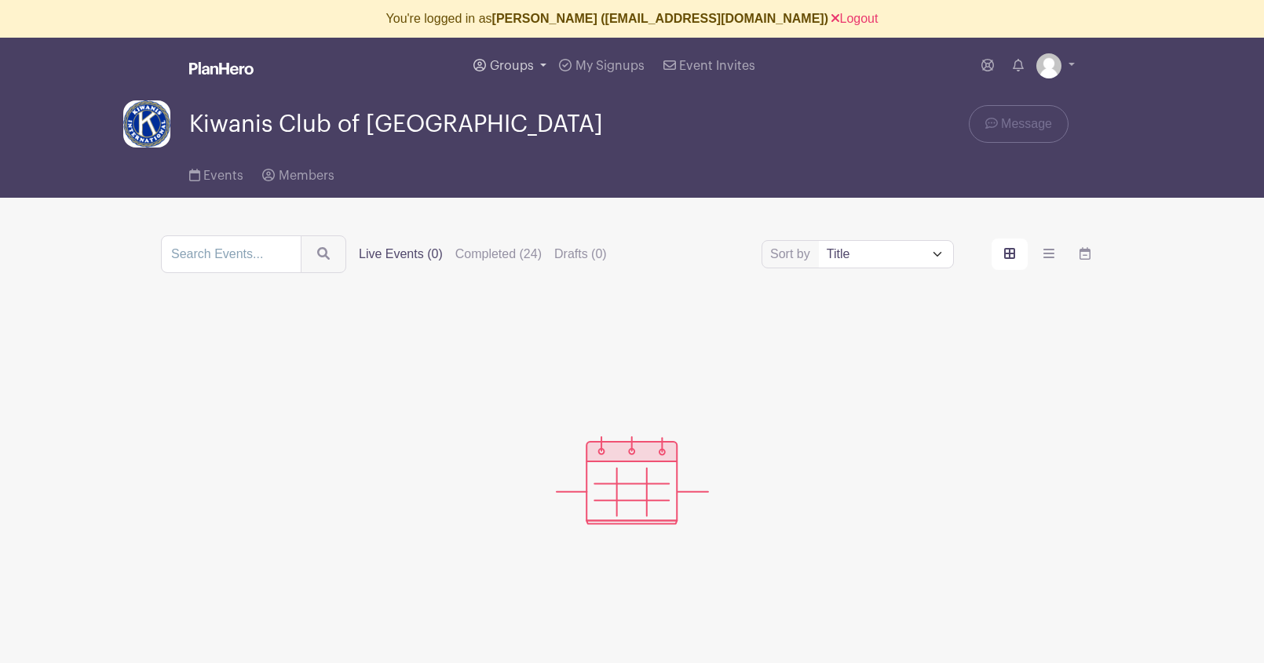
click at [508, 64] on span "Groups" at bounding box center [512, 66] width 44 height 13
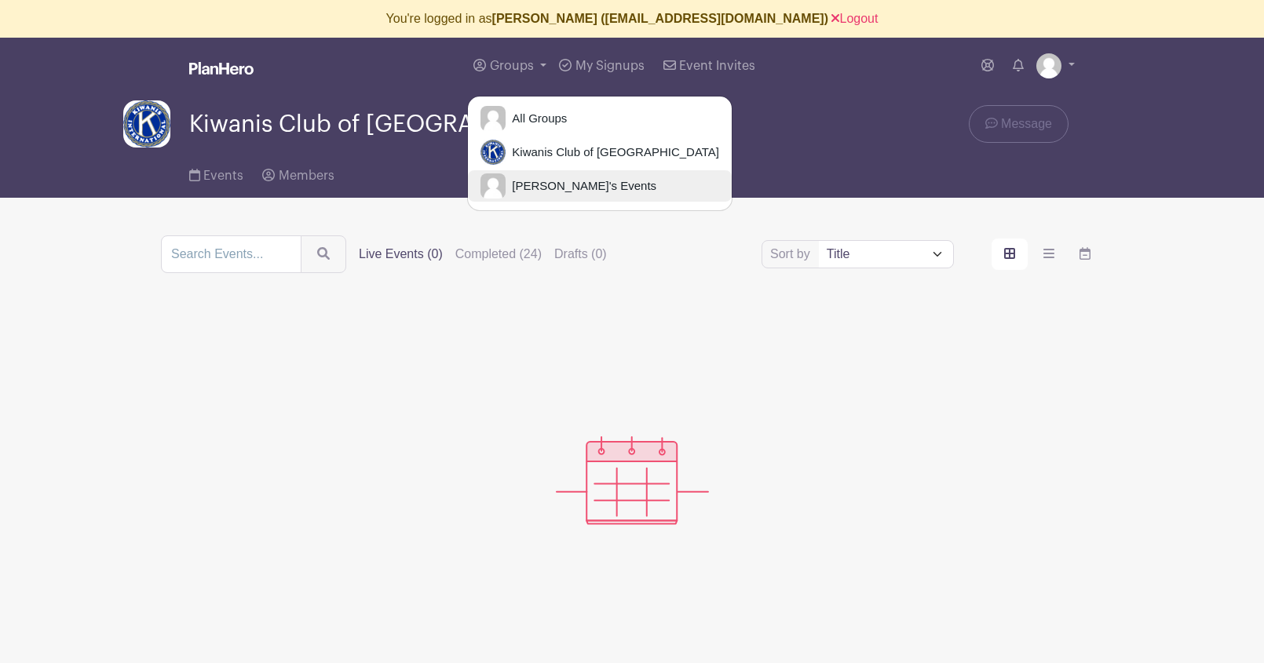
click at [541, 187] on span "[PERSON_NAME]'s Events" at bounding box center [580, 186] width 151 height 18
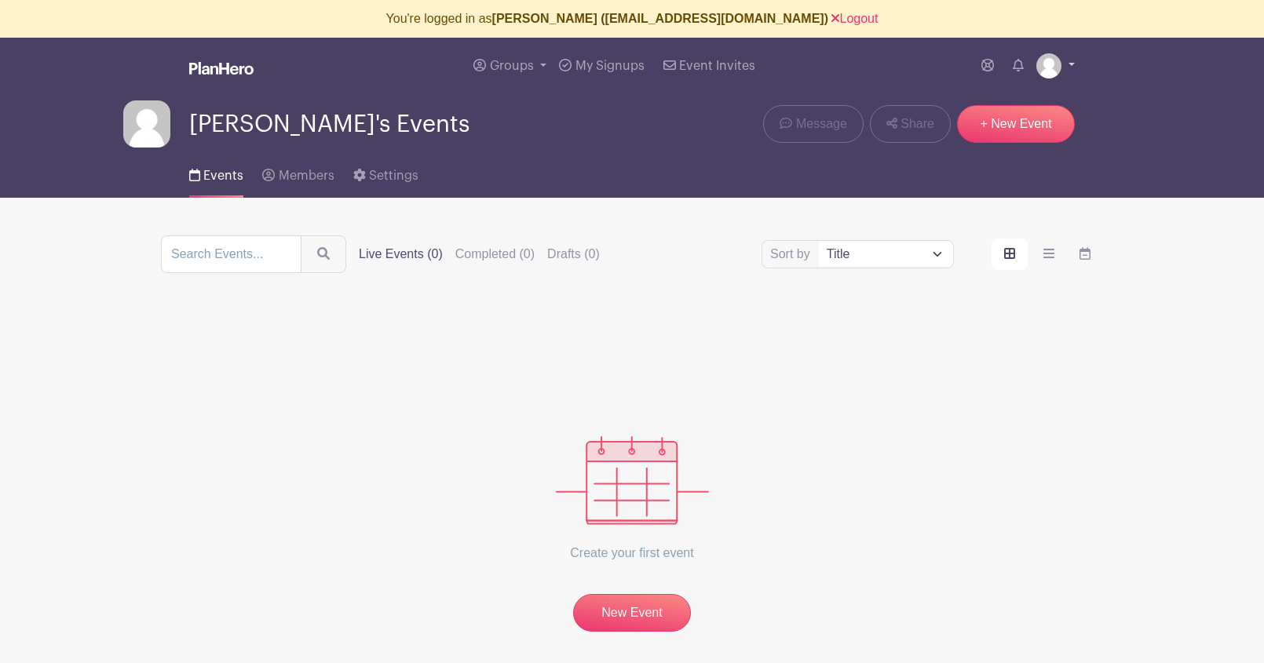
click at [1052, 71] on img at bounding box center [1048, 65] width 25 height 25
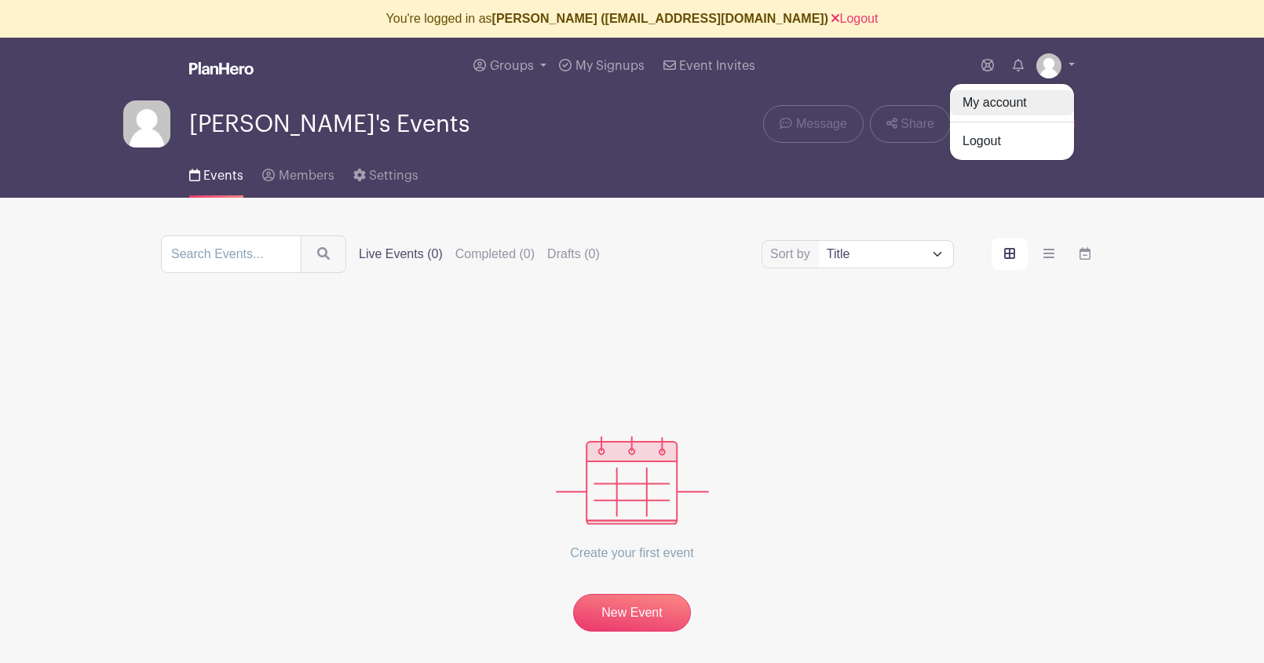
click at [1023, 100] on link "My account" at bounding box center [1012, 102] width 124 height 25
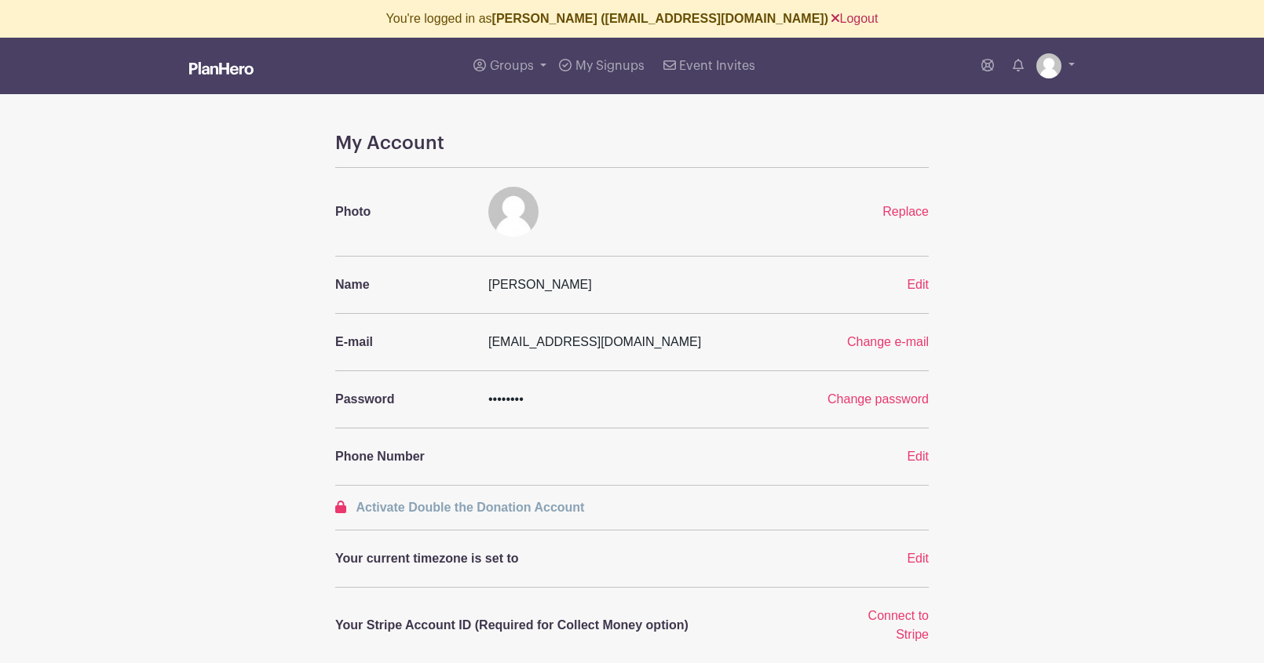
click at [831, 24] on link "Logout" at bounding box center [854, 18] width 46 height 13
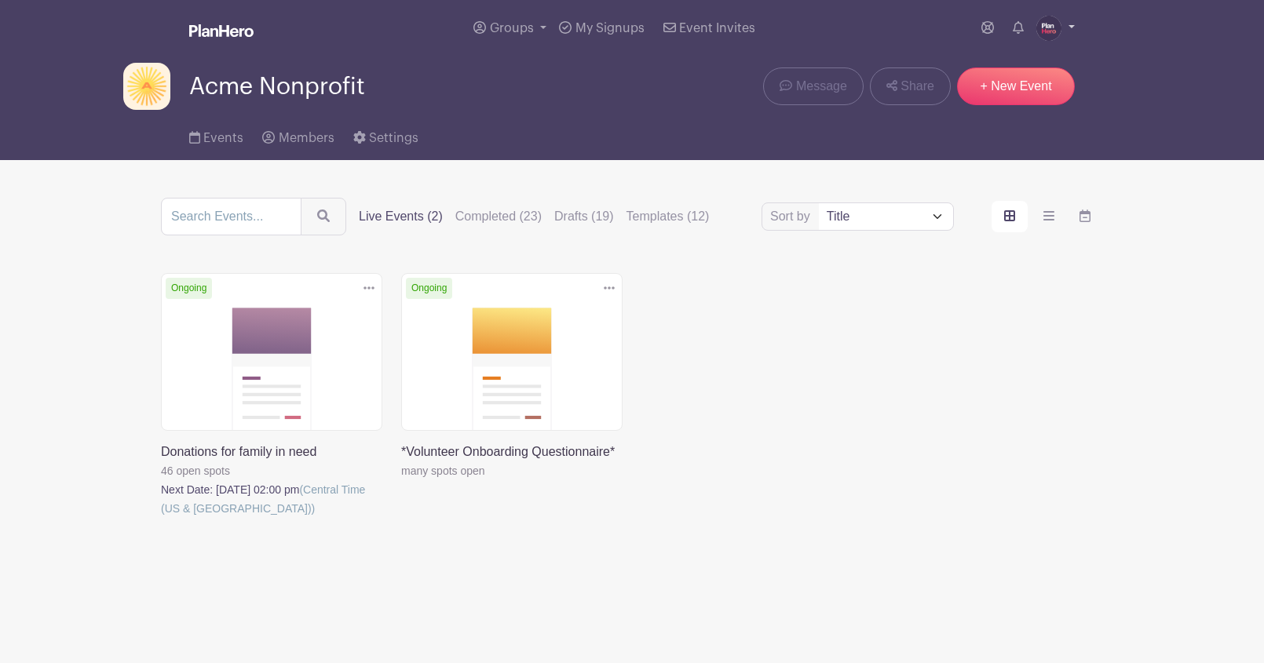
click at [1054, 30] on img at bounding box center [1048, 28] width 25 height 25
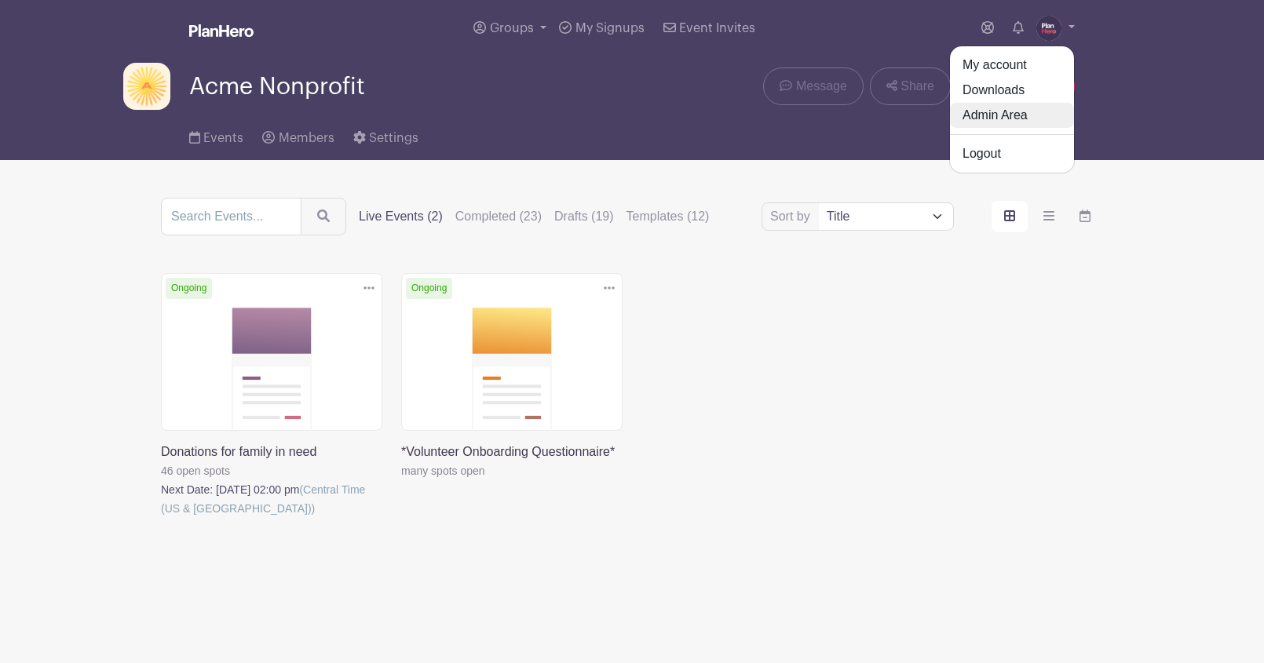
click at [1001, 117] on link "Admin Area" at bounding box center [1012, 115] width 124 height 25
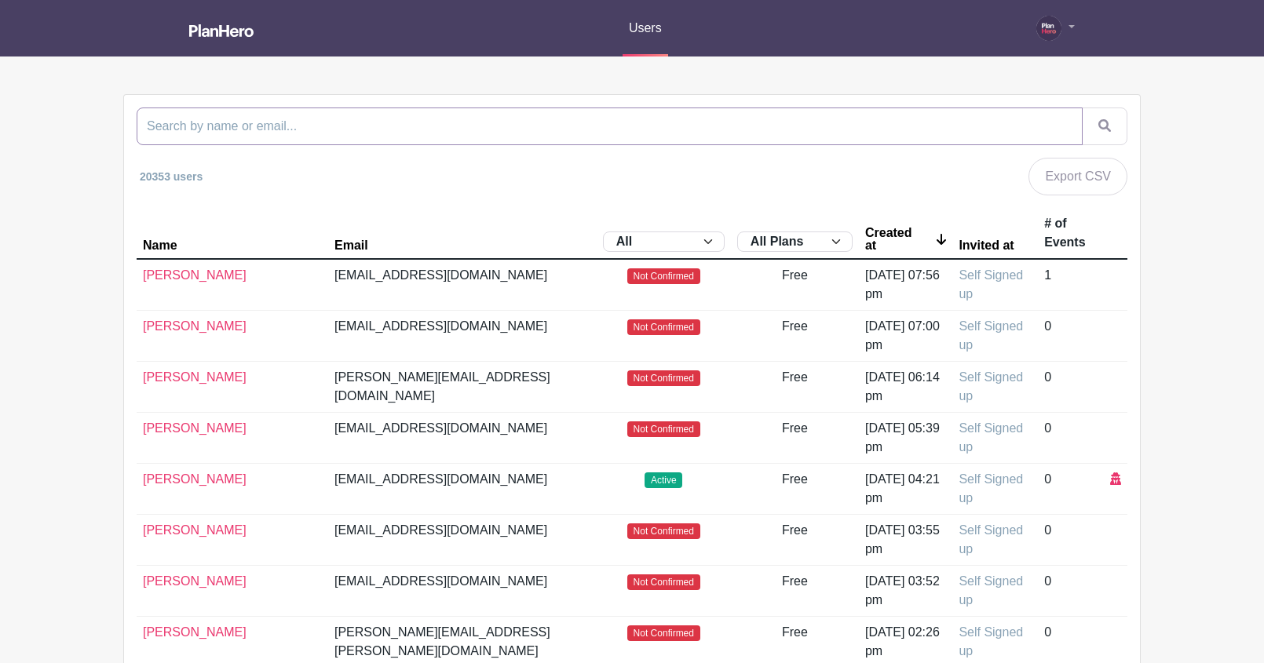
click at [479, 133] on input "search" at bounding box center [610, 127] width 946 height 38
type input "[PERSON_NAME]"
click at [1081, 108] on button "submit" at bounding box center [1104, 127] width 46 height 38
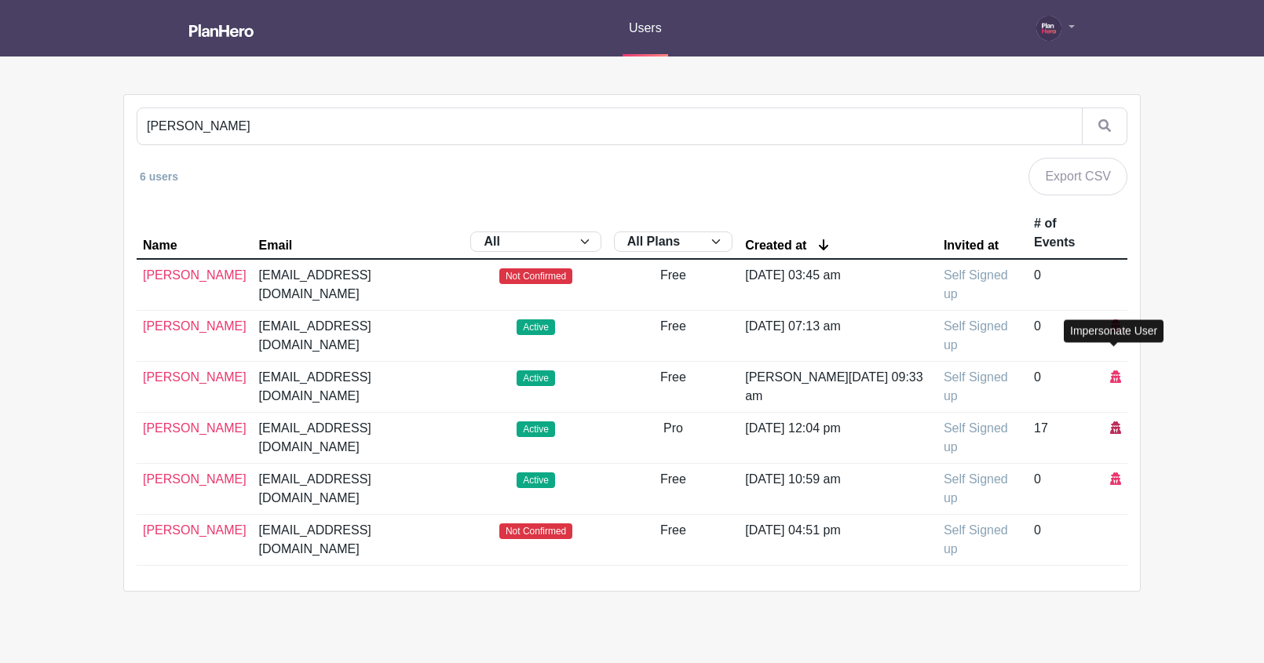
click at [1113, 421] on icon at bounding box center [1115, 427] width 11 height 13
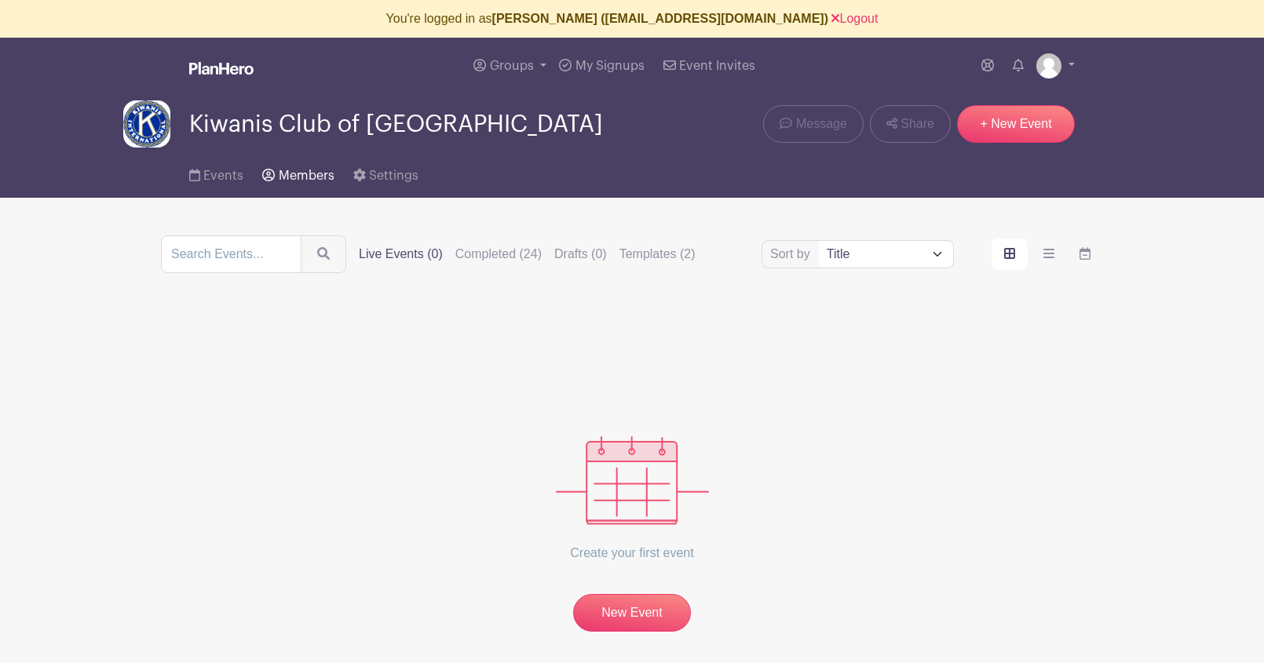
click at [294, 177] on span "Members" at bounding box center [307, 176] width 56 height 13
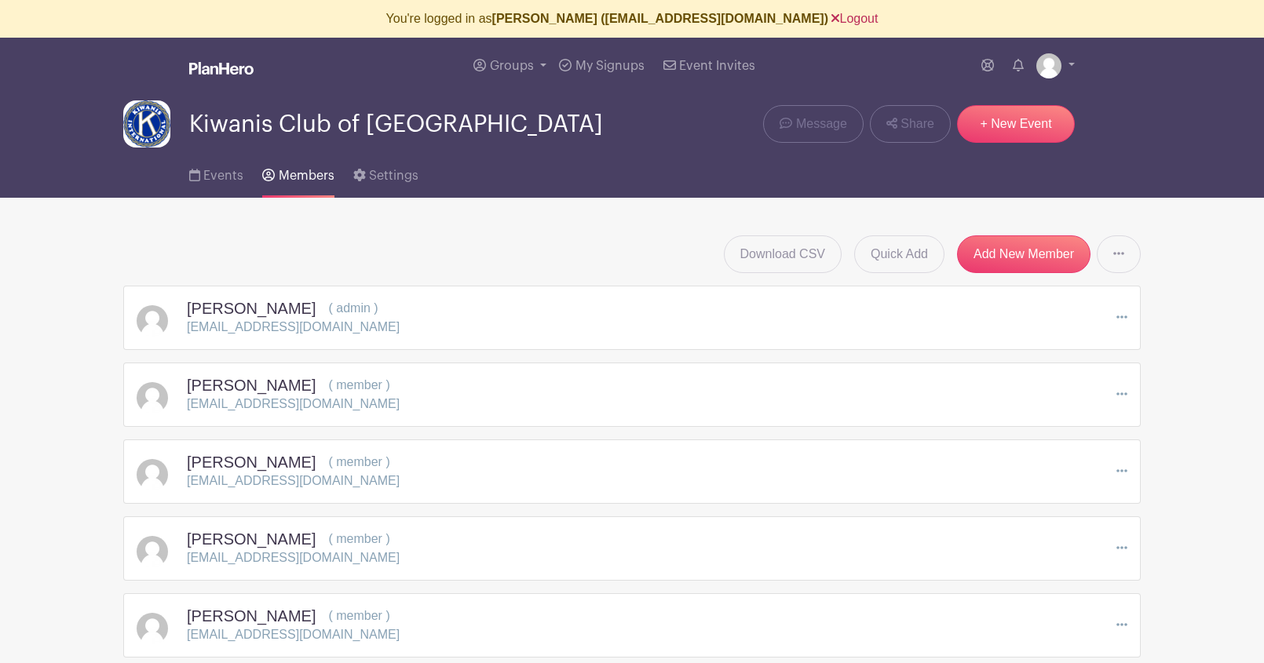
click at [831, 20] on link "Logout" at bounding box center [854, 18] width 46 height 13
